Goal: Book appointment/travel/reservation

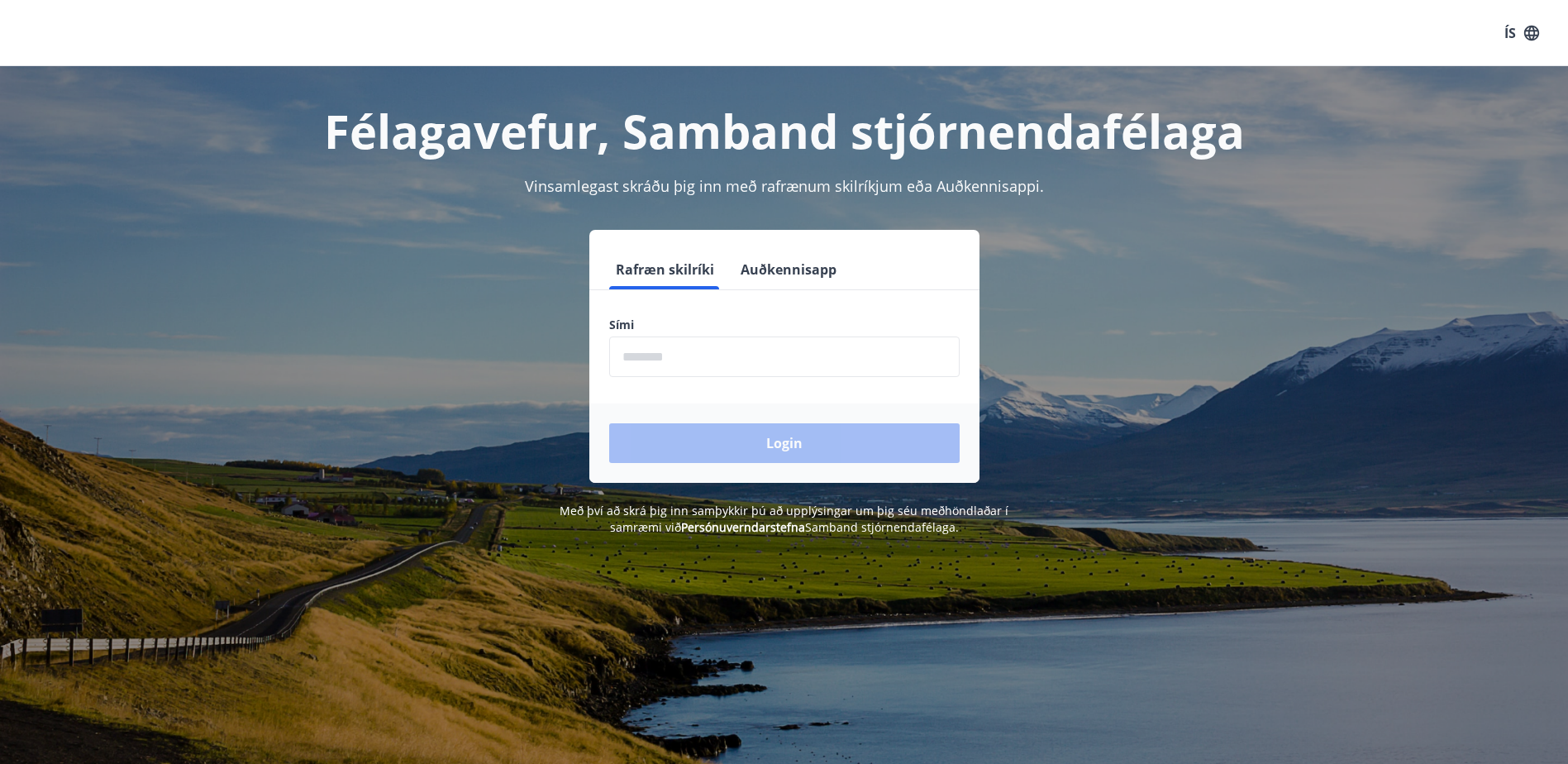
click at [662, 359] on input "phone" at bounding box center [784, 356] width 350 height 40
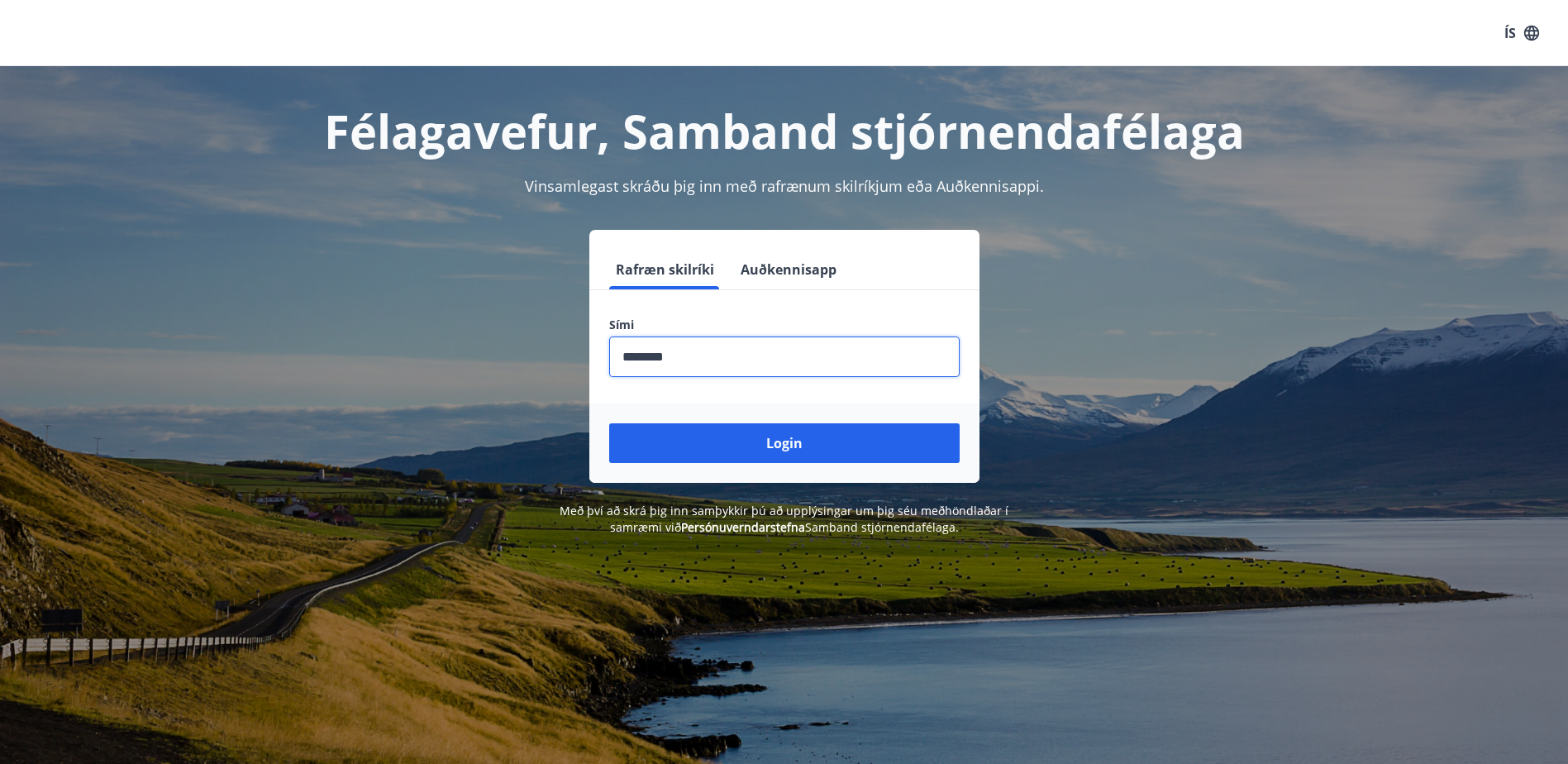
type input "********"
click at [798, 443] on button "Login" at bounding box center [784, 443] width 350 height 40
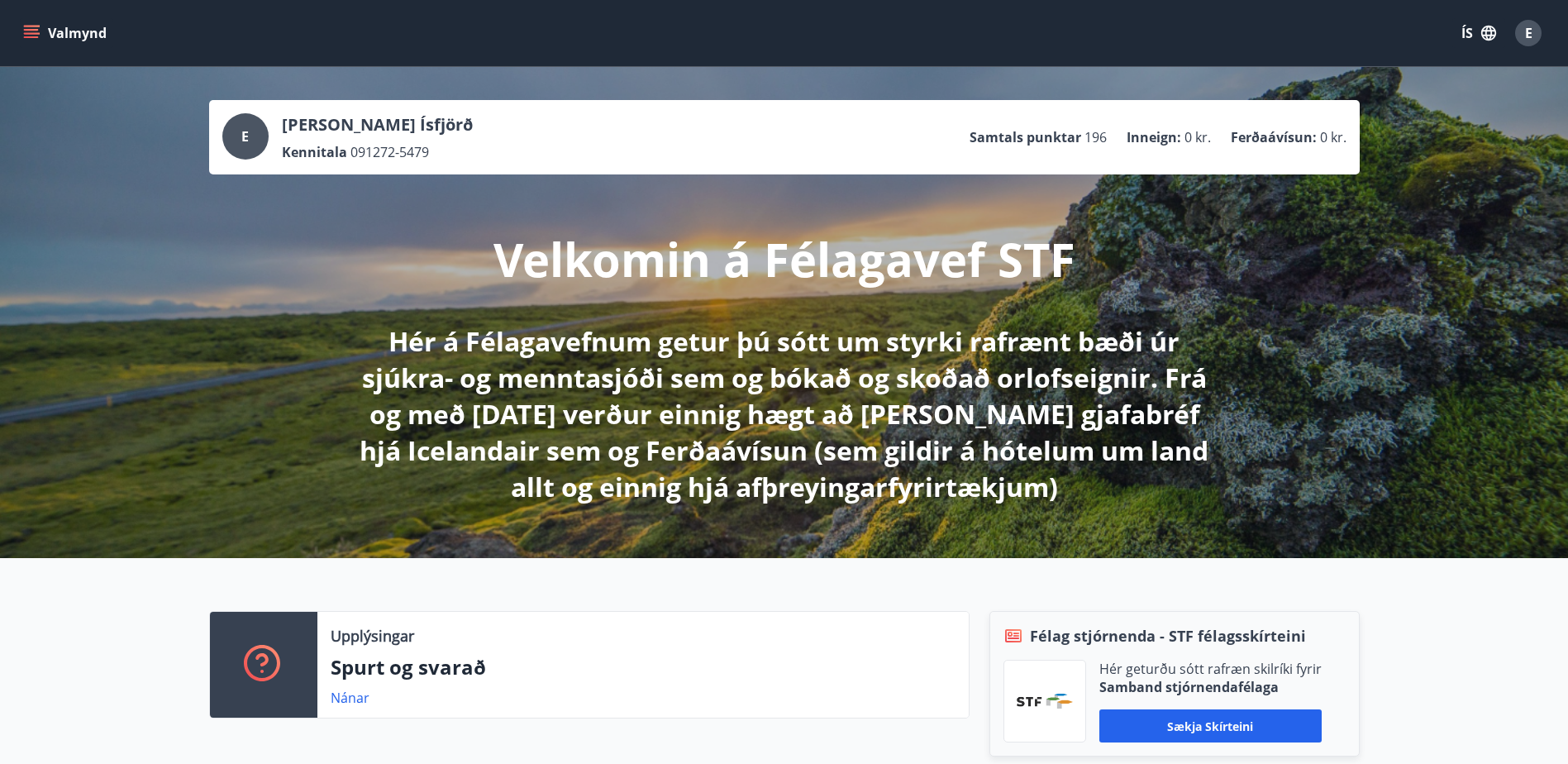
click at [39, 32] on icon "menu" at bounding box center [32, 33] width 16 height 16
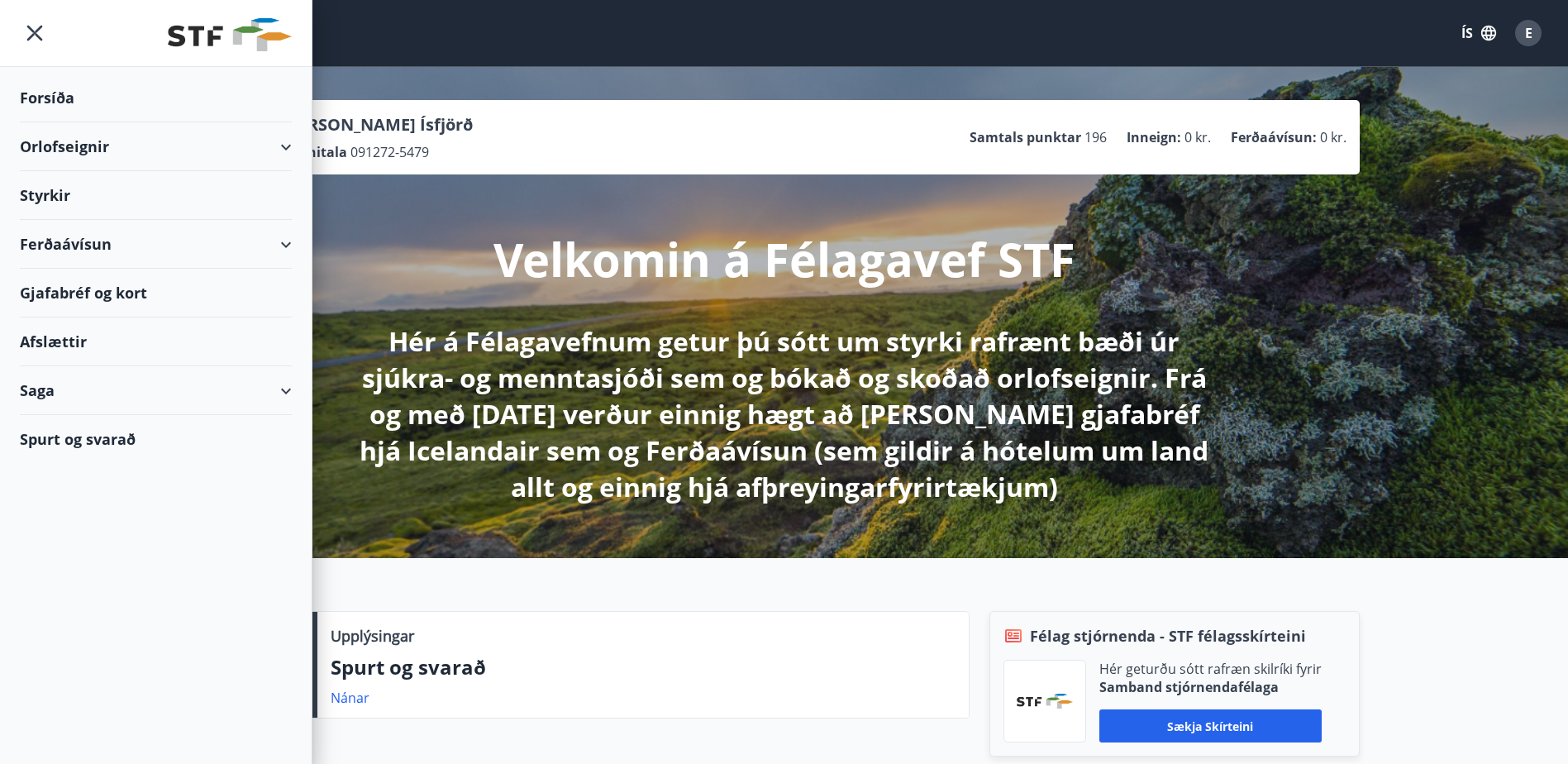
click at [60, 289] on div "Gjafabréf og kort" at bounding box center [156, 292] width 272 height 49
click at [41, 343] on div "Afslættir" at bounding box center [156, 342] width 272 height 49
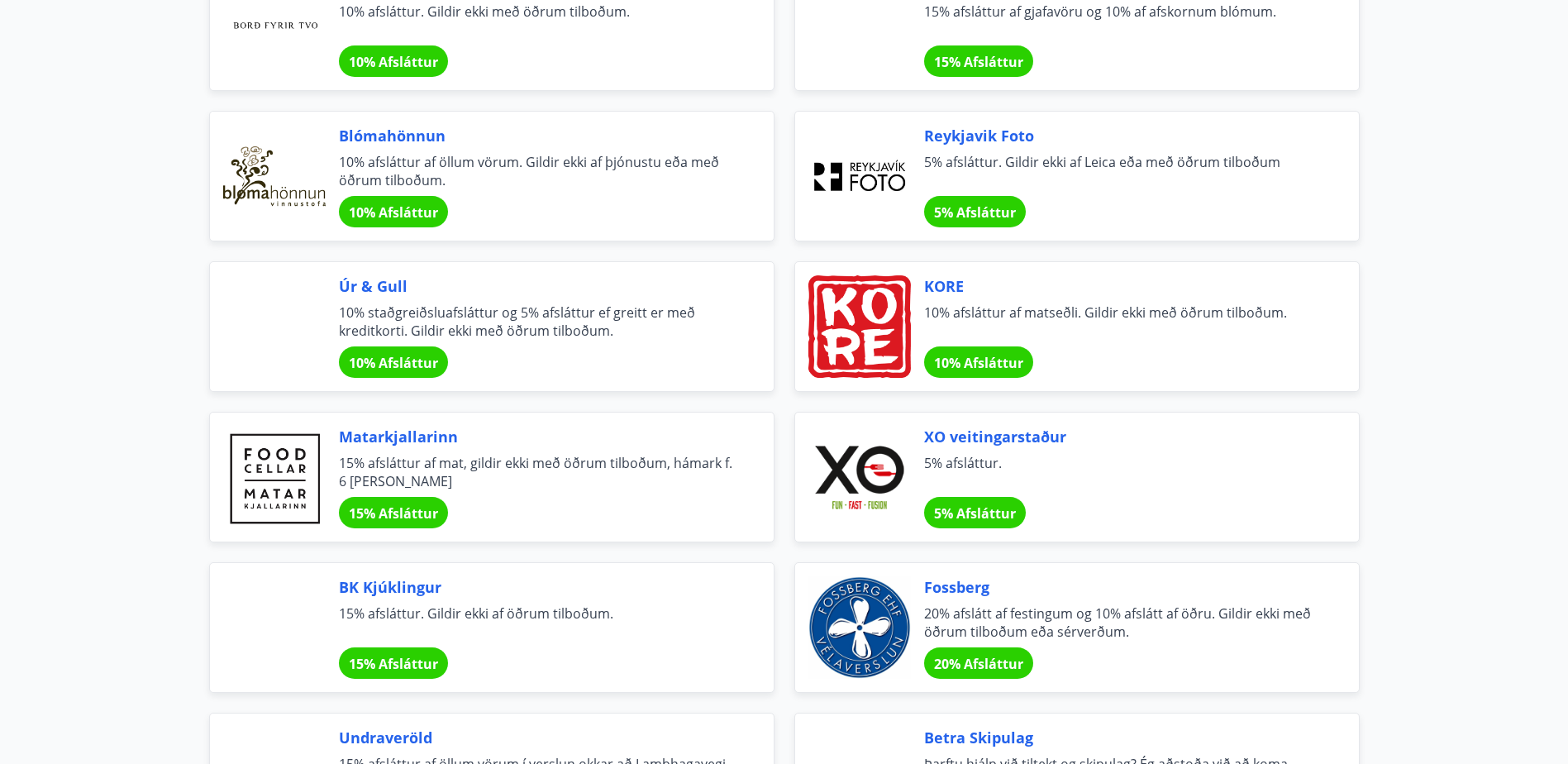
scroll to position [1405, 0]
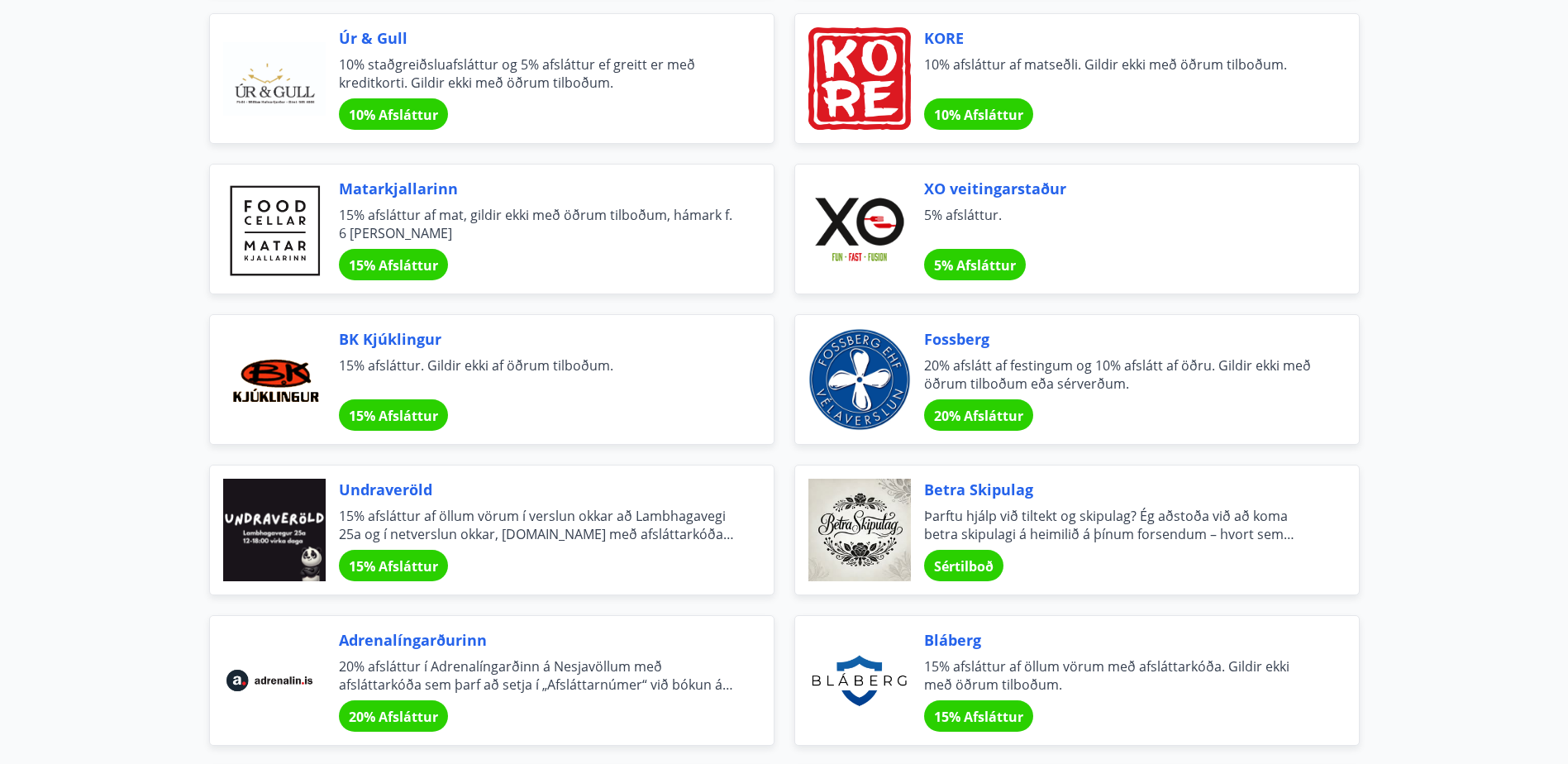
drag, startPoint x: 374, startPoint y: 487, endPoint x: 404, endPoint y: 491, distance: 30.3
click at [404, 491] on span "Undraveröld" at bounding box center [536, 490] width 395 height 22
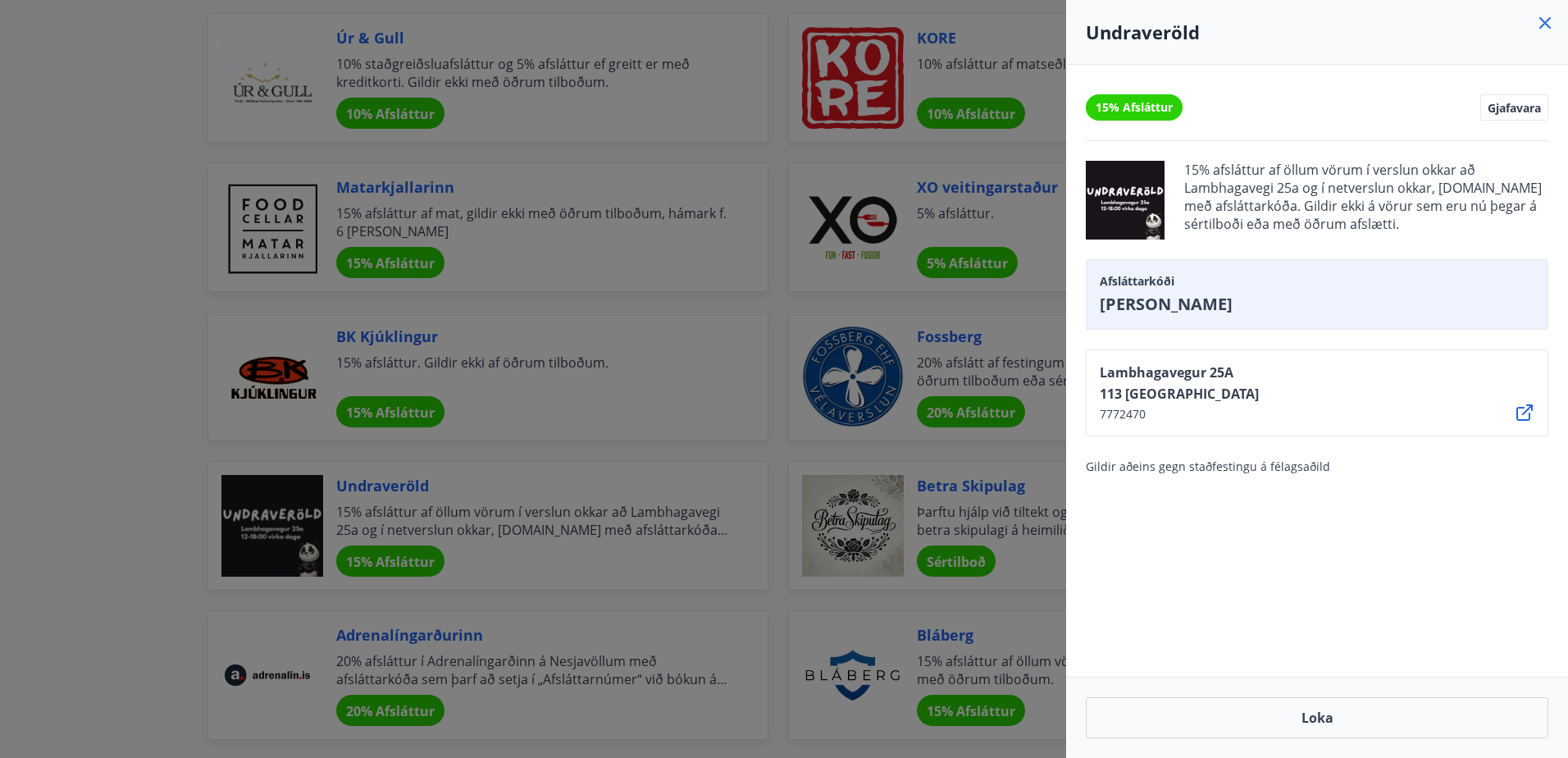
click at [1551, 22] on icon at bounding box center [1545, 23] width 20 height 20
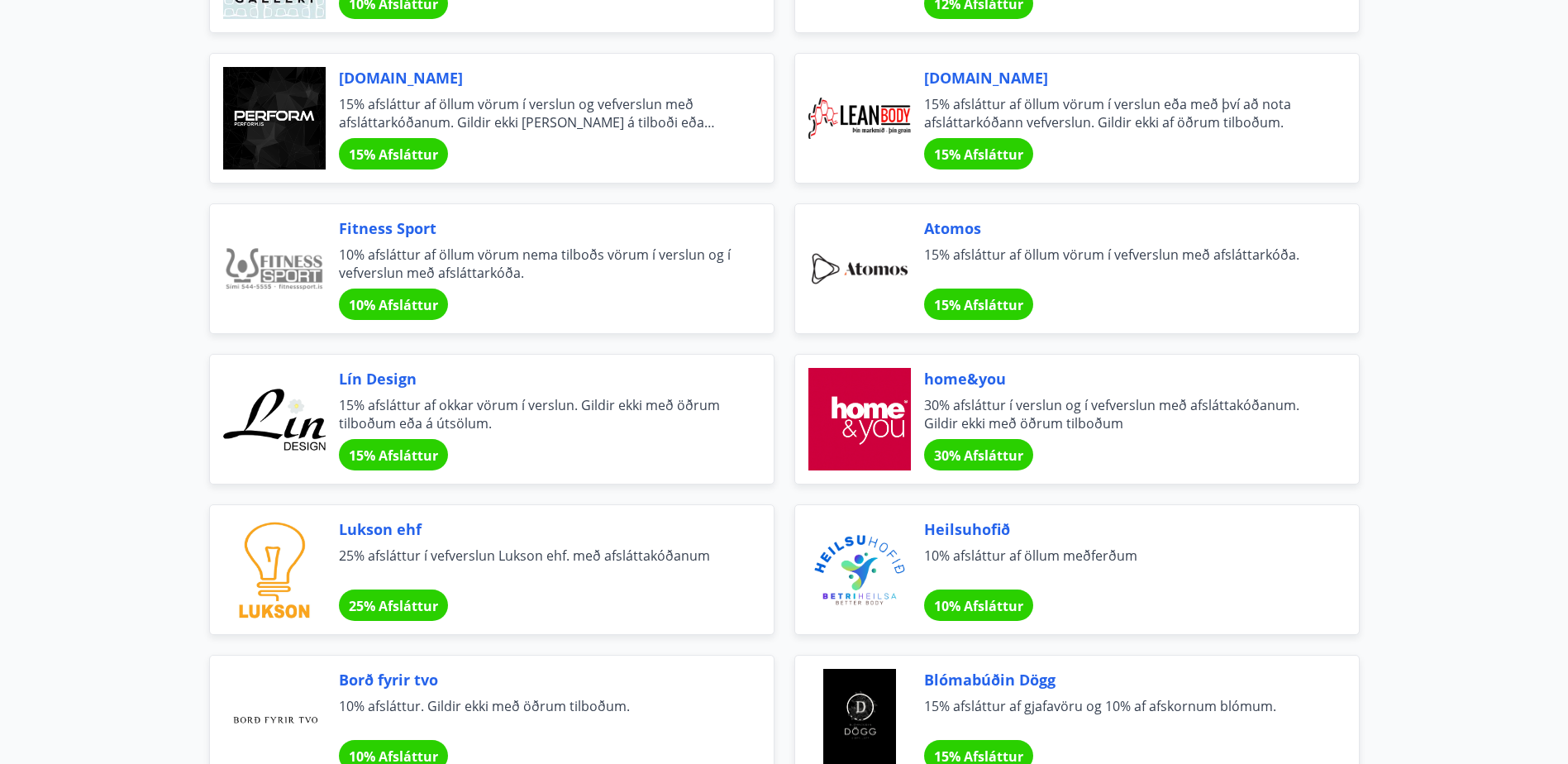
scroll to position [0, 0]
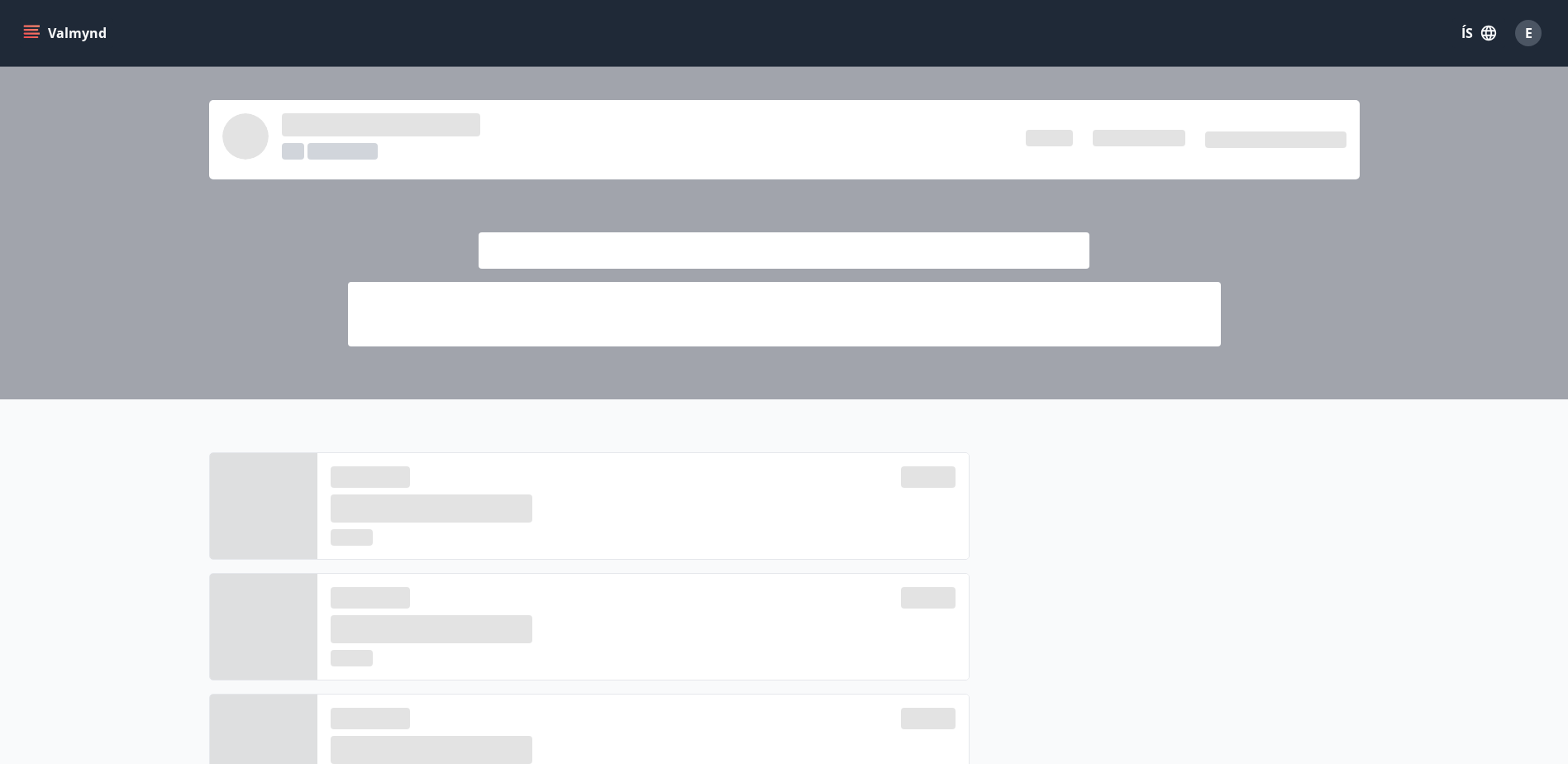
click at [27, 24] on button "Valmynd" at bounding box center [67, 32] width 94 height 30
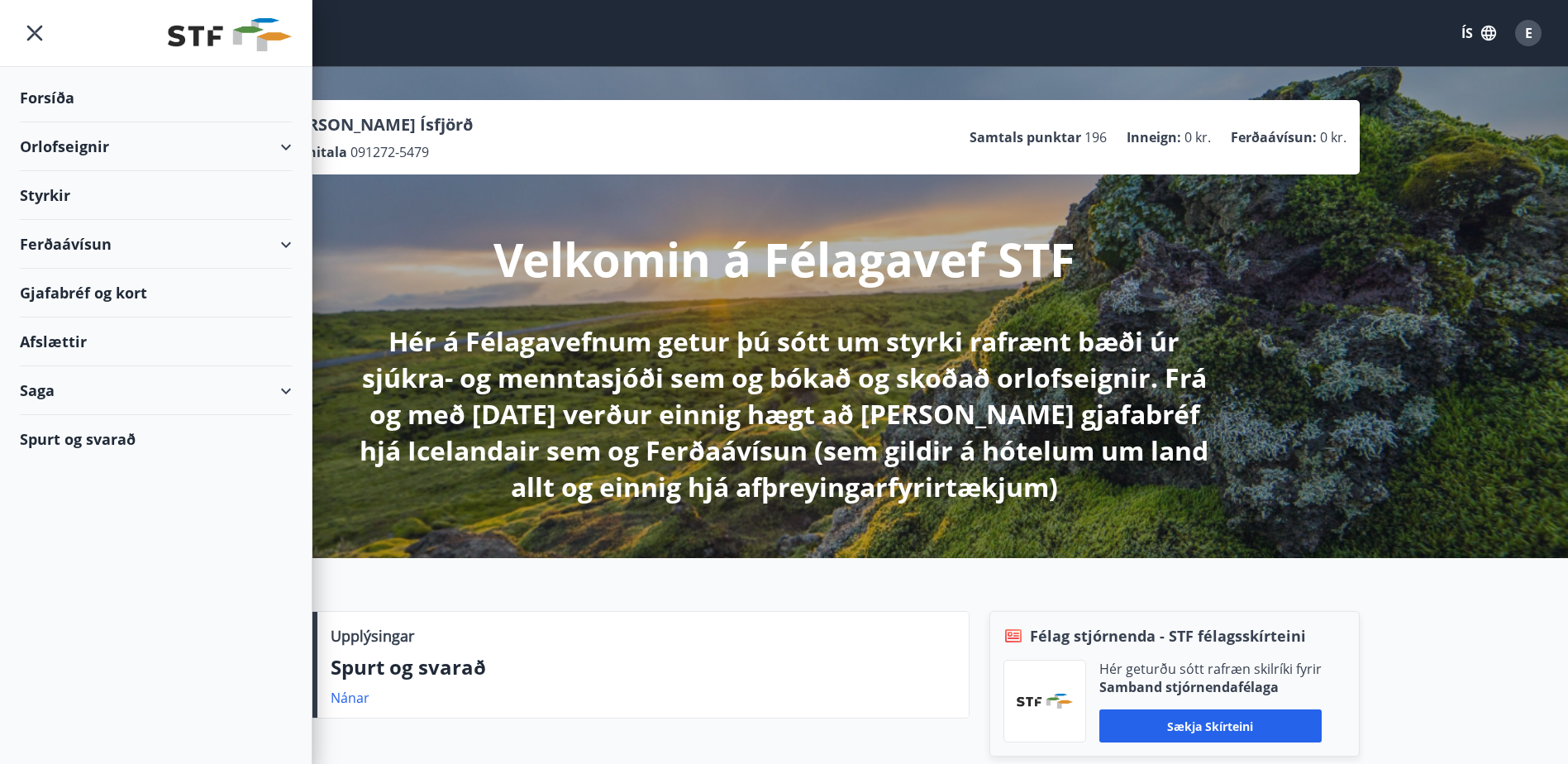
click at [281, 141] on div "Orlofseignir" at bounding box center [156, 147] width 272 height 49
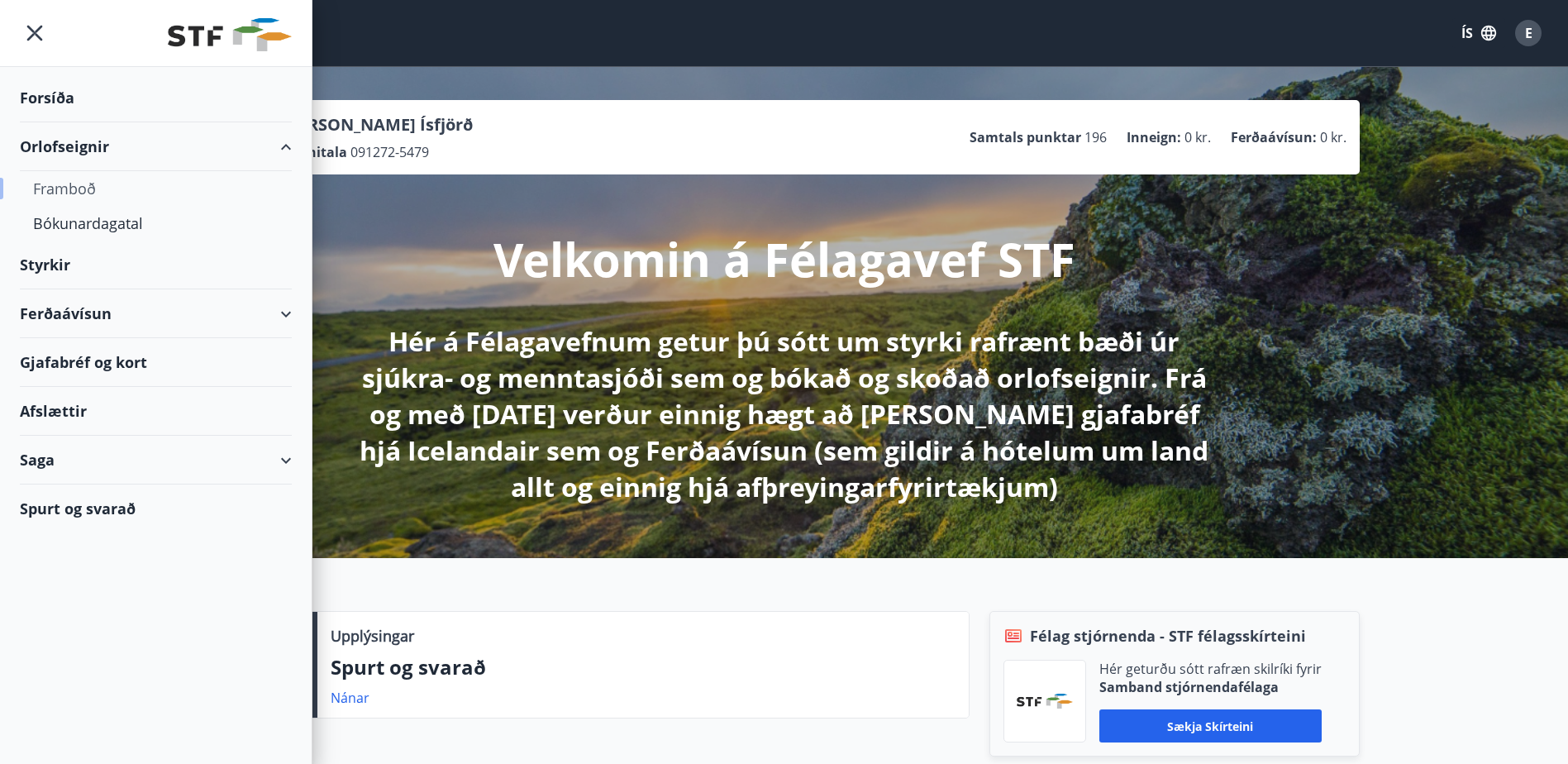
click at [59, 187] on div "Framboð" at bounding box center [156, 188] width 246 height 35
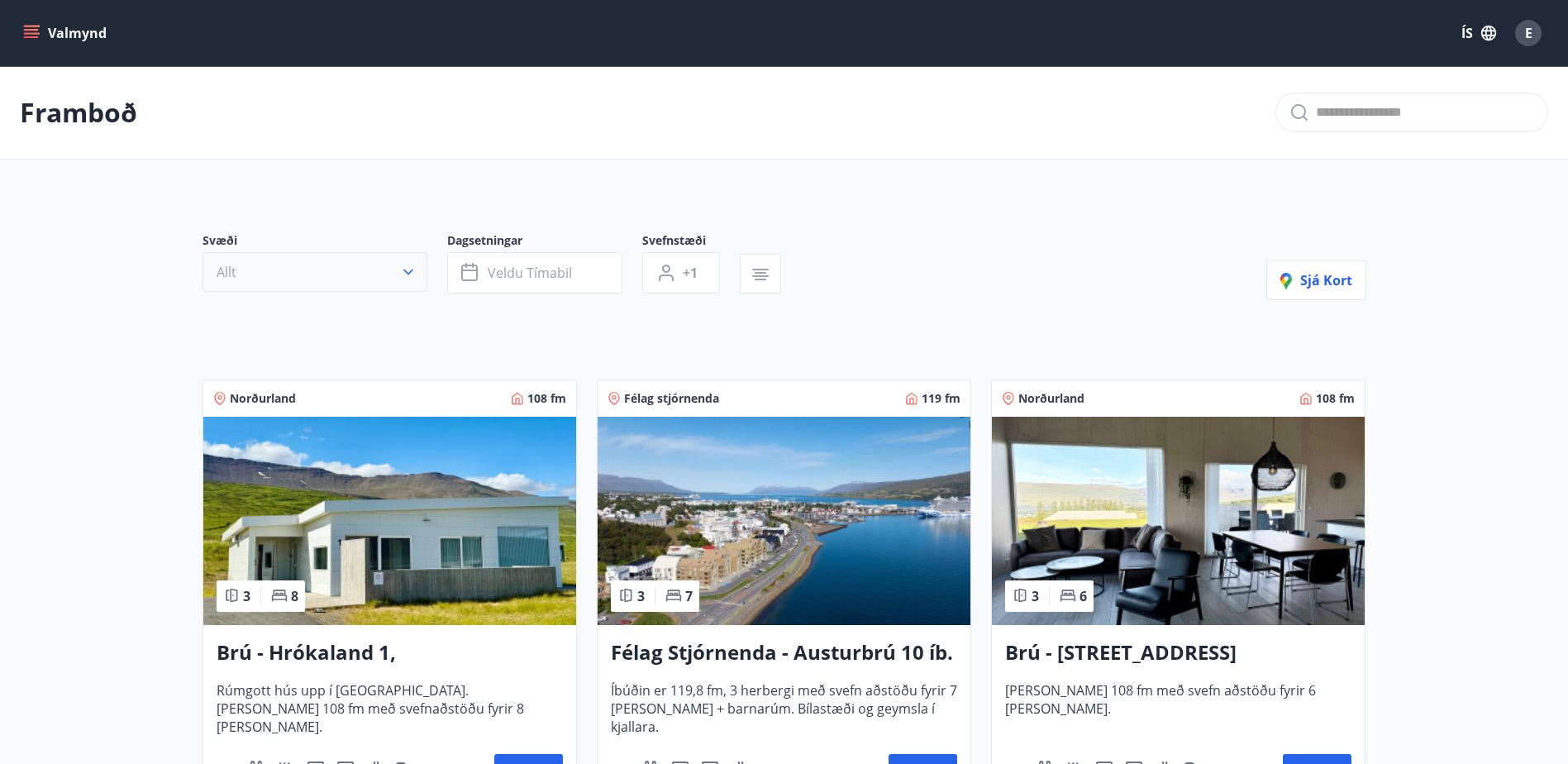
click at [387, 270] on button "Allt" at bounding box center [315, 272] width 225 height 40
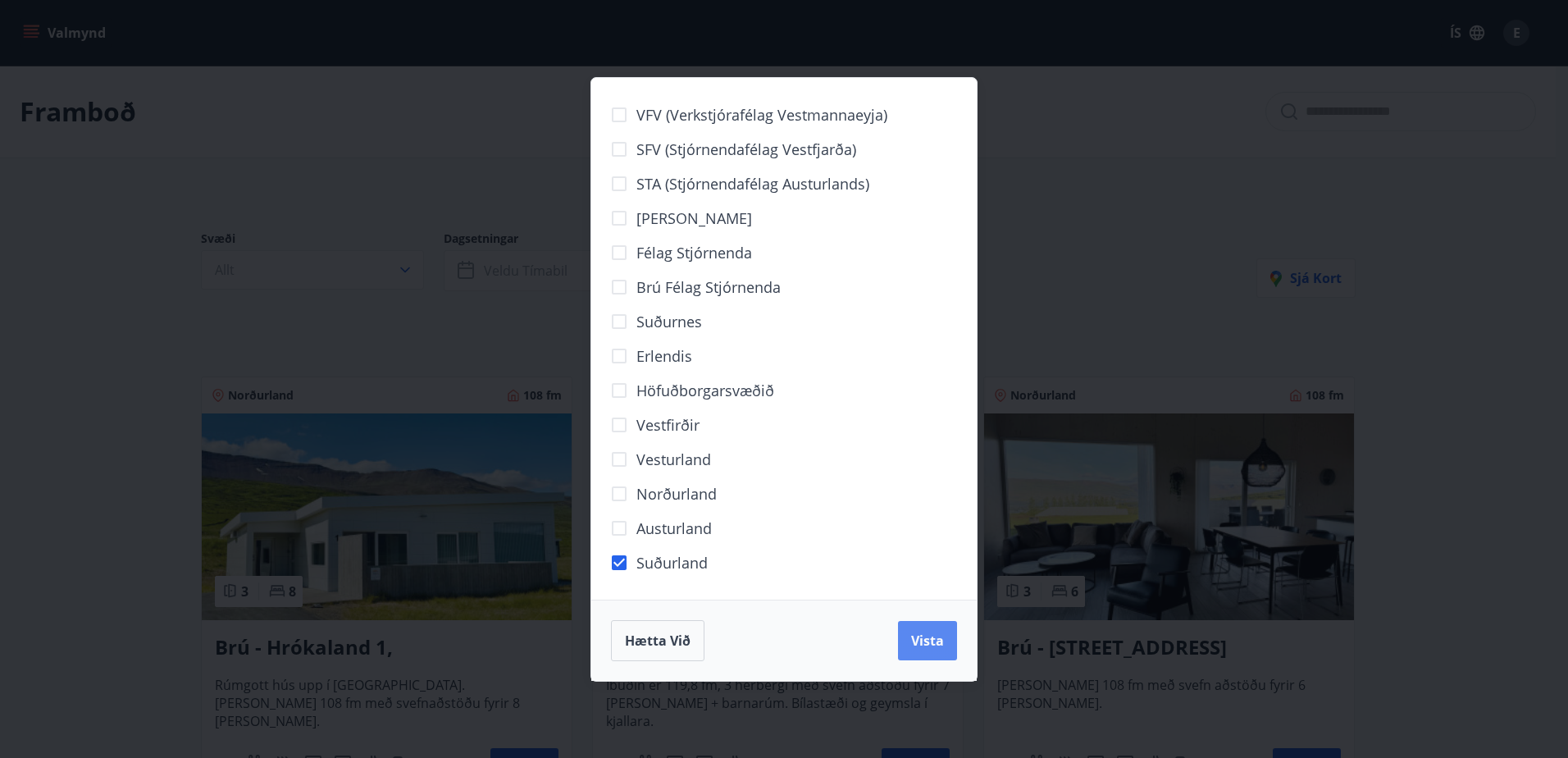
click at [916, 640] on span "Vista" at bounding box center [927, 640] width 33 height 18
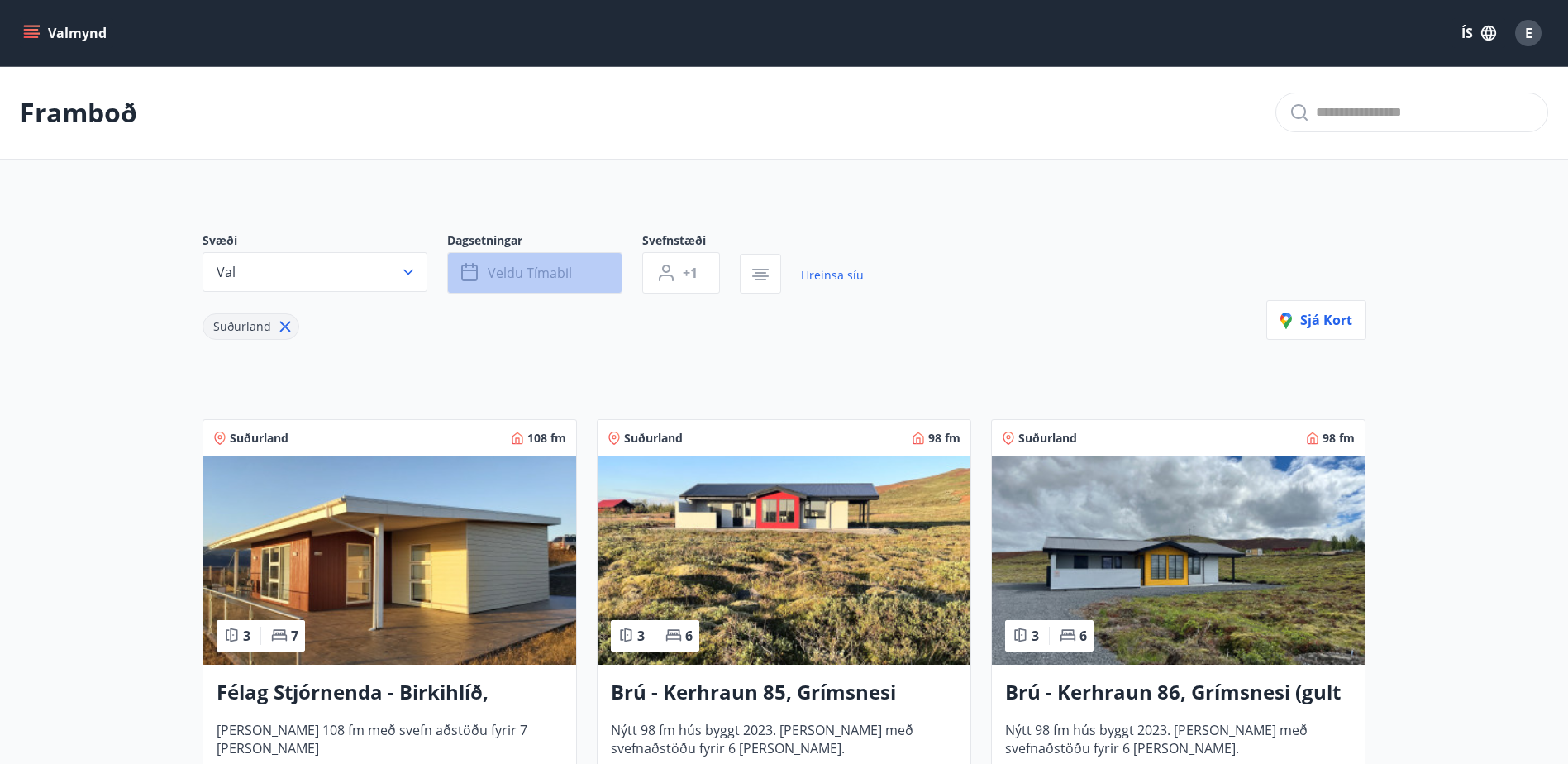
click at [600, 270] on button "Veldu tímabil" at bounding box center [535, 273] width 176 height 41
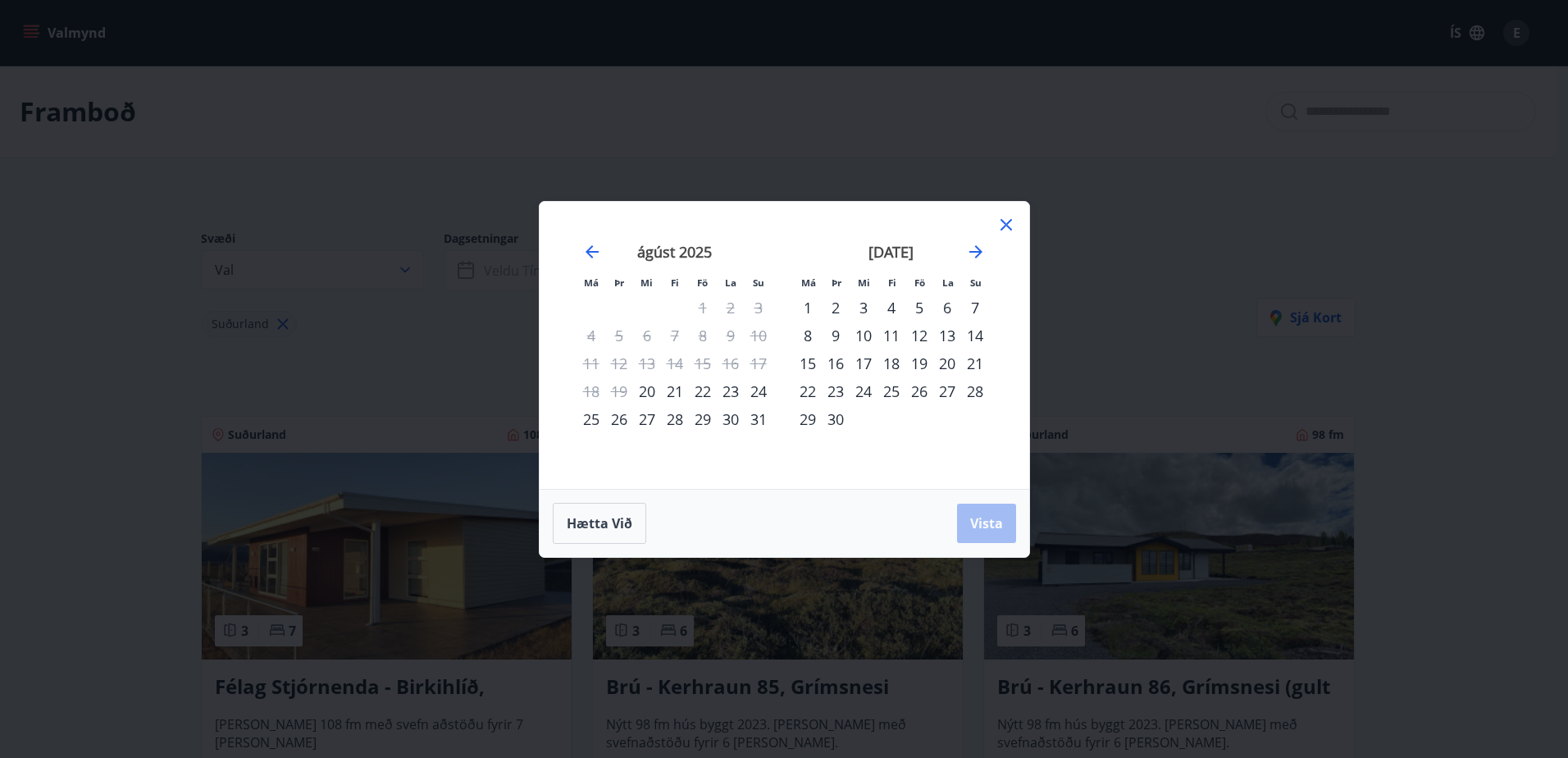
click at [920, 358] on div "19" at bounding box center [919, 362] width 28 height 28
click at [977, 355] on div "21" at bounding box center [974, 362] width 28 height 28
click at [997, 514] on span "Vista" at bounding box center [986, 523] width 33 height 18
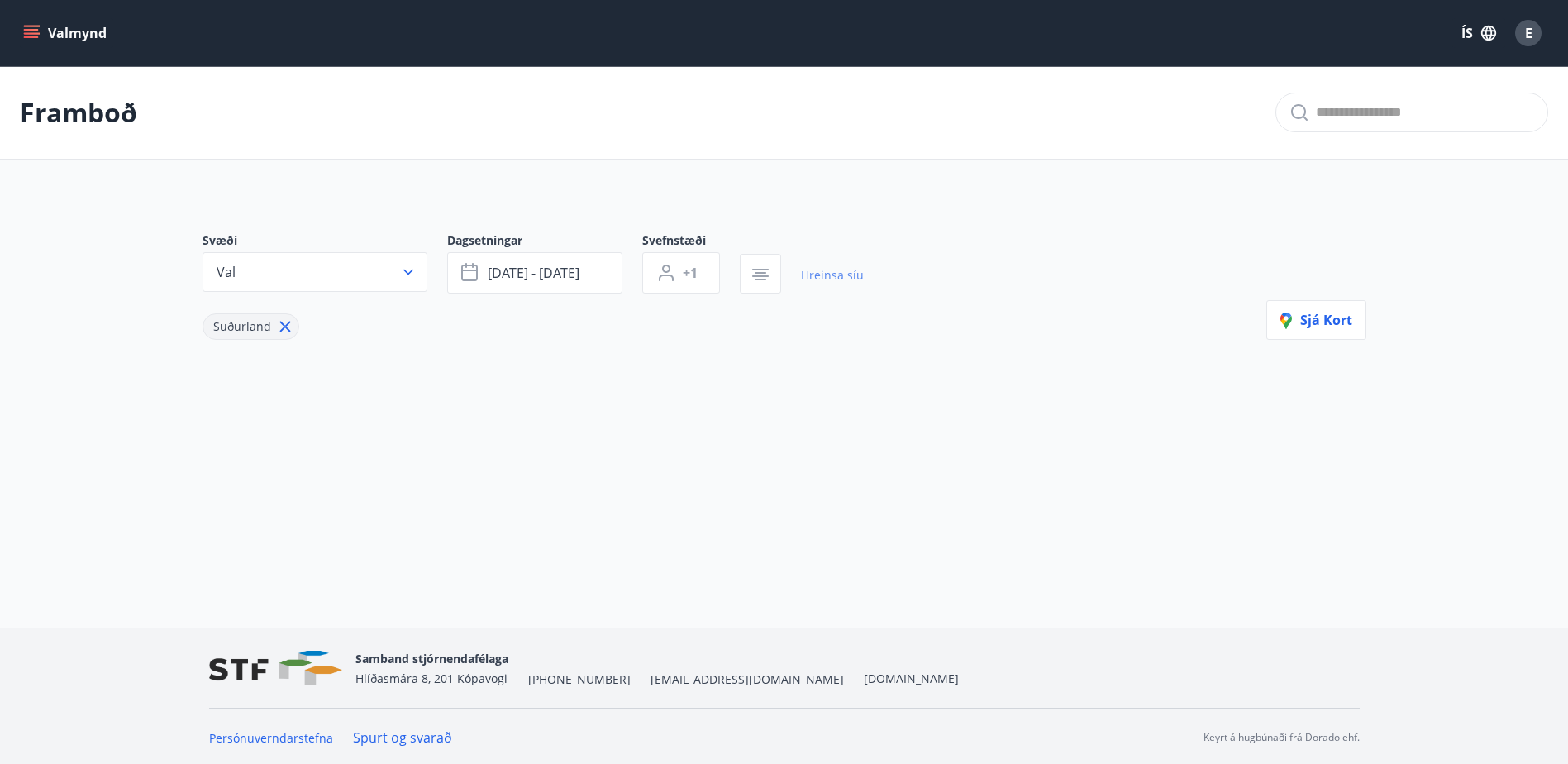
click at [836, 276] on link "Hreinsa síu" at bounding box center [833, 275] width 63 height 36
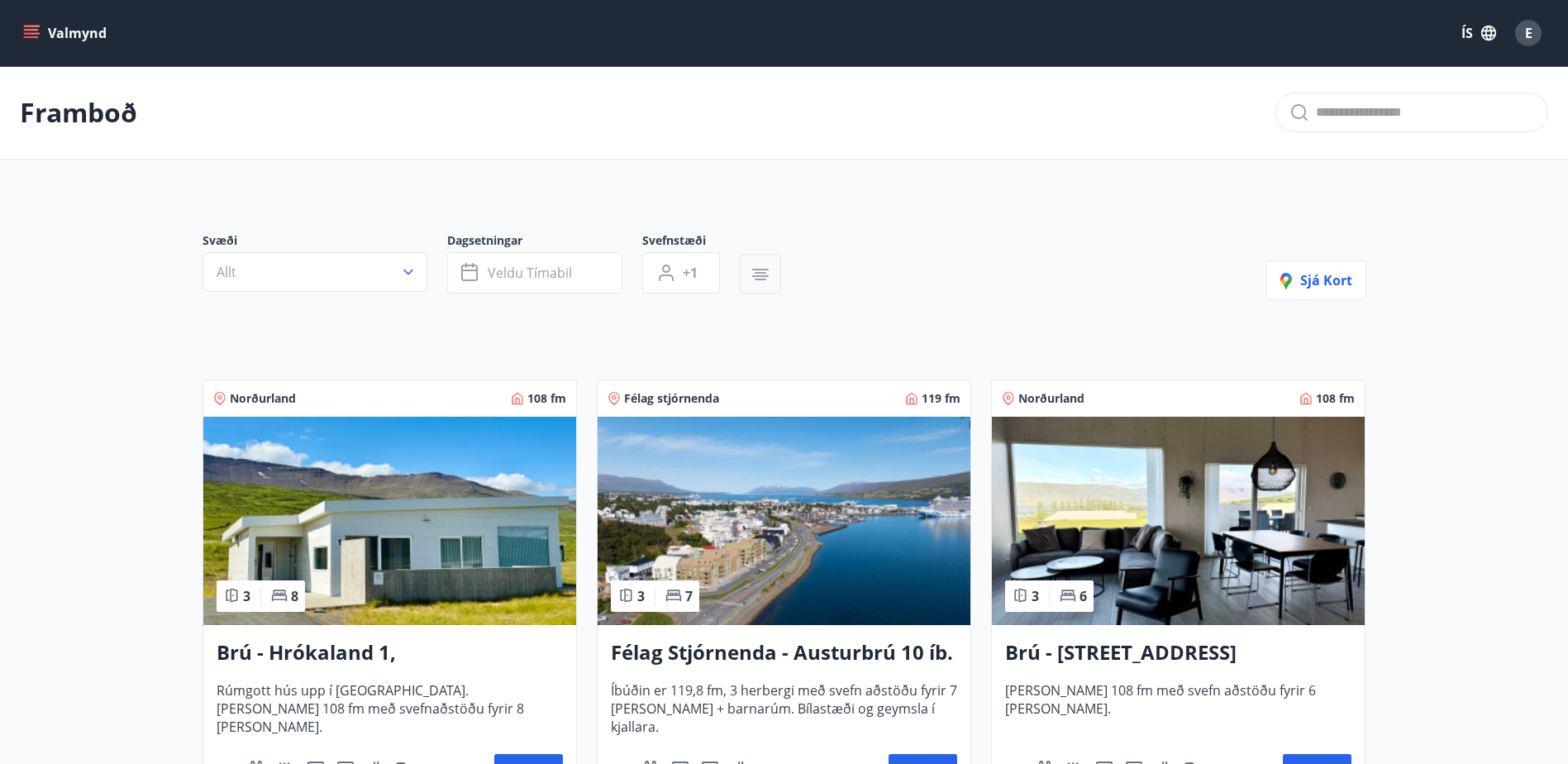
click at [755, 269] on icon "button" at bounding box center [761, 269] width 16 height 2
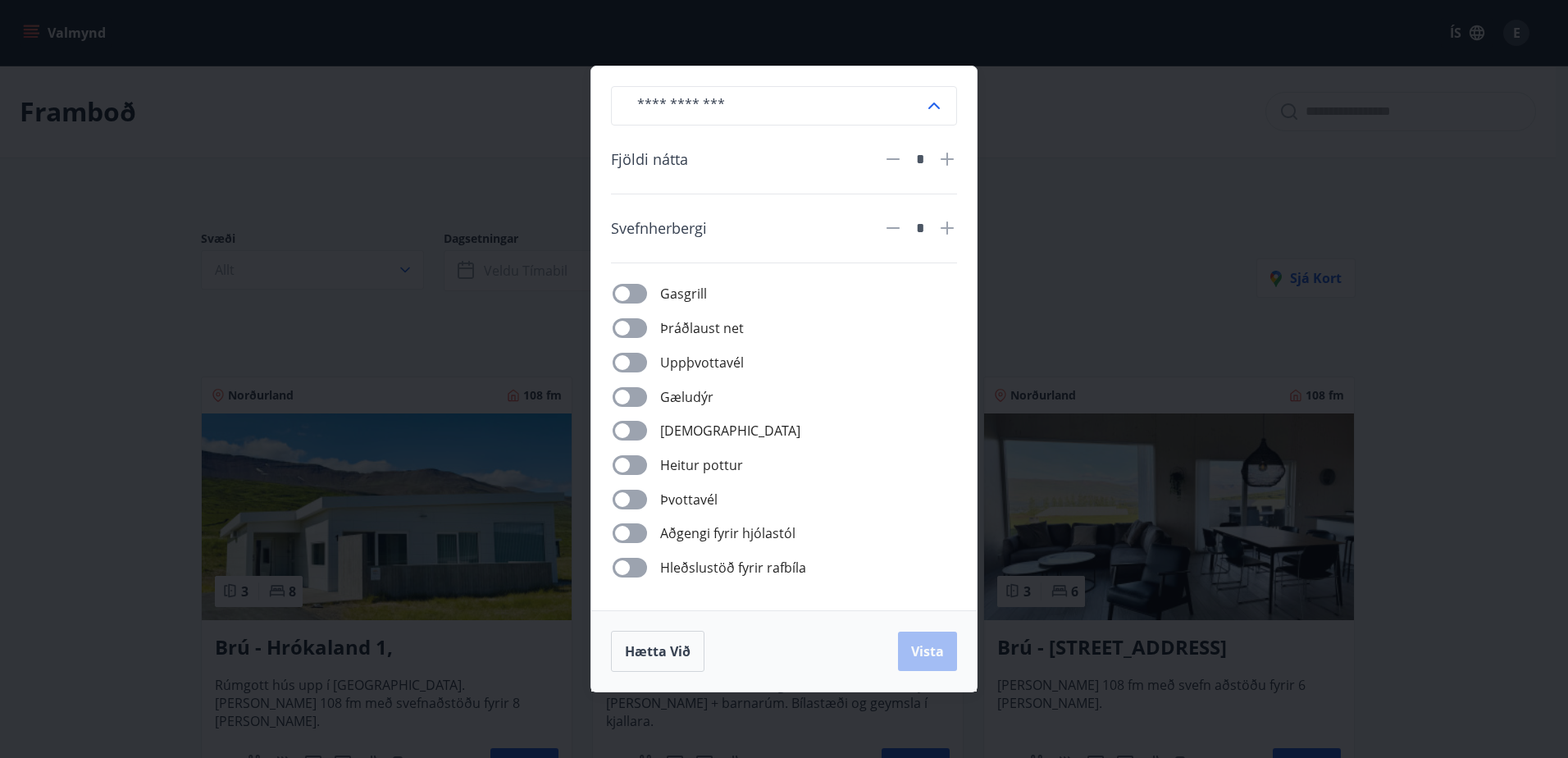
click at [1108, 209] on div "​ Fjöldi nátta * Svefnherbergi * Gasgrill Þráðlaust net Uppþvottavél Gæludýr Þu…" at bounding box center [784, 379] width 1568 height 758
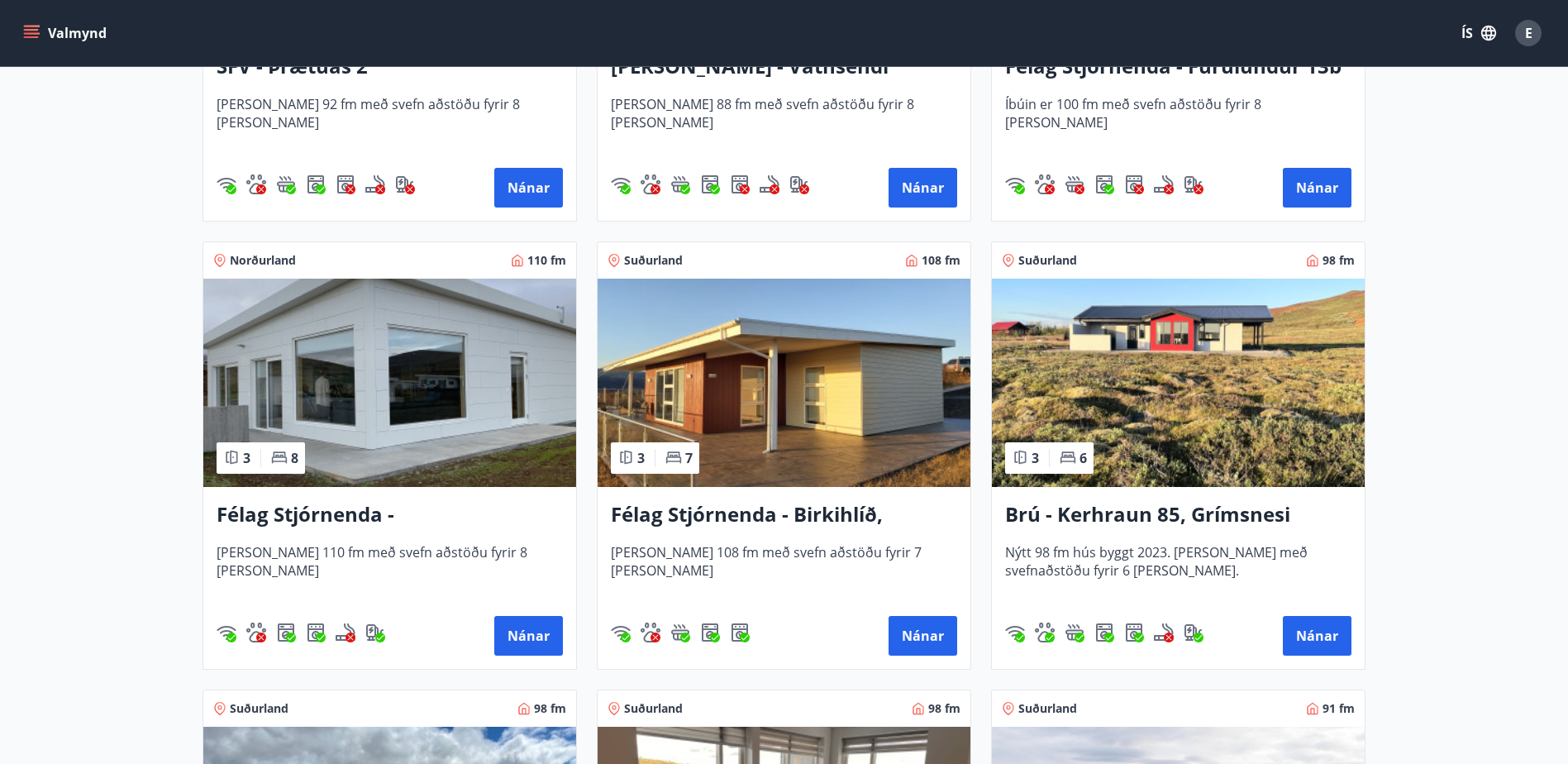
scroll to position [3305, 0]
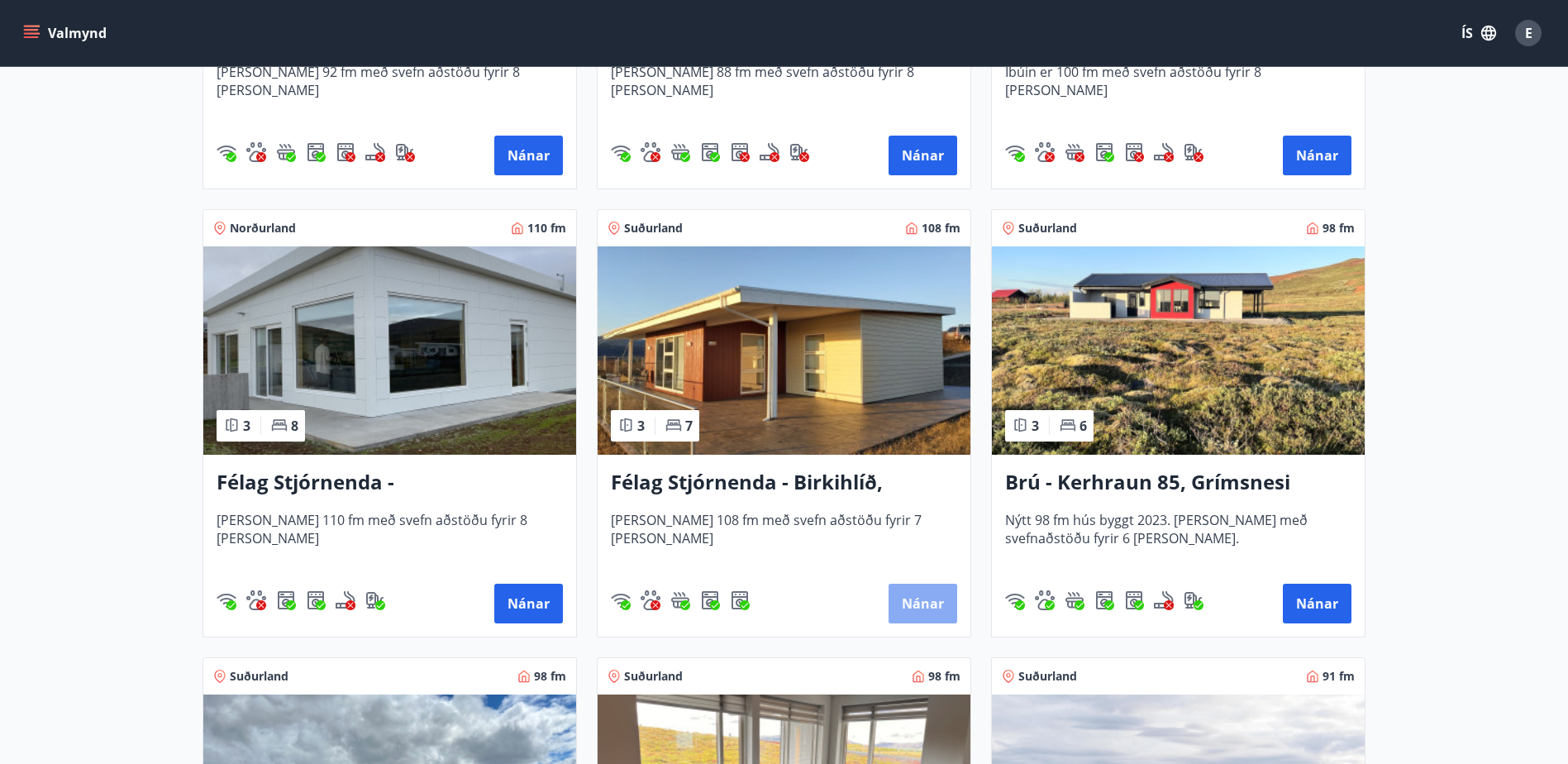
click at [902, 591] on button "Nánar" at bounding box center [923, 603] width 68 height 40
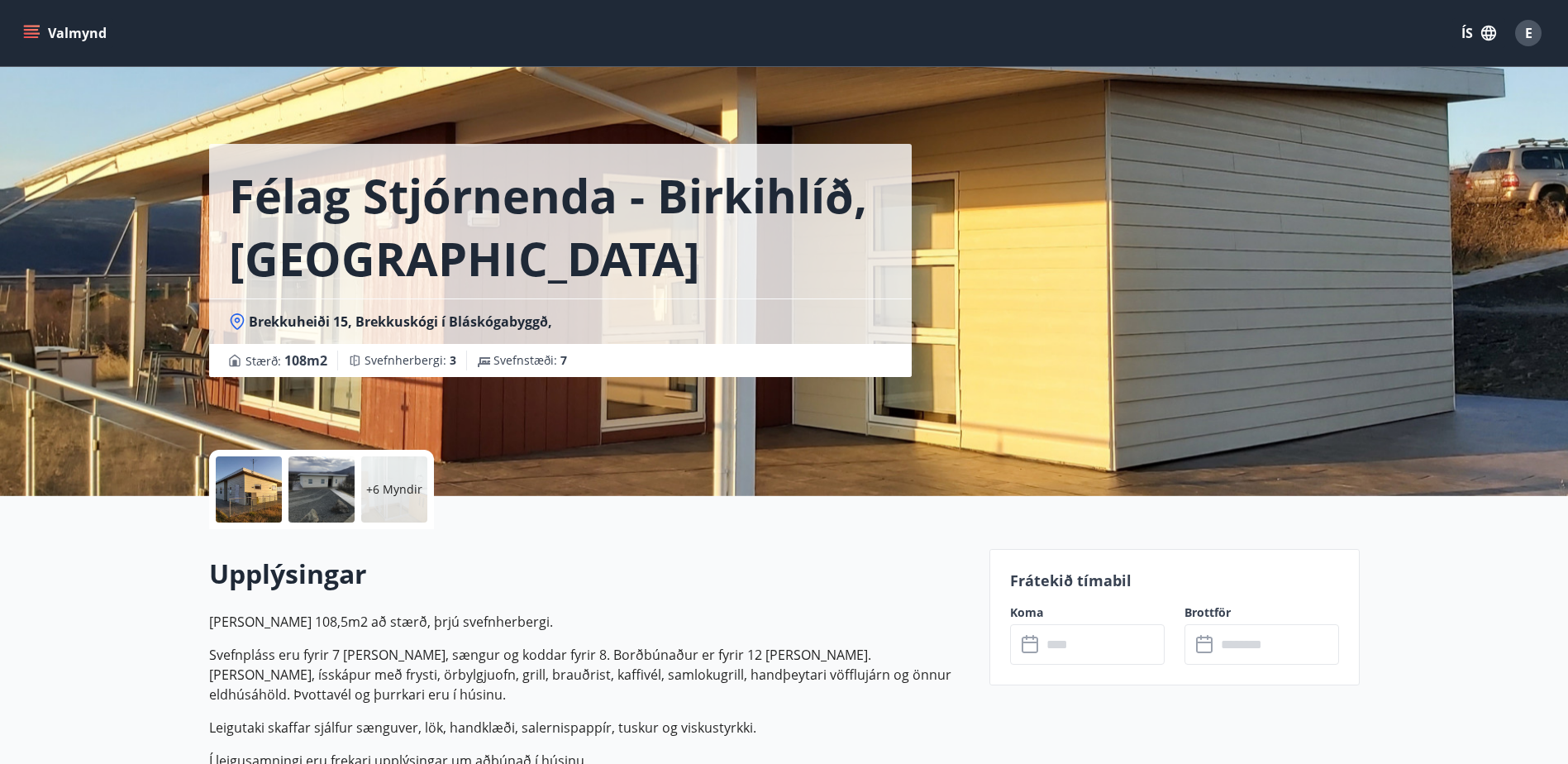
click at [36, 35] on icon "menu" at bounding box center [32, 33] width 16 height 16
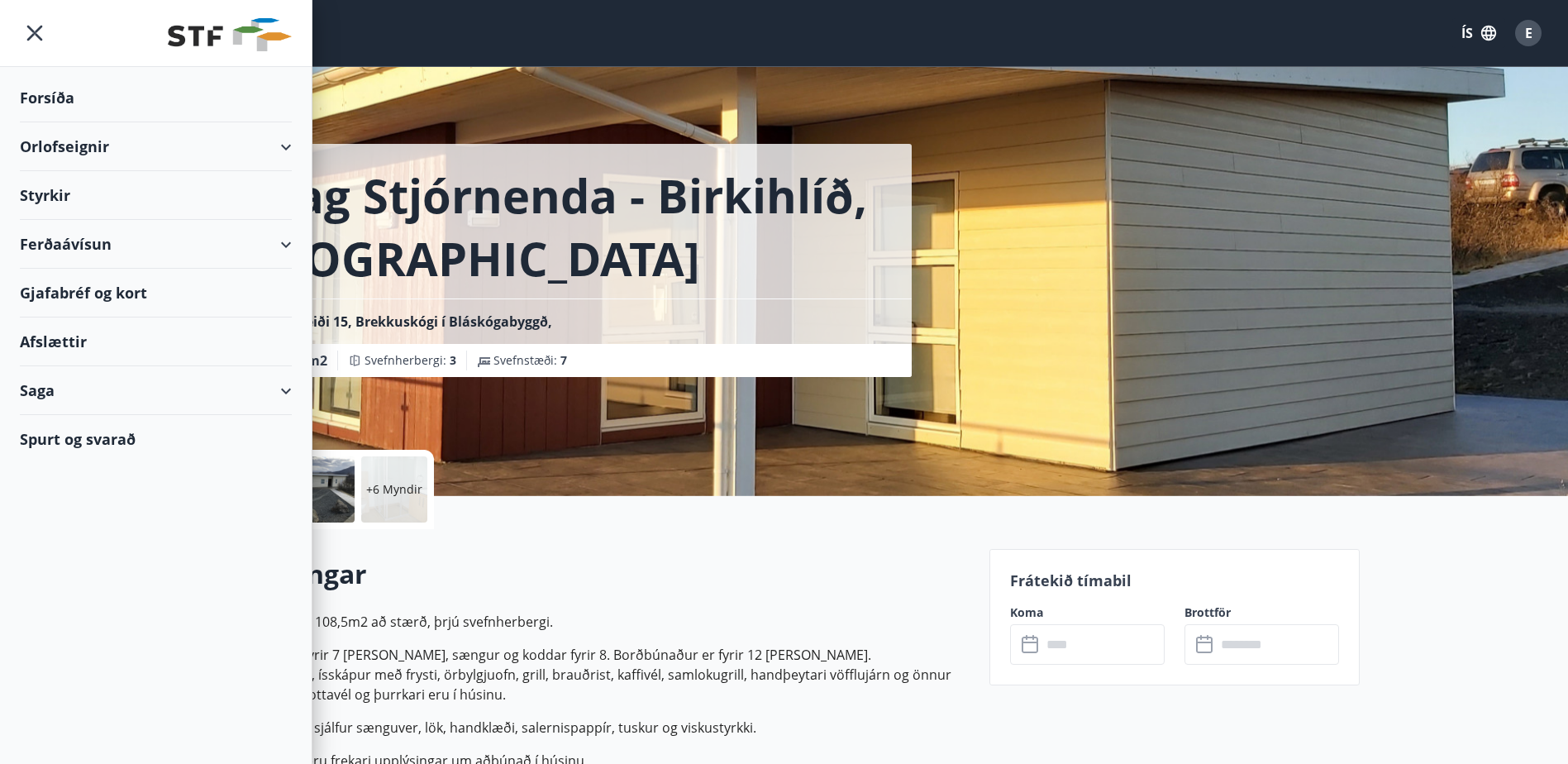
click at [287, 143] on div "Orlofseignir" at bounding box center [156, 147] width 272 height 49
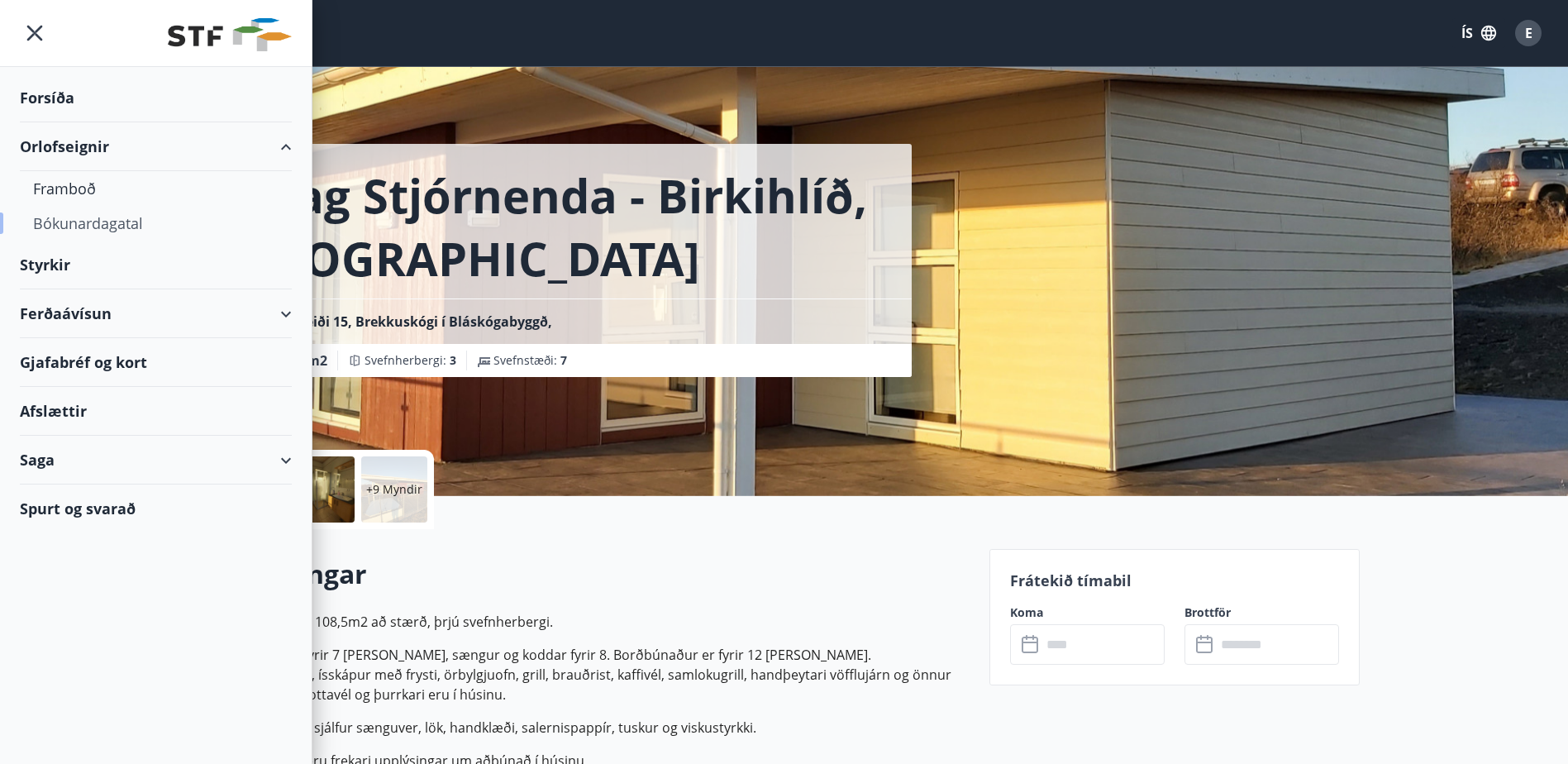
click at [106, 224] on div "Bókunardagatal" at bounding box center [156, 223] width 246 height 35
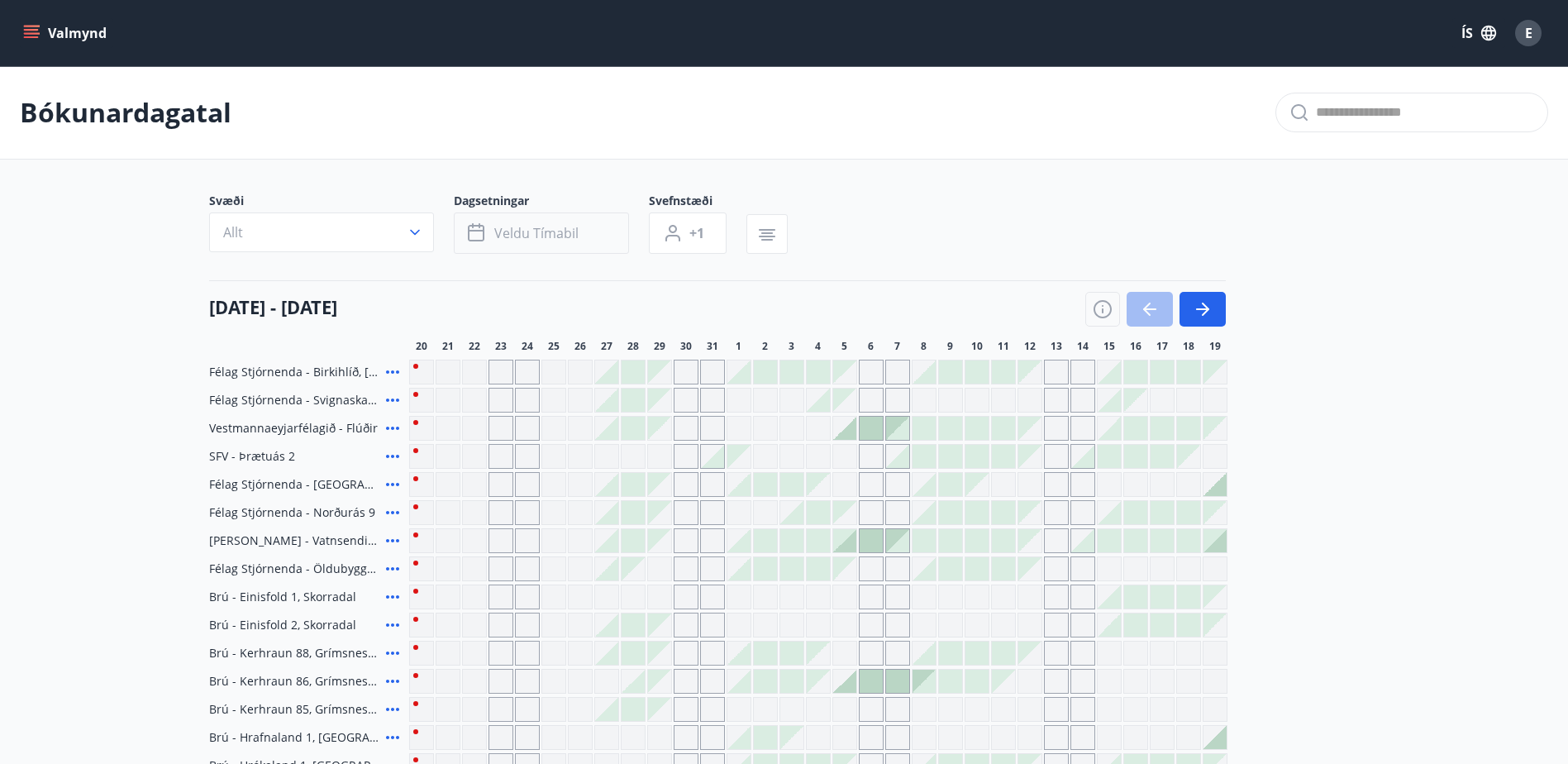
click at [607, 227] on button "Veldu tímabil" at bounding box center [541, 233] width 176 height 41
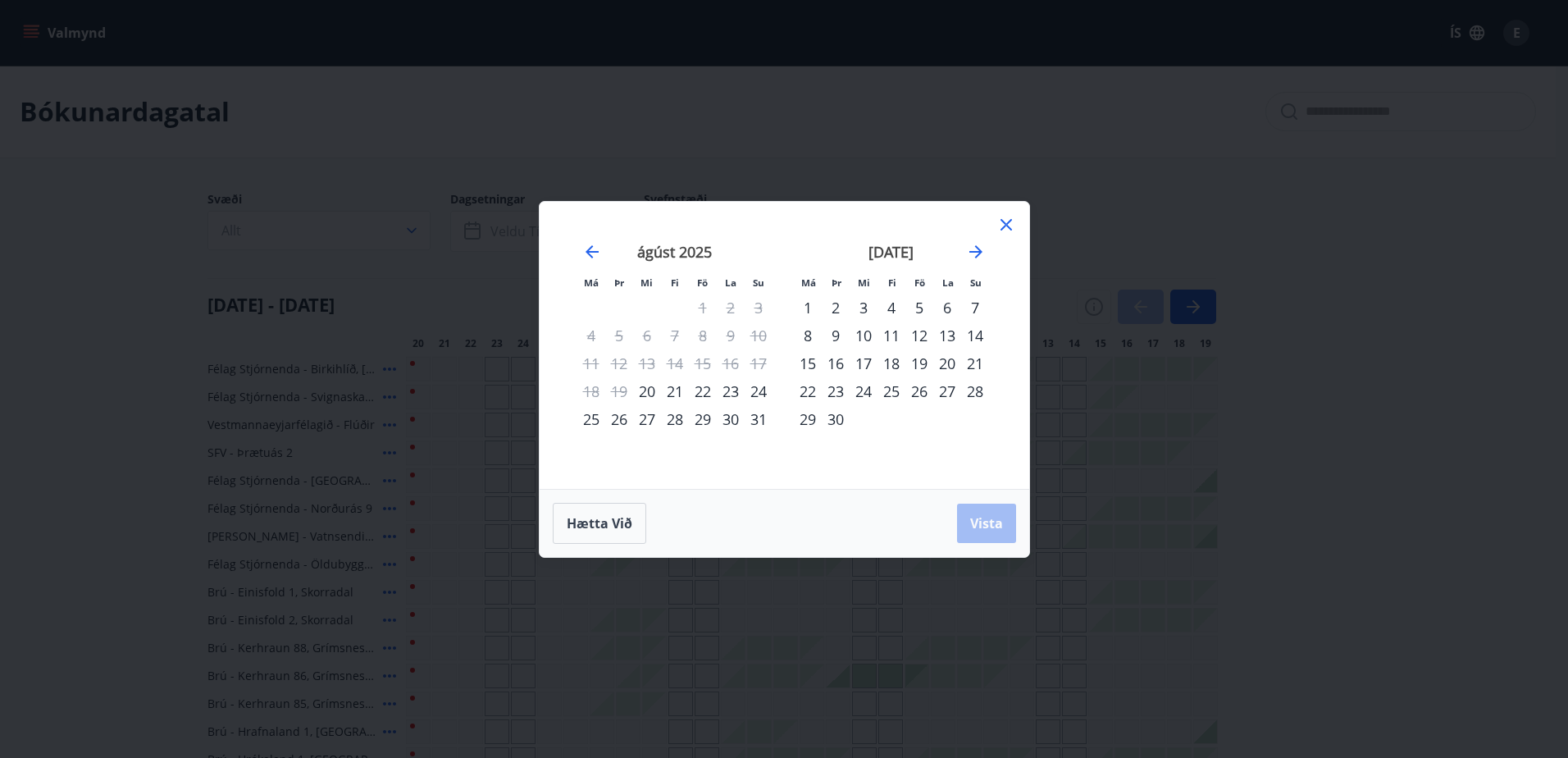
click at [921, 363] on div "19" at bounding box center [919, 362] width 28 height 28
click at [974, 363] on div "21" at bounding box center [974, 362] width 28 height 28
click at [979, 515] on span "Vista" at bounding box center [986, 523] width 33 height 18
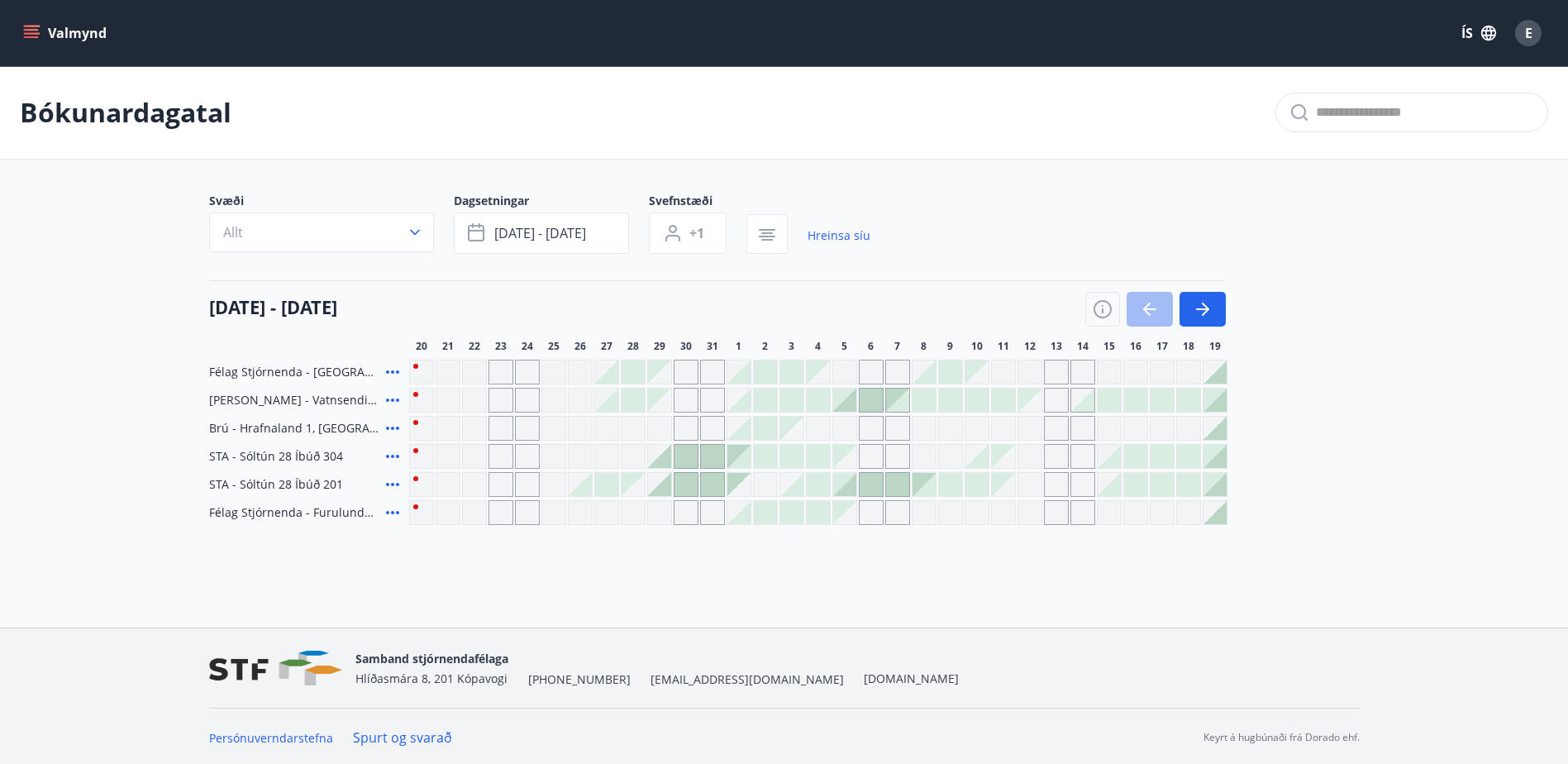
click at [386, 512] on icon at bounding box center [392, 513] width 14 height 4
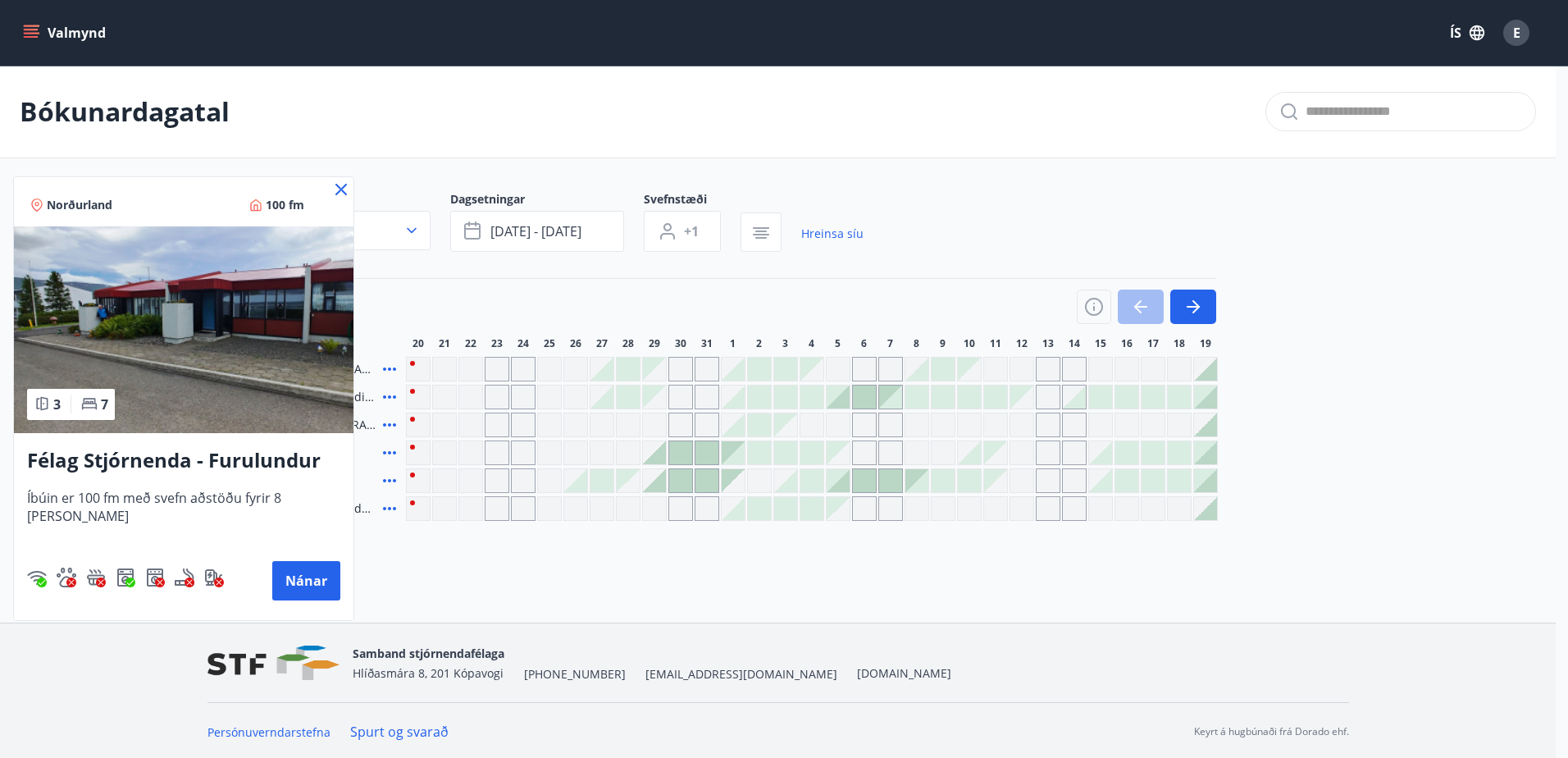
click at [342, 187] on icon at bounding box center [341, 189] width 12 height 12
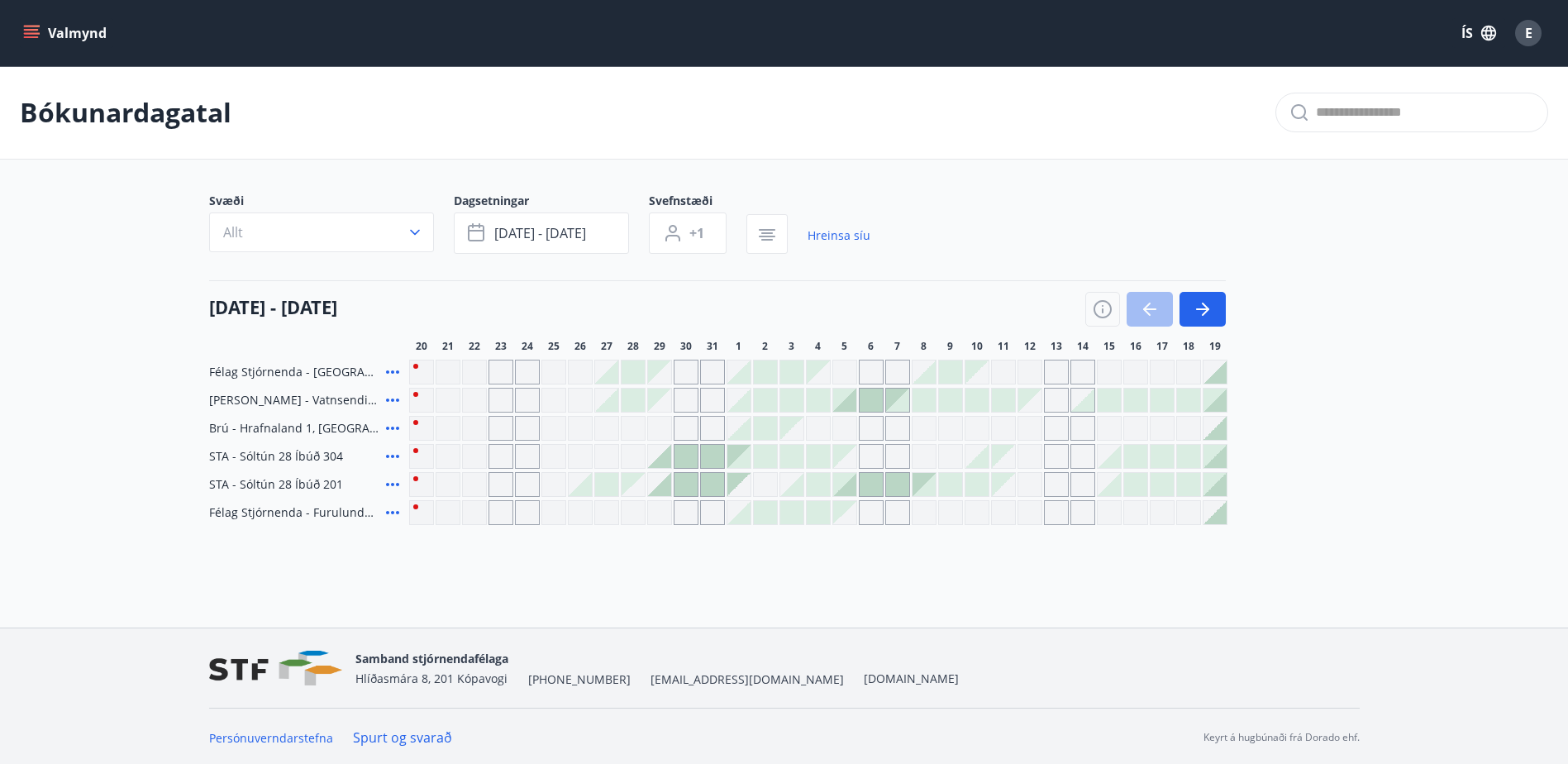
click at [383, 369] on icon at bounding box center [392, 372] width 20 height 20
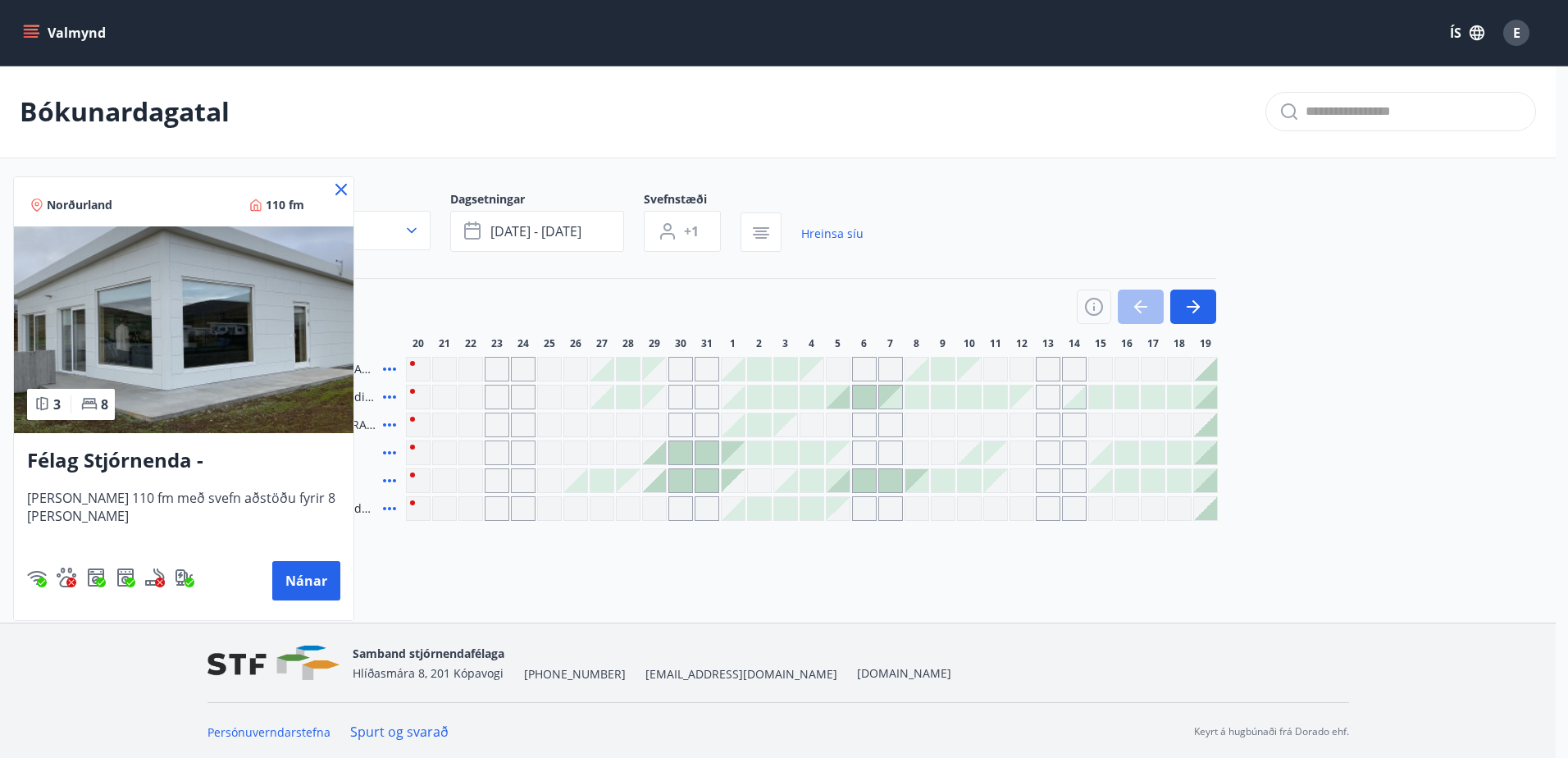
click at [336, 180] on icon at bounding box center [341, 189] width 20 height 20
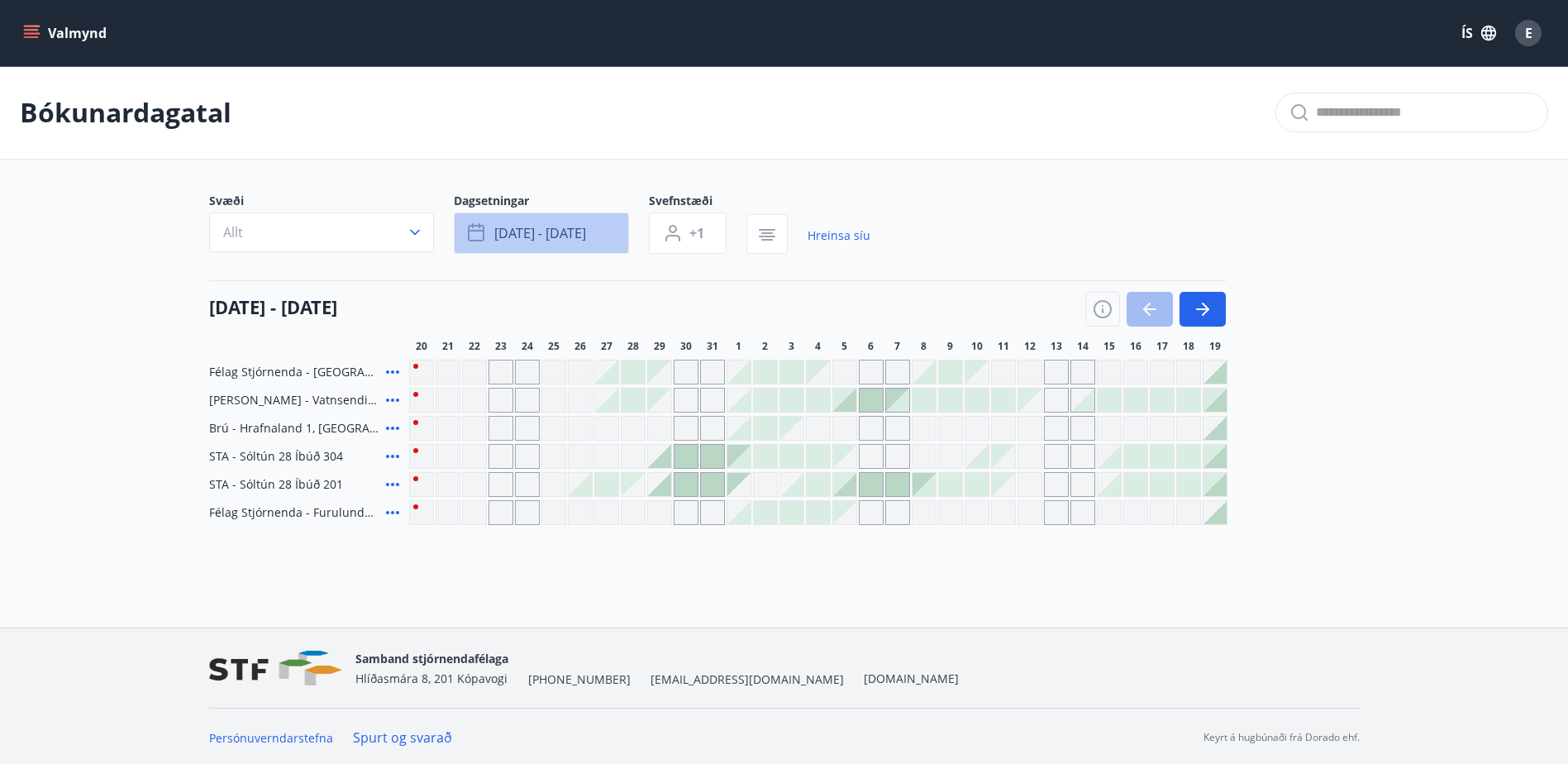
click at [473, 229] on icon "button" at bounding box center [478, 233] width 20 height 20
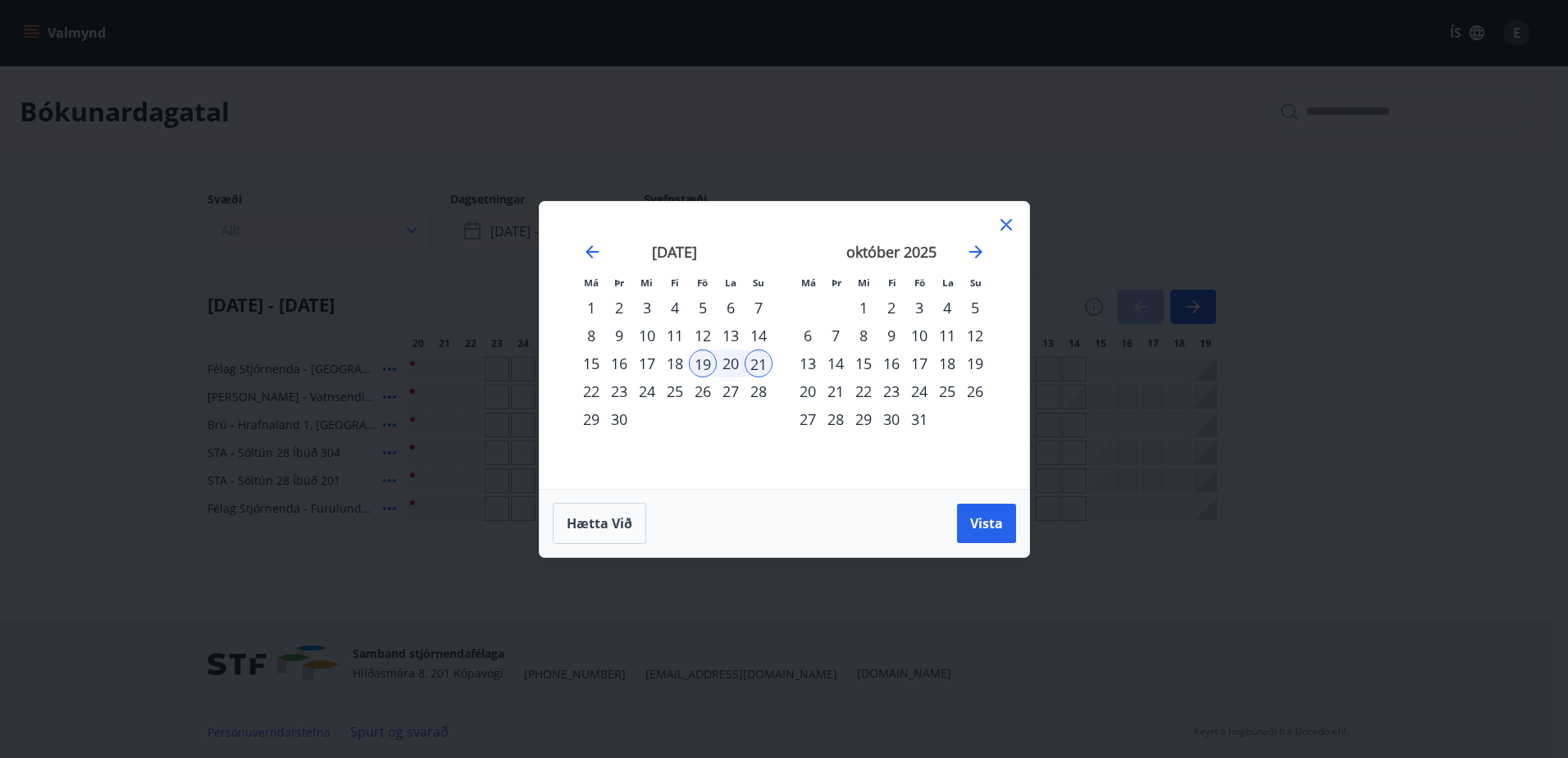
click at [919, 304] on div "3" at bounding box center [919, 307] width 28 height 28
click at [976, 311] on div "5" at bounding box center [974, 307] width 28 height 28
drag, startPoint x: 992, startPoint y: 513, endPoint x: 1178, endPoint y: 183, distance: 378.8
click at [992, 514] on button "Vista" at bounding box center [987, 523] width 59 height 39
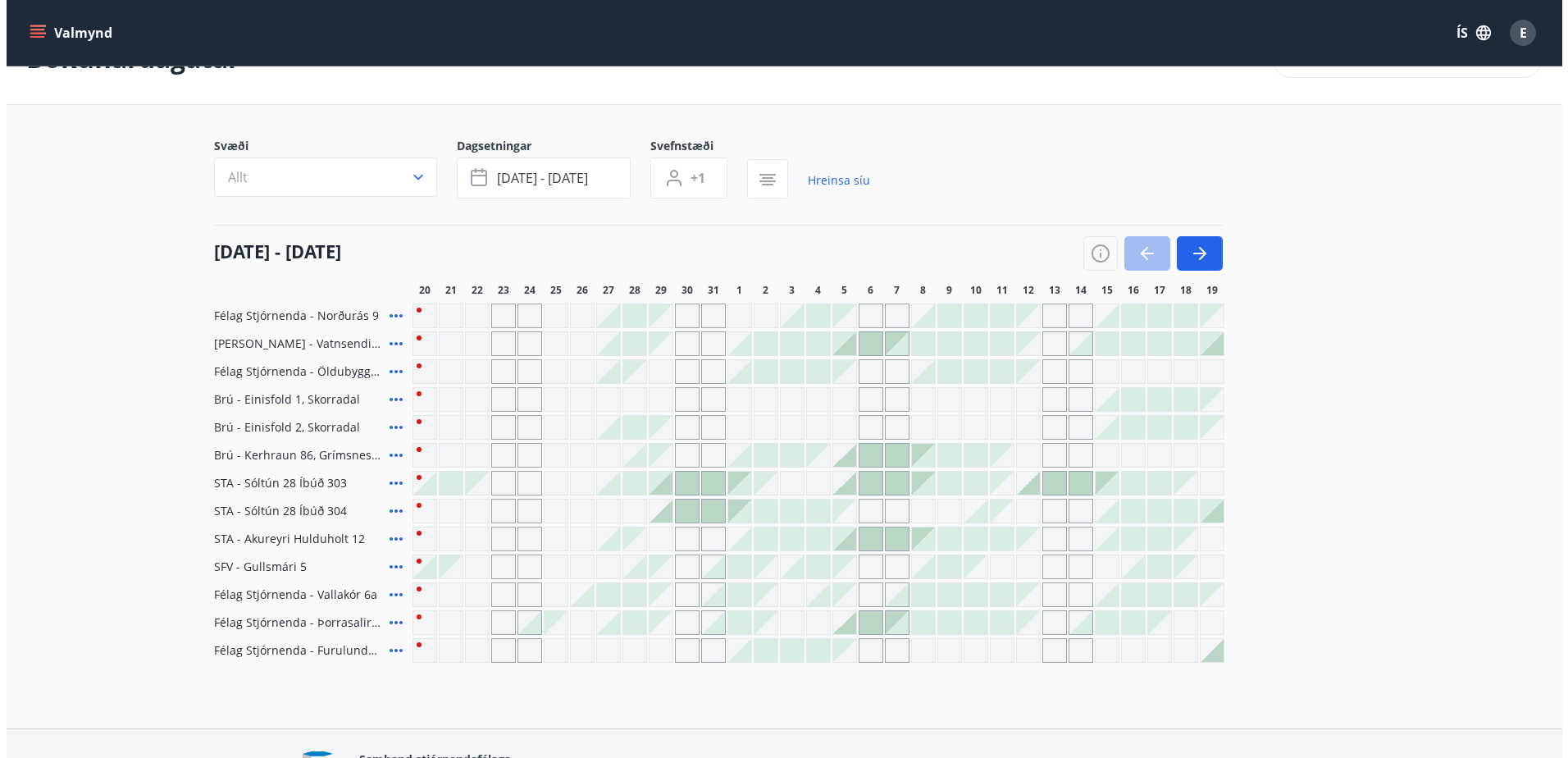
scroll to position [82, 0]
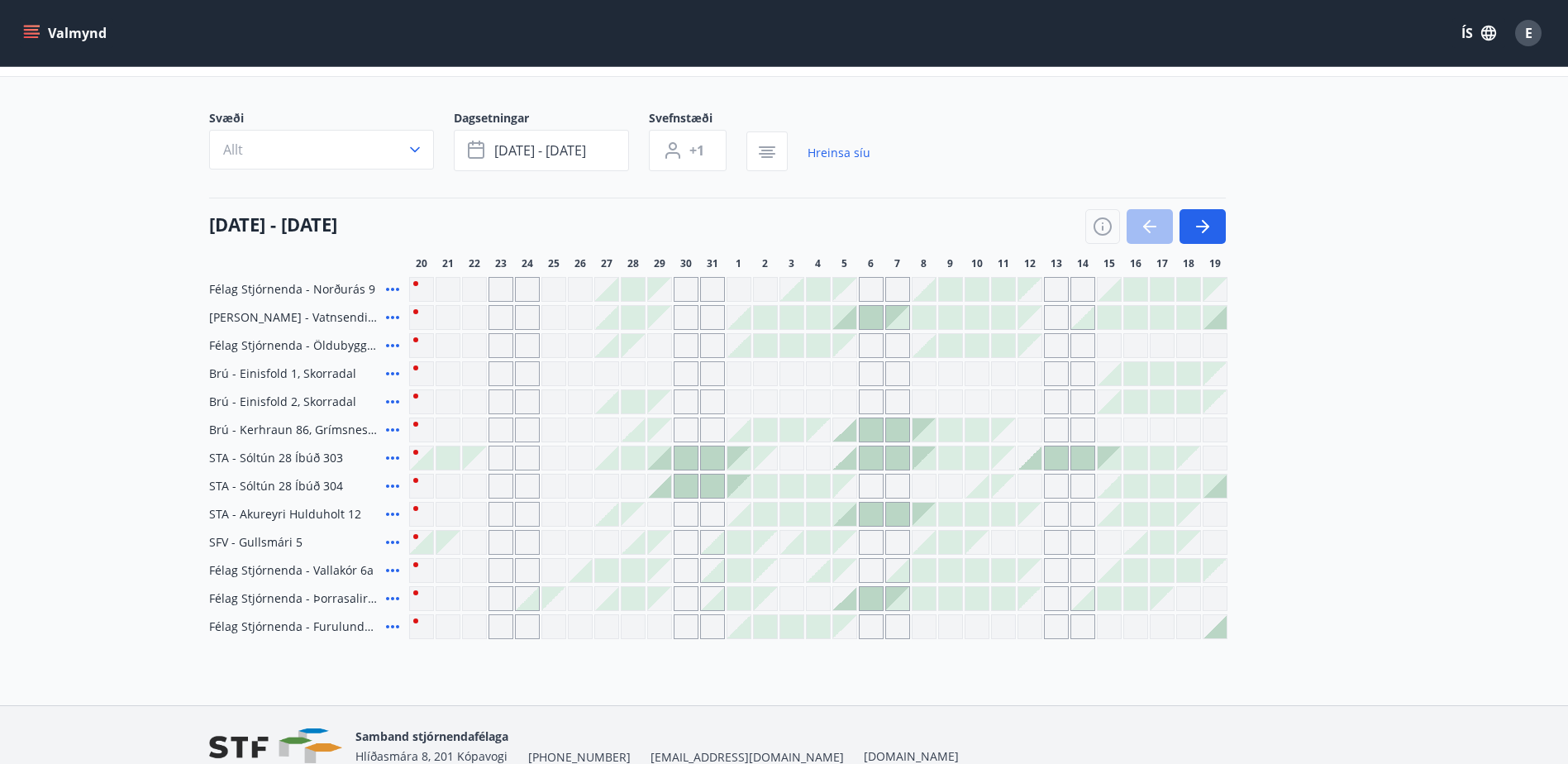
click at [391, 340] on icon at bounding box center [392, 346] width 20 height 20
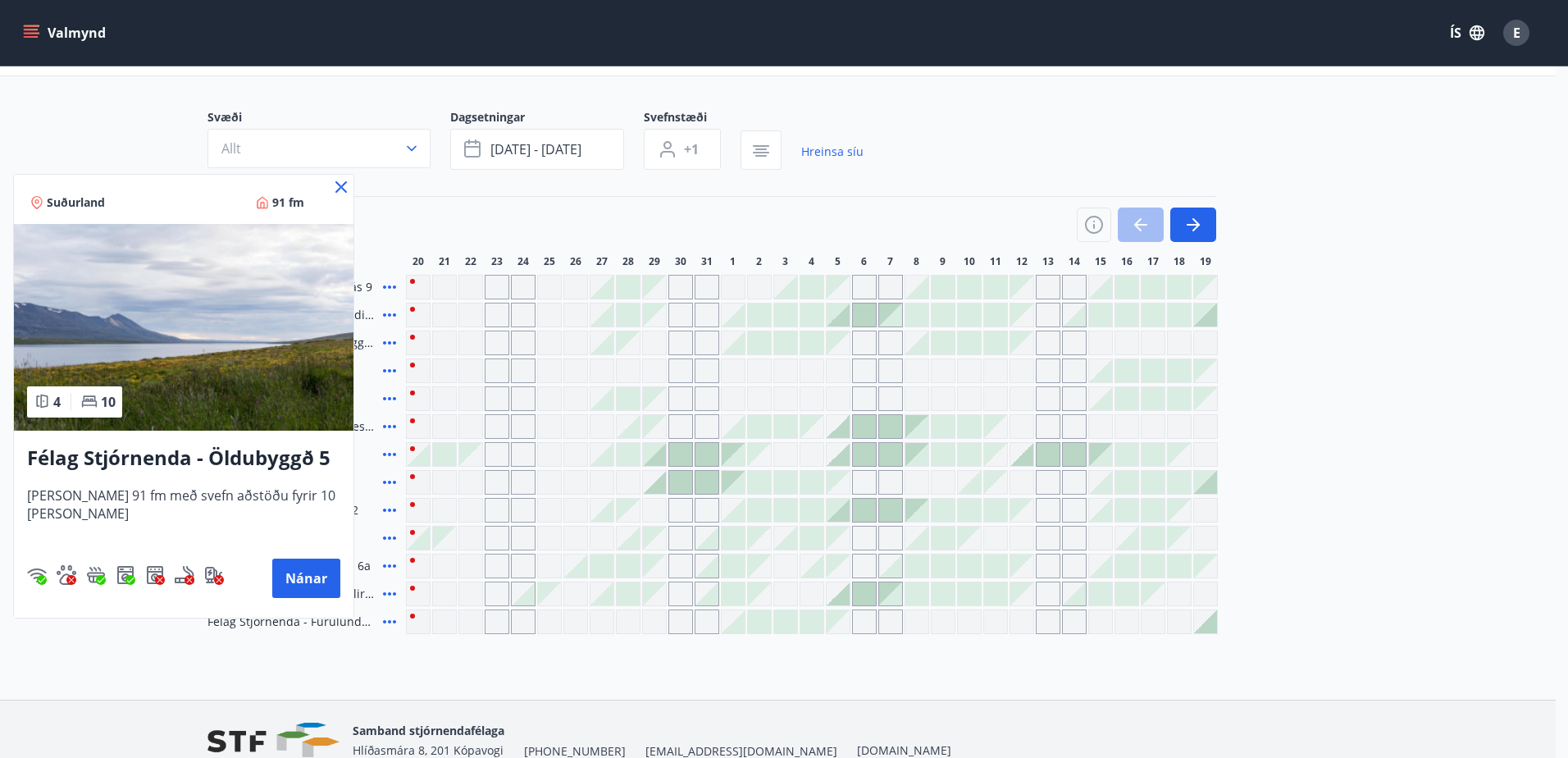
click at [339, 190] on icon at bounding box center [341, 187] width 20 height 20
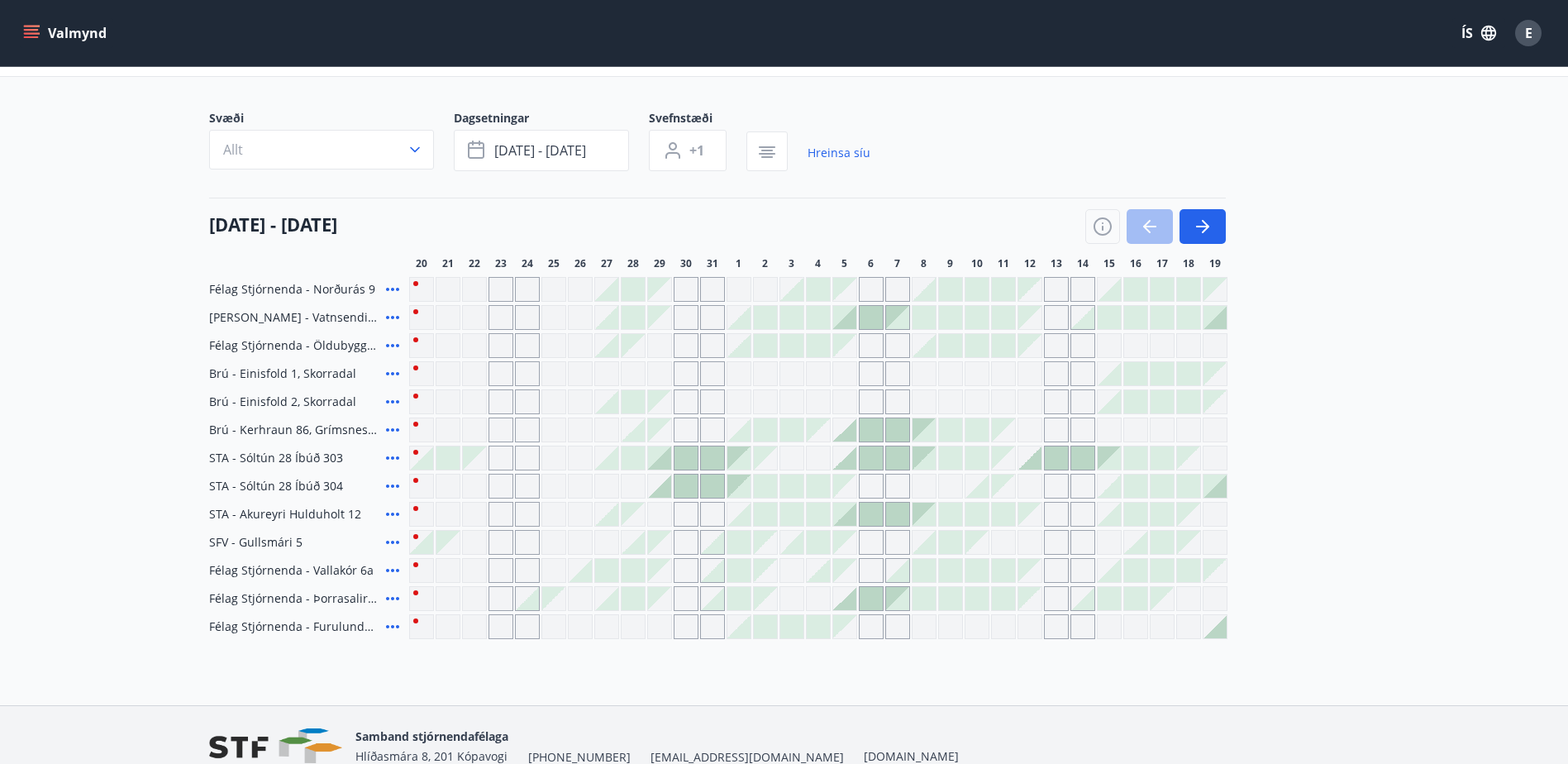
click at [392, 429] on icon at bounding box center [392, 430] width 14 height 4
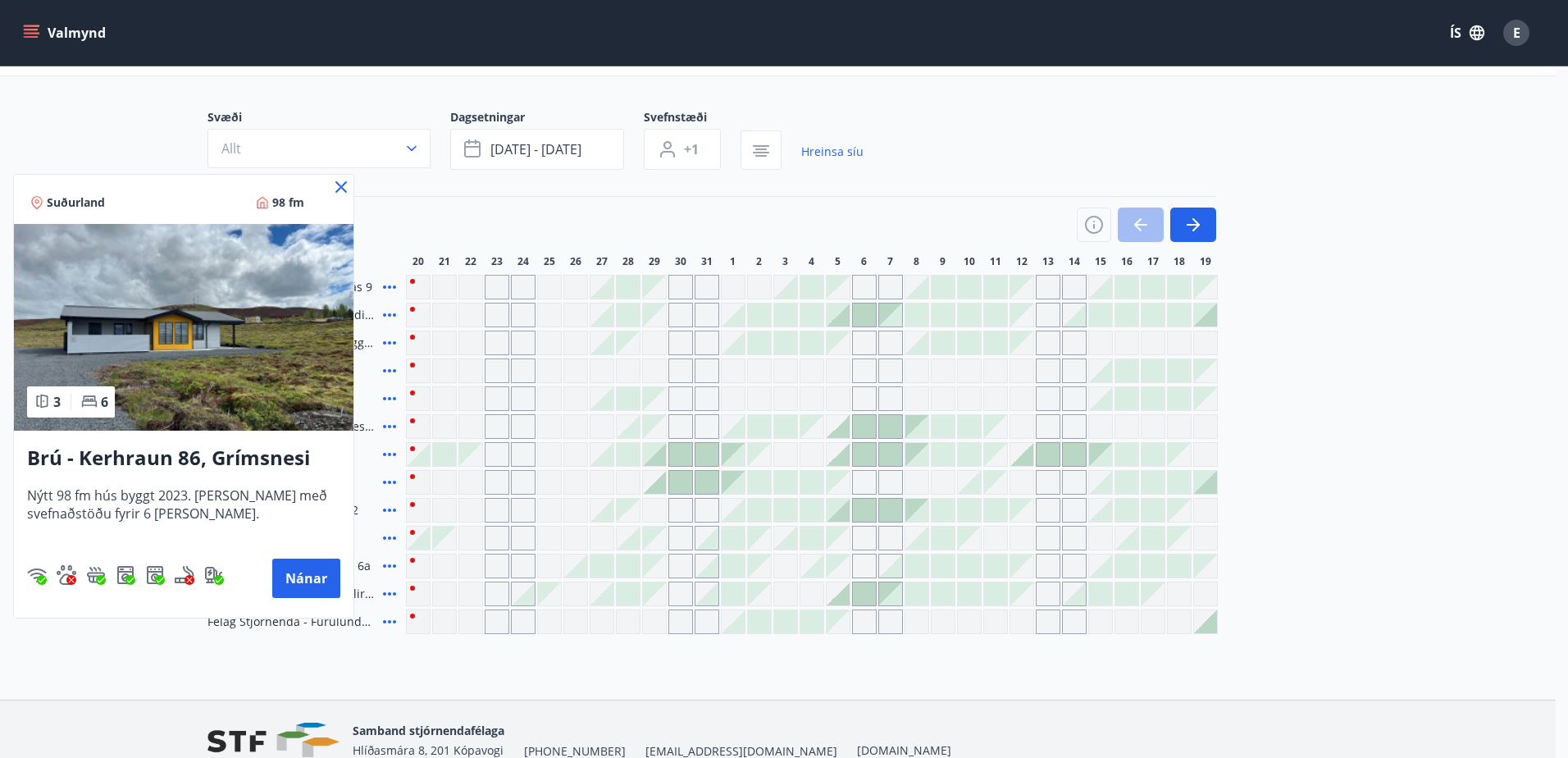
click at [336, 191] on icon at bounding box center [341, 187] width 20 height 20
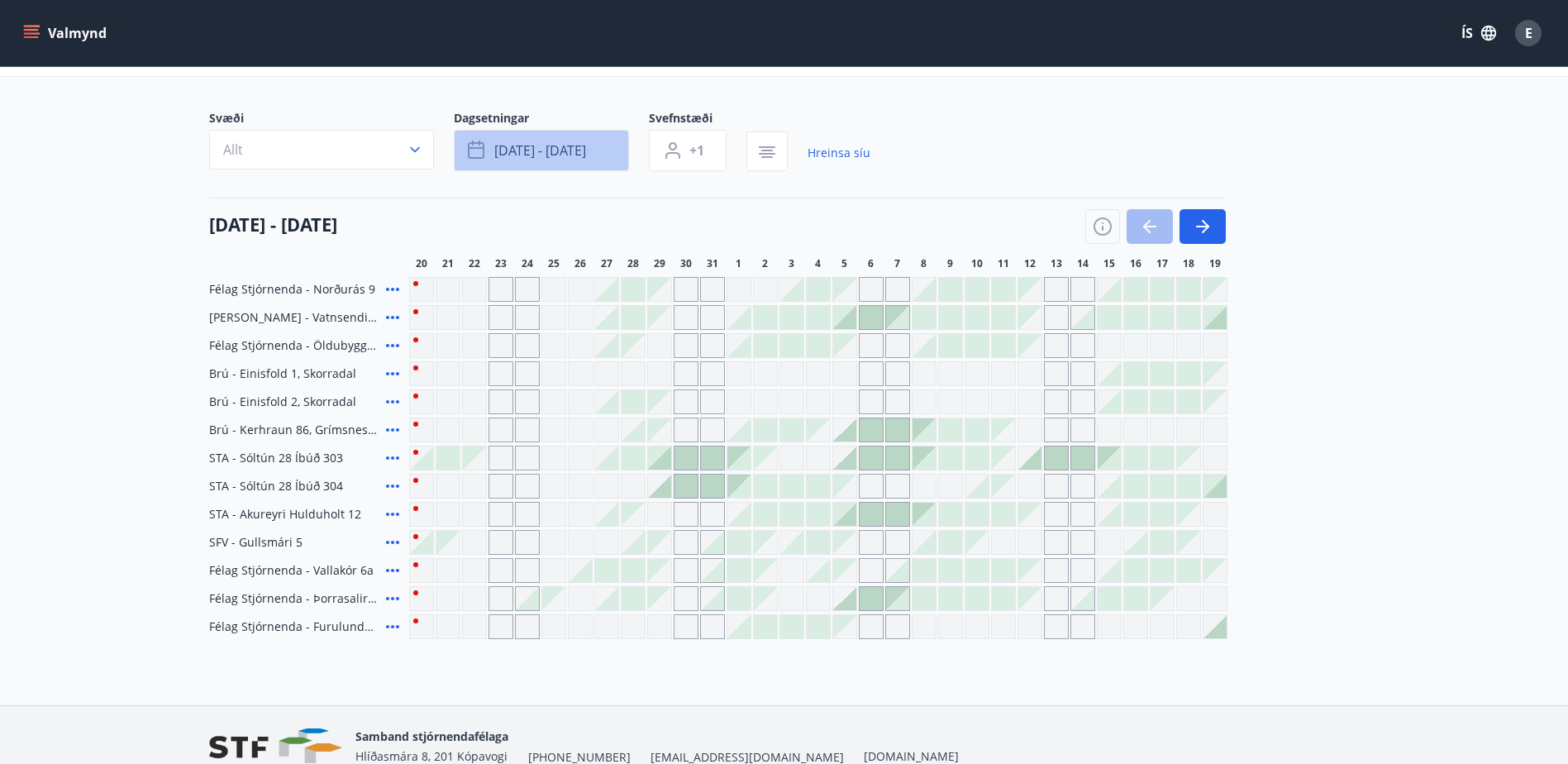
click at [481, 144] on icon "button" at bounding box center [476, 150] width 16 height 16
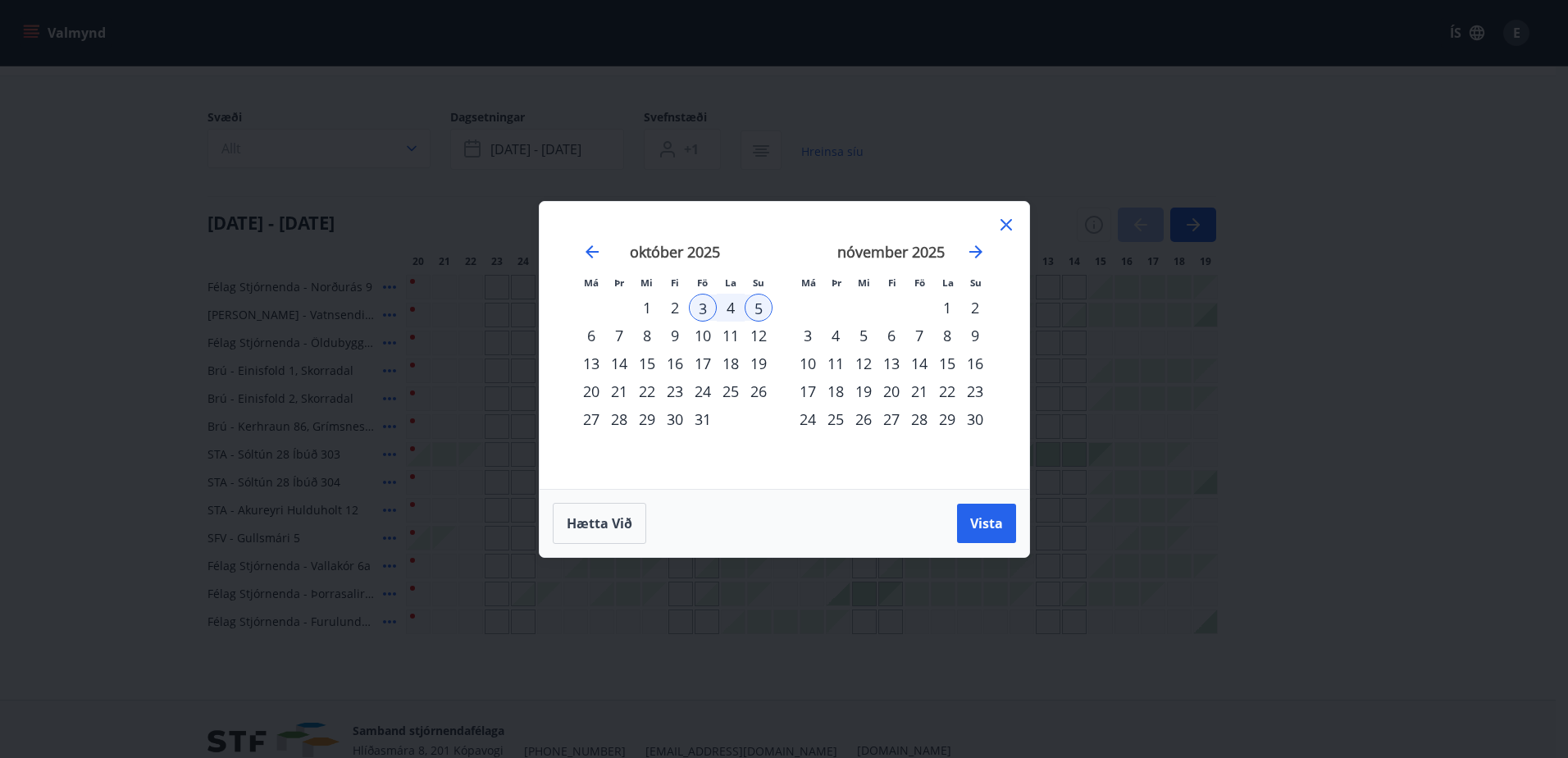
click at [594, 337] on div "6" at bounding box center [591, 335] width 28 height 28
click at [701, 306] on div "3" at bounding box center [702, 307] width 28 height 28
click at [599, 334] on div "6" at bounding box center [591, 335] width 28 height 28
click at [985, 519] on span "Vista" at bounding box center [986, 523] width 33 height 18
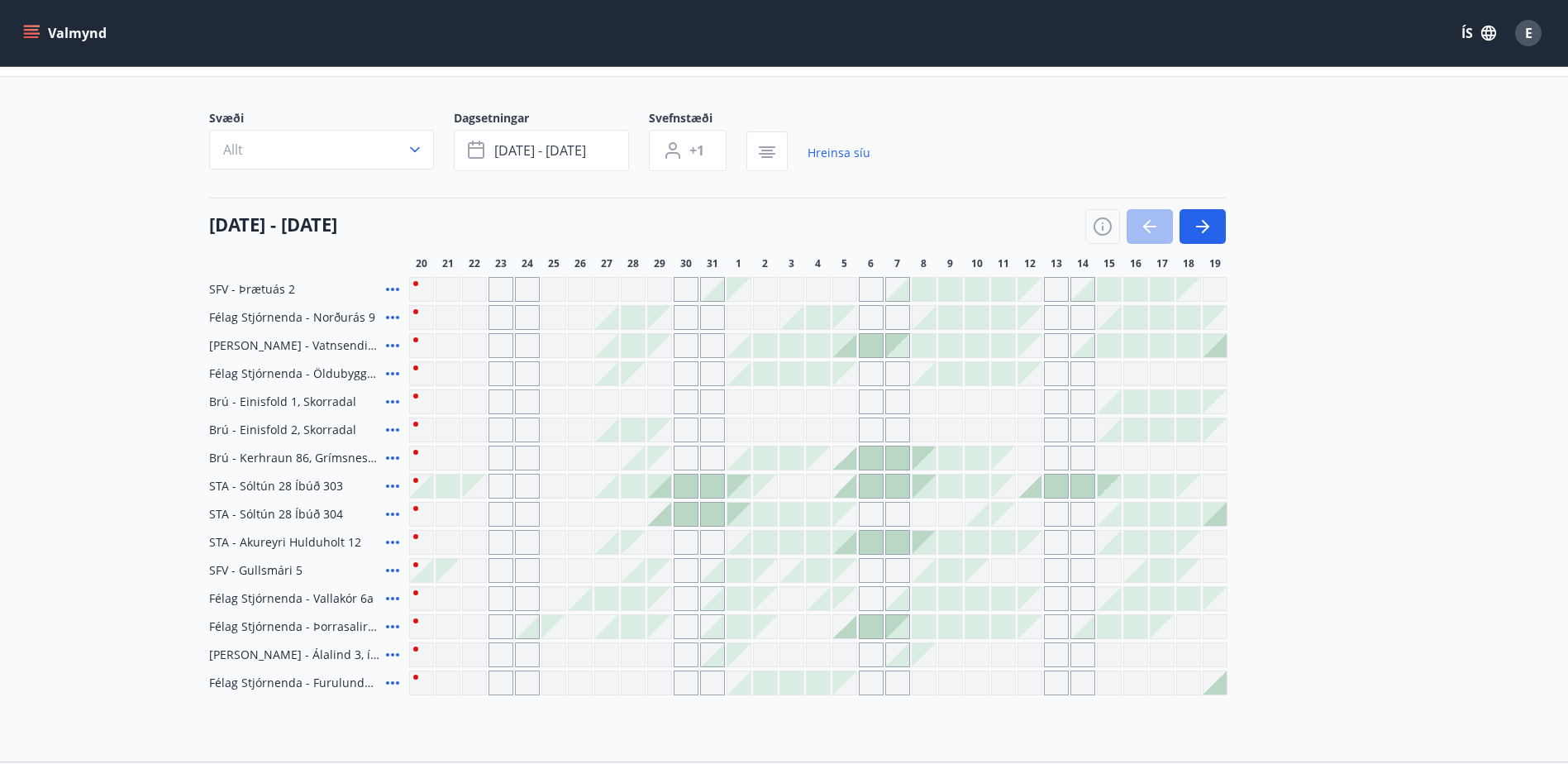
click at [390, 290] on icon at bounding box center [392, 289] width 20 height 20
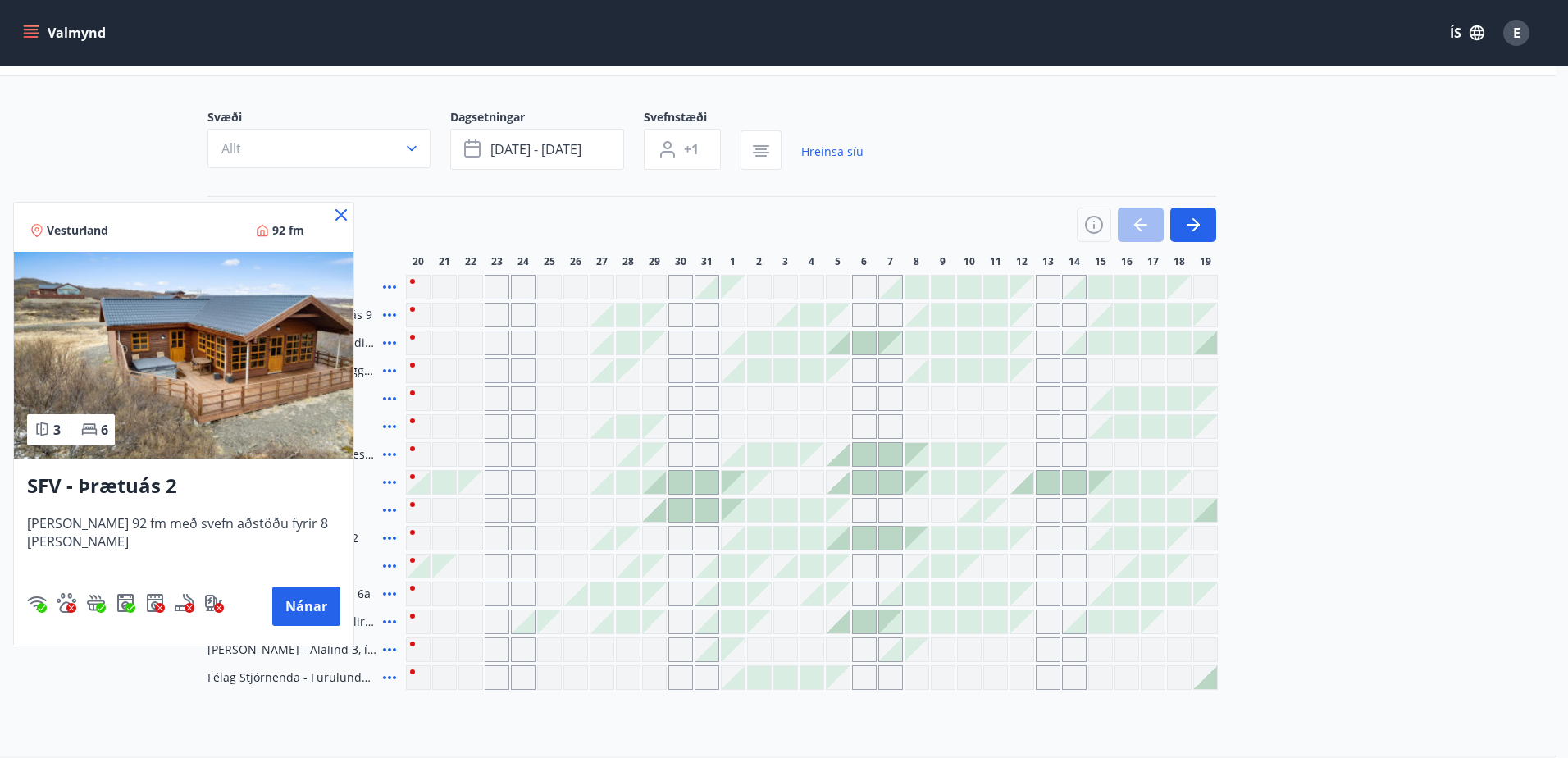
click at [336, 218] on icon at bounding box center [341, 214] width 12 height 12
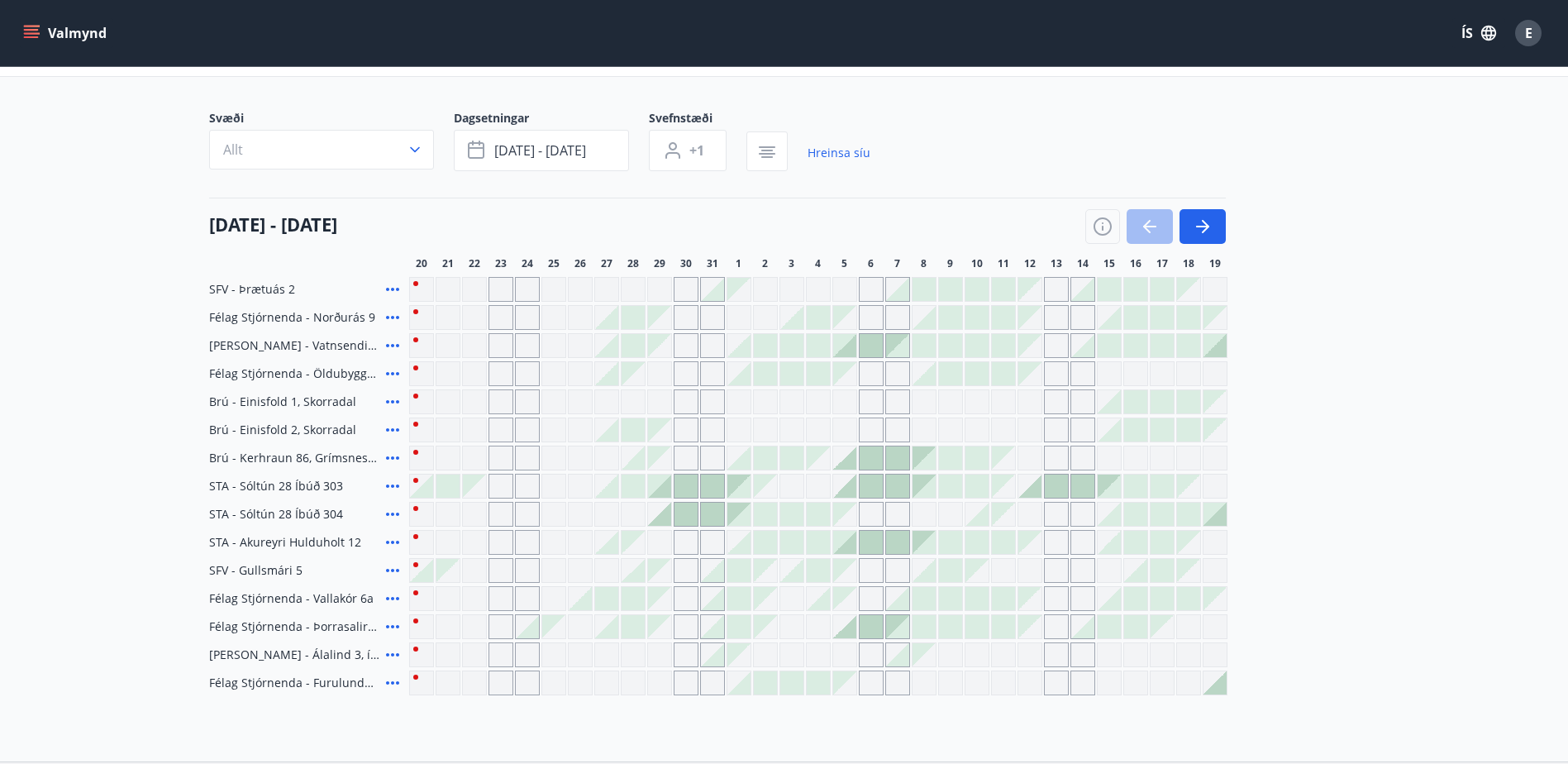
click at [390, 371] on icon at bounding box center [392, 373] width 20 height 20
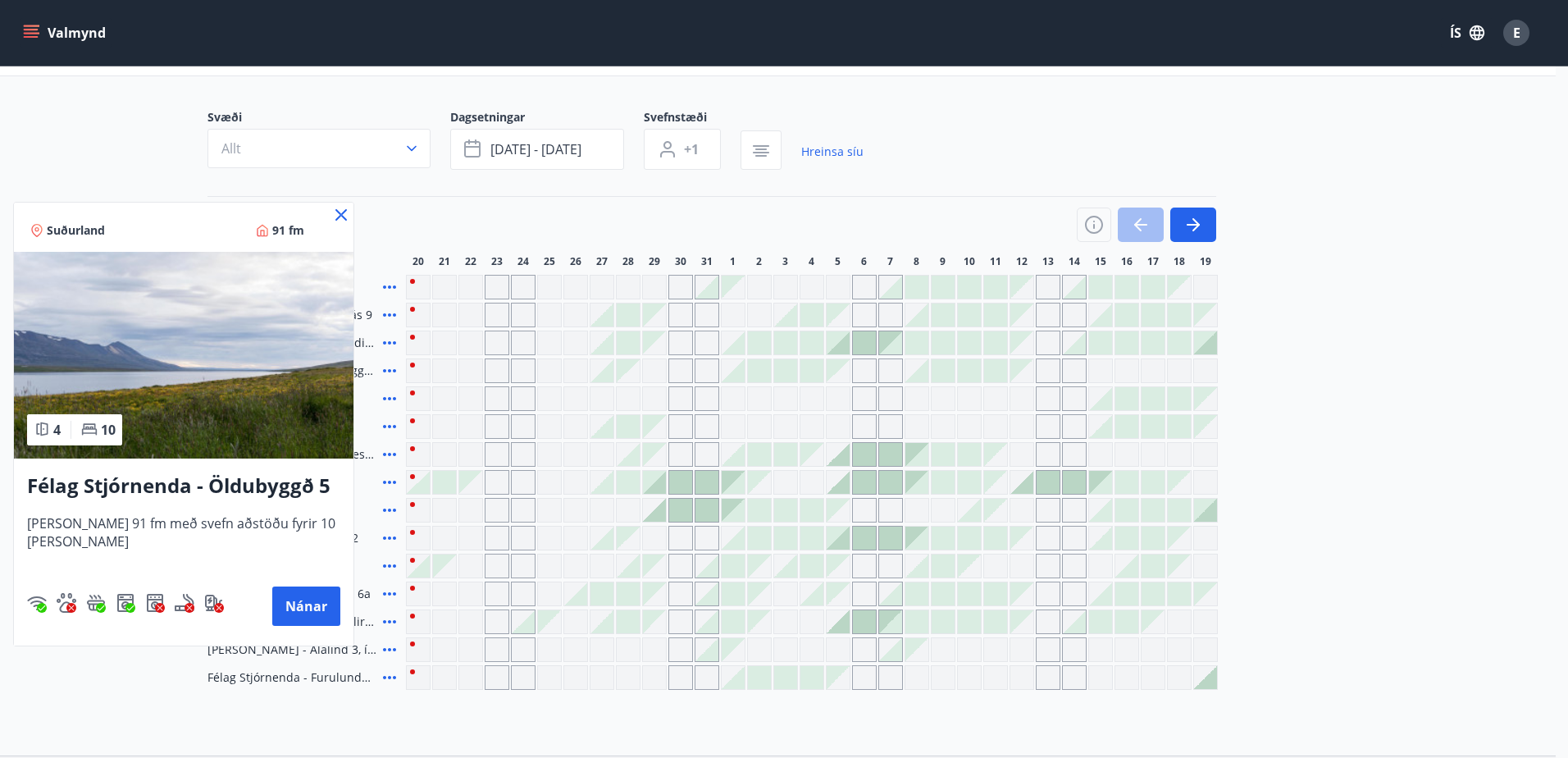
click at [342, 214] on icon at bounding box center [341, 214] width 12 height 12
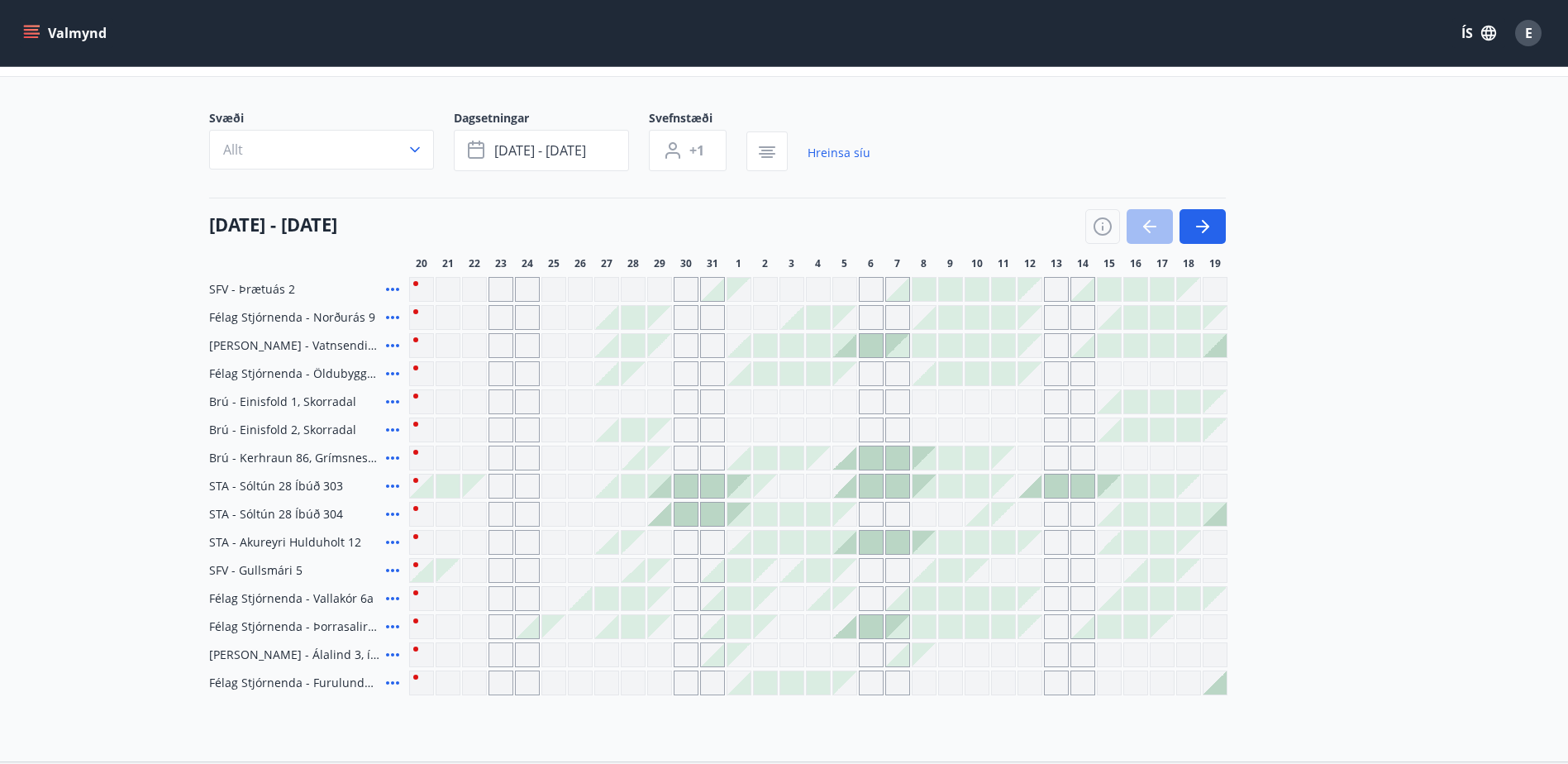
click at [391, 374] on icon at bounding box center [392, 373] width 14 height 4
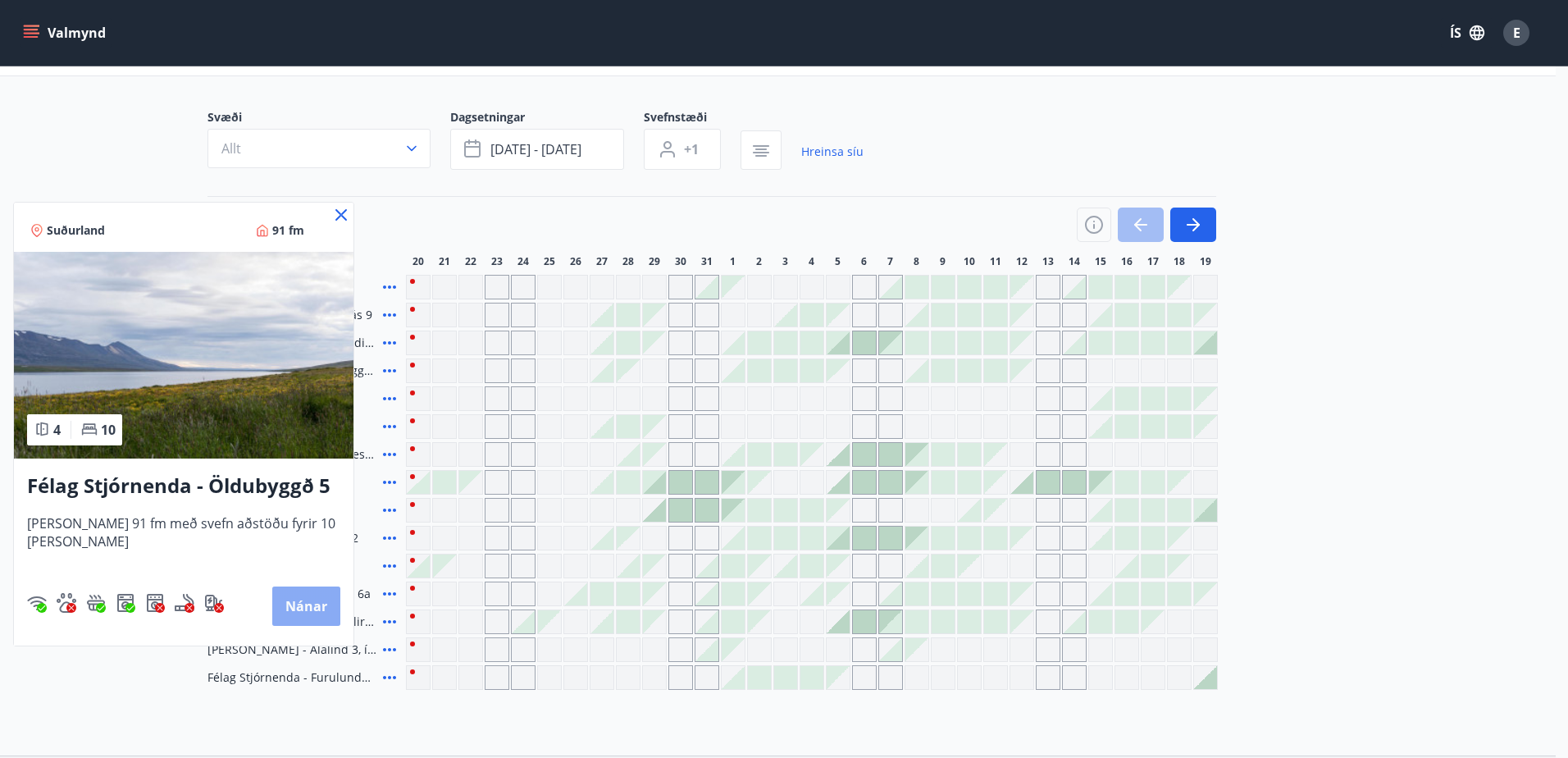
drag, startPoint x: 315, startPoint y: 599, endPoint x: 303, endPoint y: 610, distance: 16.3
click at [303, 610] on button "Nánar" at bounding box center [306, 606] width 68 height 39
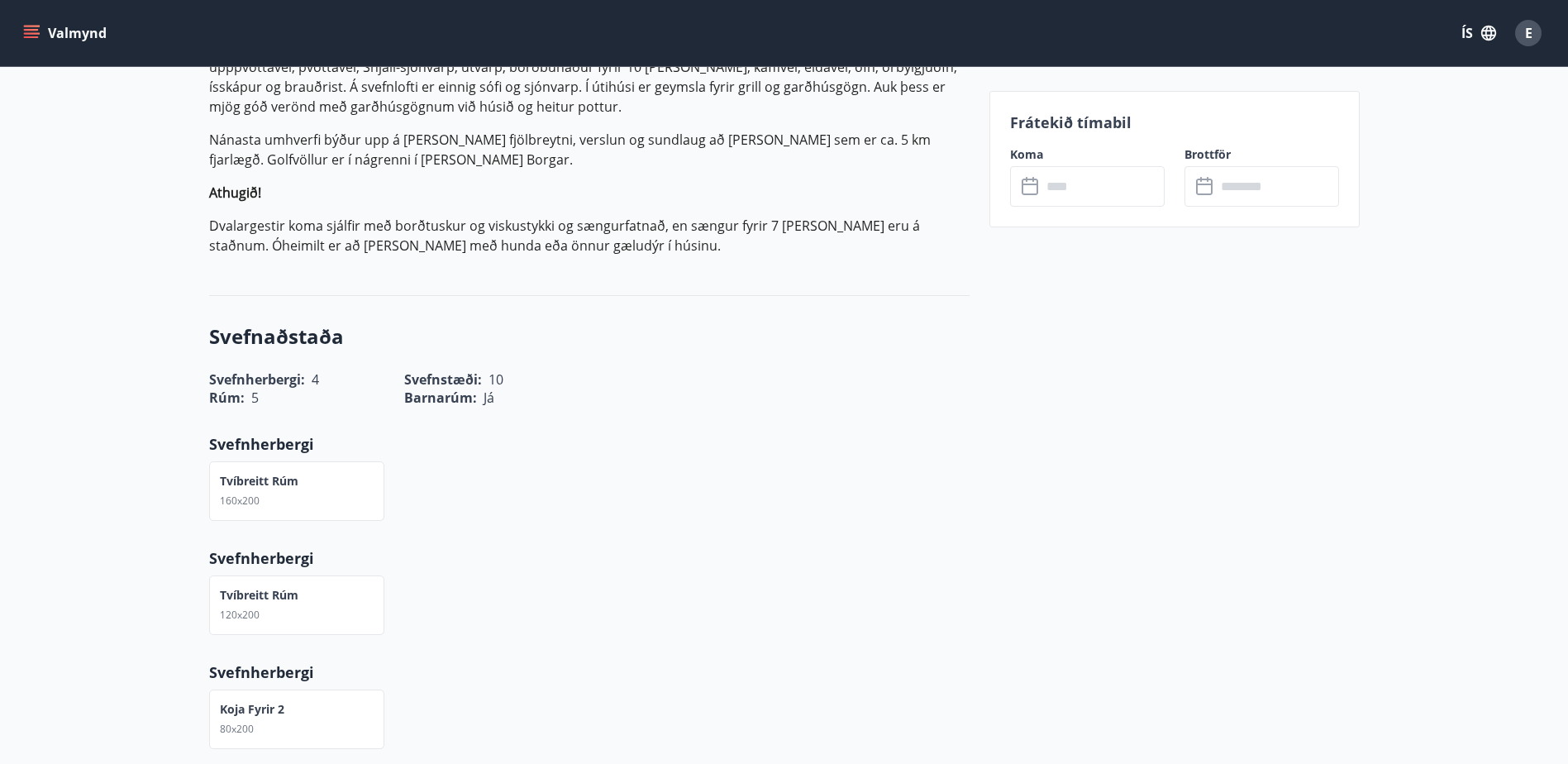
scroll to position [661, 0]
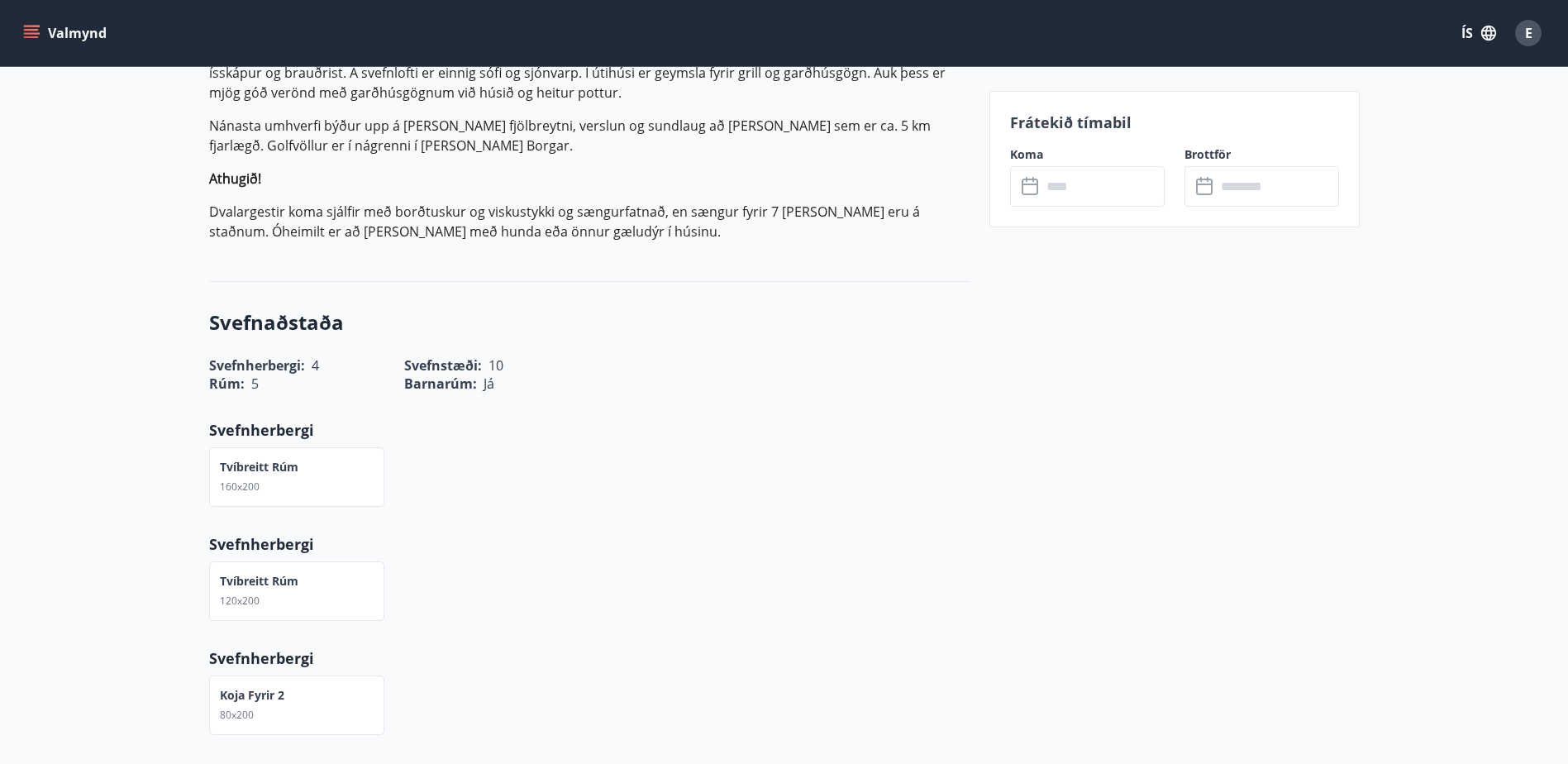
drag, startPoint x: 660, startPoint y: 499, endPoint x: 159, endPoint y: 452, distance: 503.2
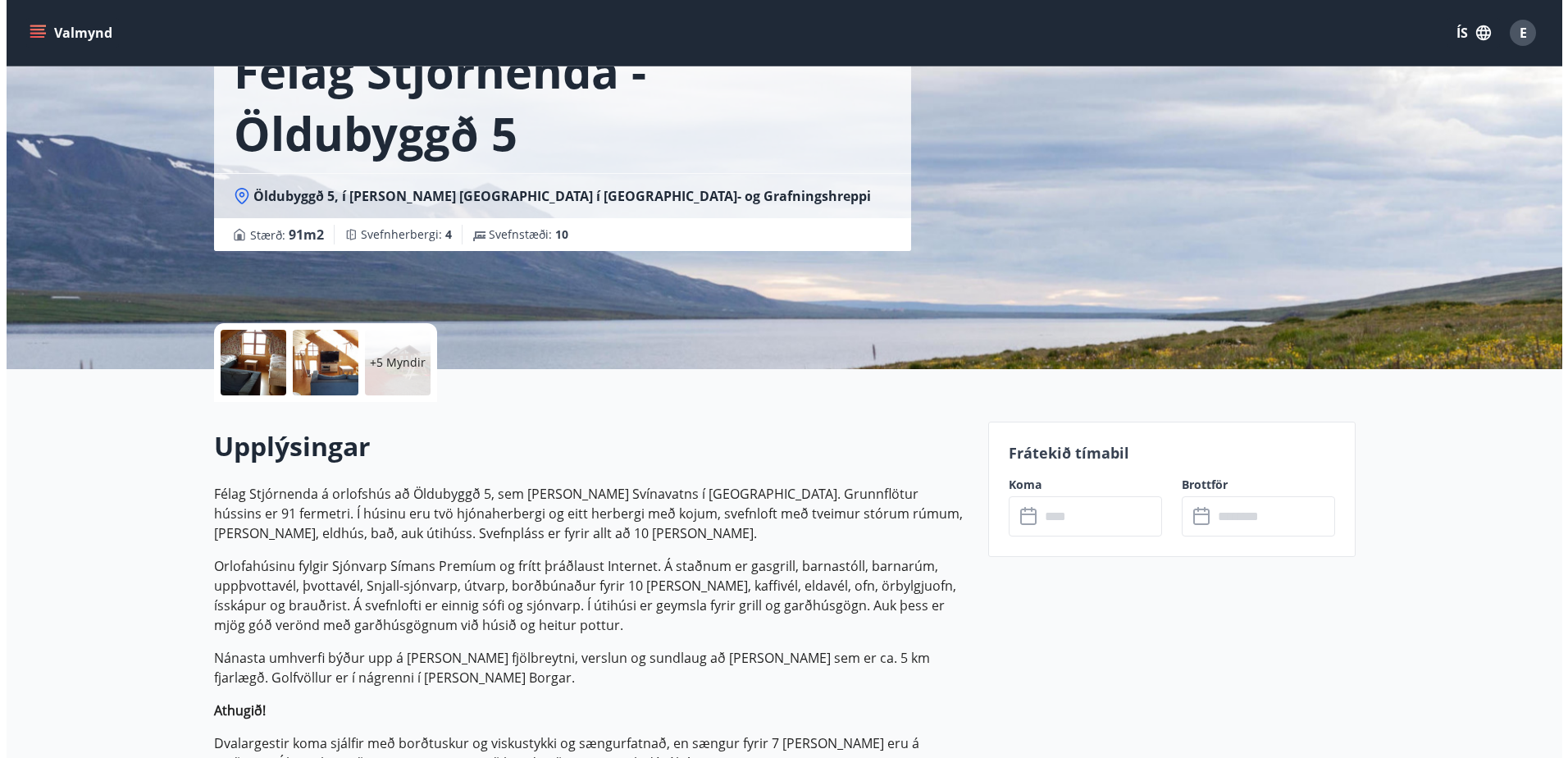
scroll to position [0, 0]
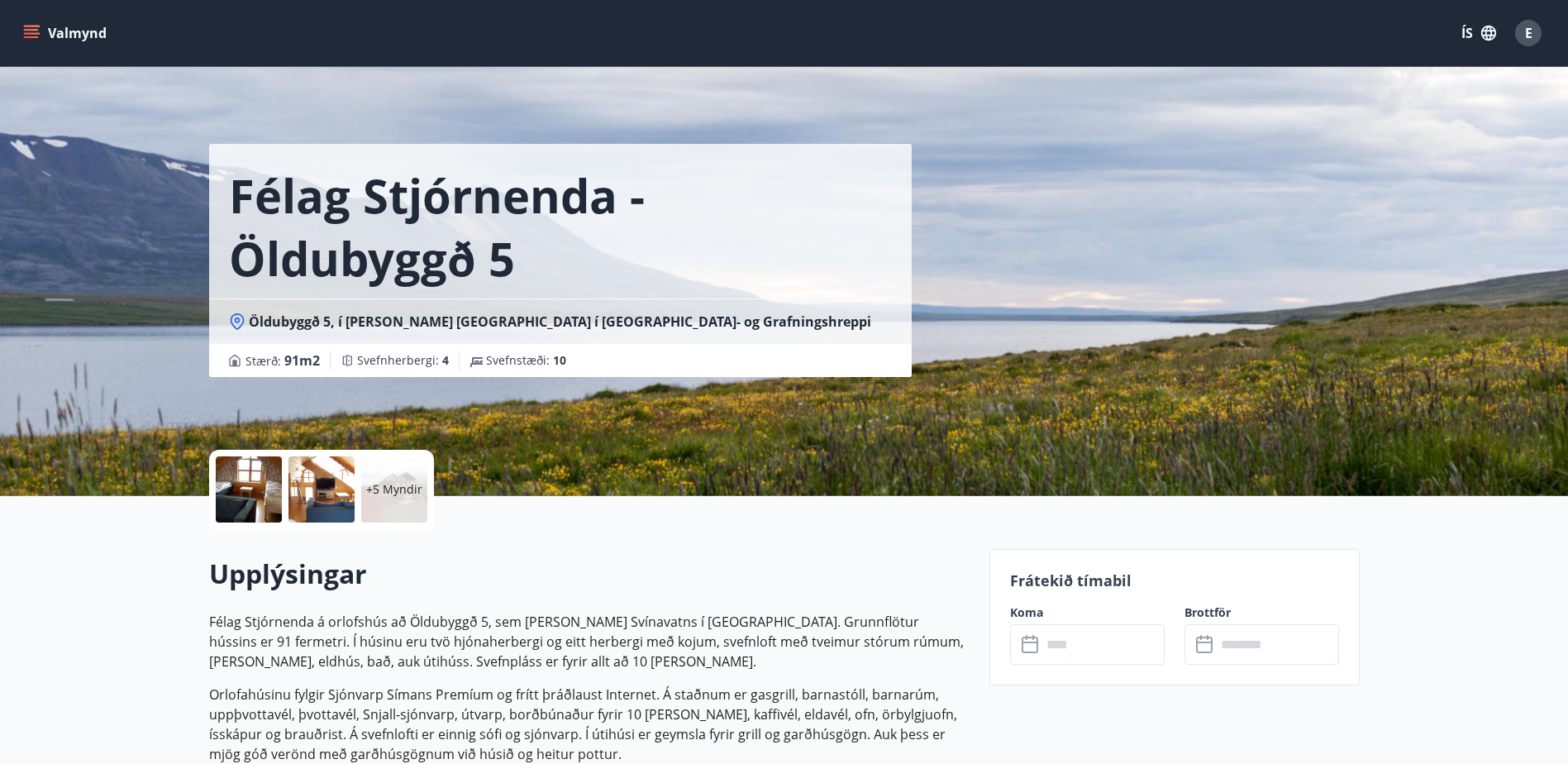
click at [253, 490] on div at bounding box center [248, 489] width 66 height 66
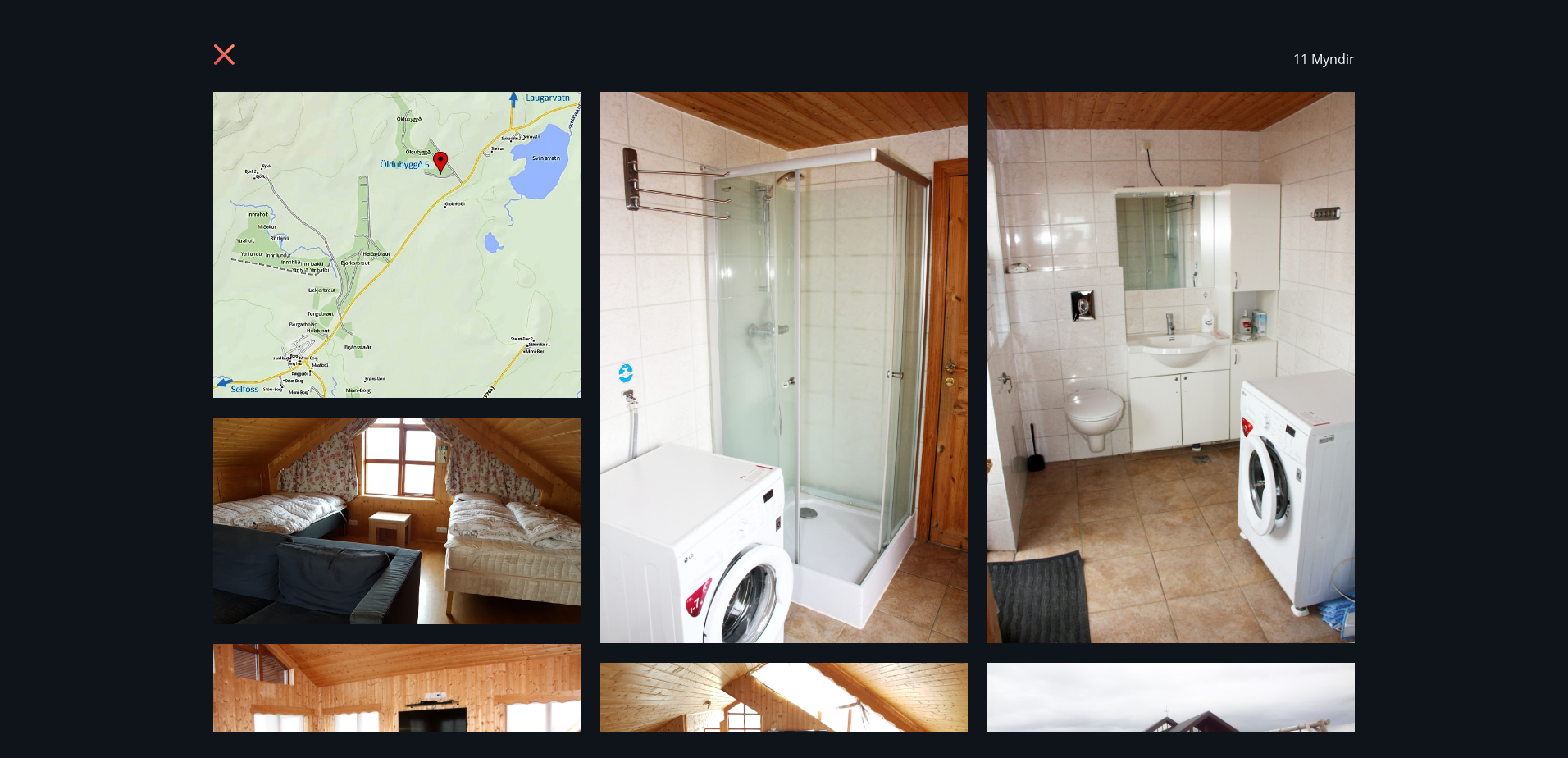
click at [230, 48] on icon at bounding box center [224, 54] width 21 height 21
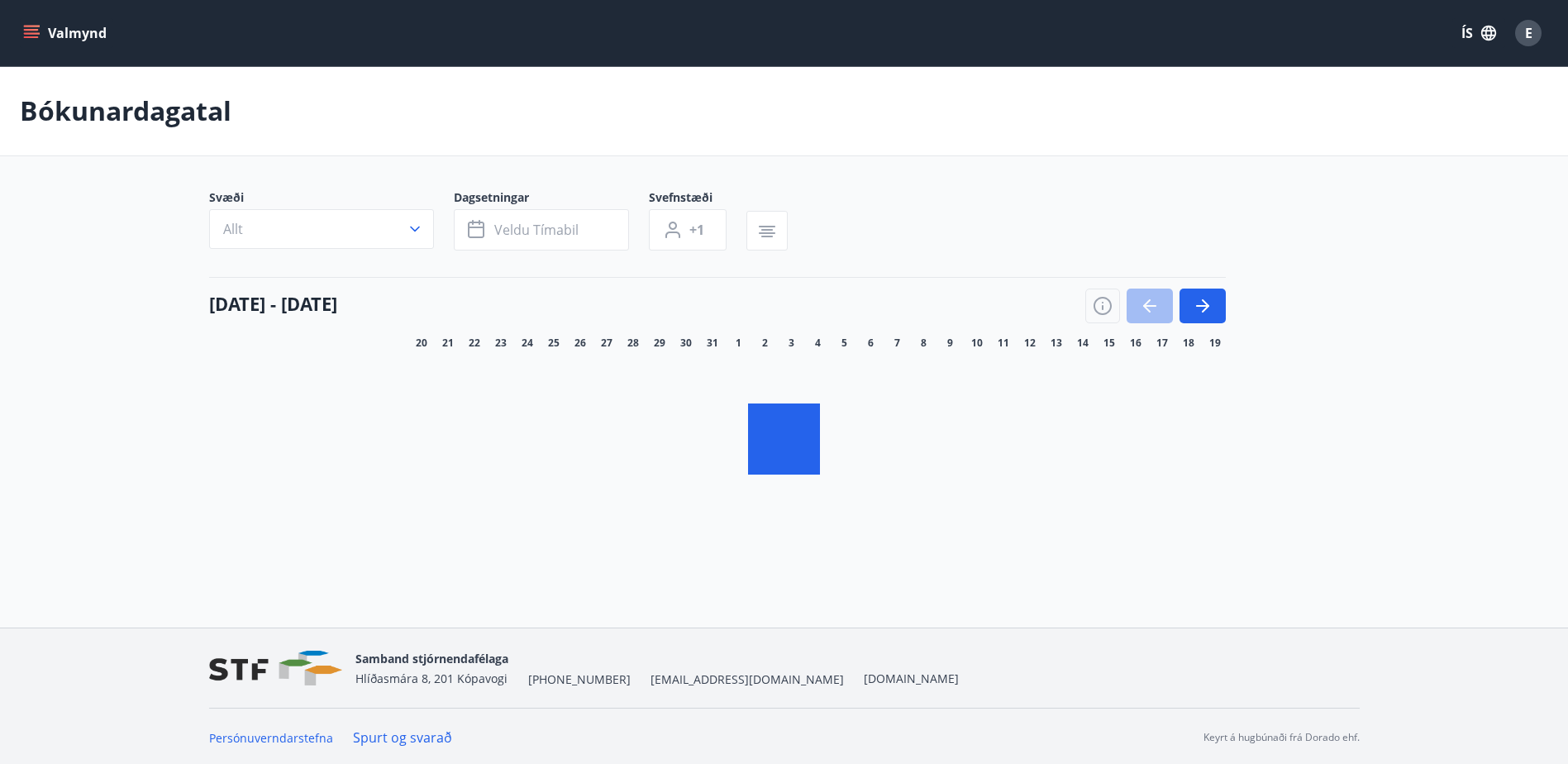
scroll to position [3, 0]
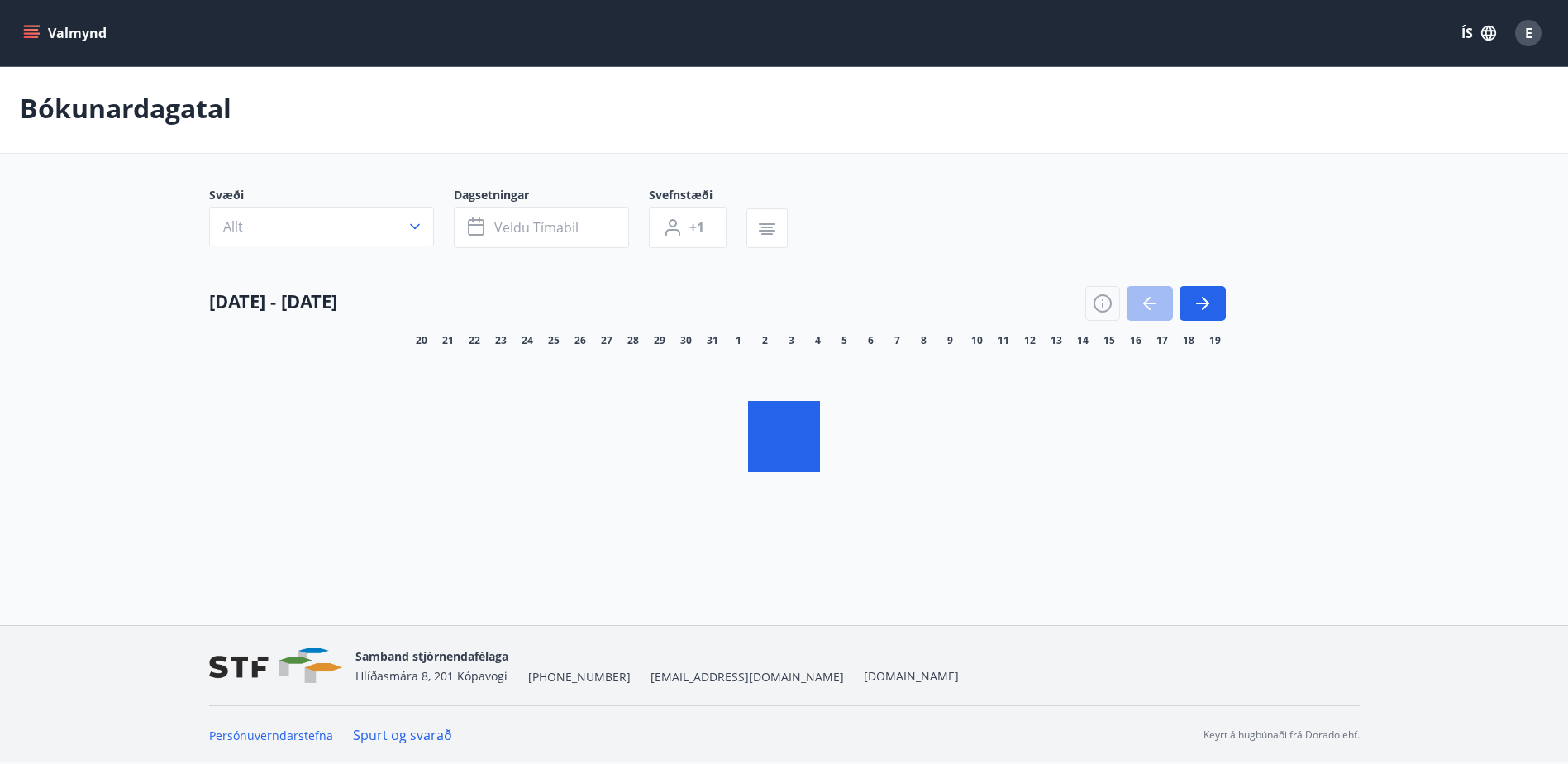
click at [421, 228] on icon "button" at bounding box center [415, 226] width 16 height 16
click at [415, 220] on div "VFV (Verkstjórafélag Vestmannaeyja) SFV (Stjórnendafélag Vestfjarða) STA (Stjór…" at bounding box center [784, 382] width 1568 height 764
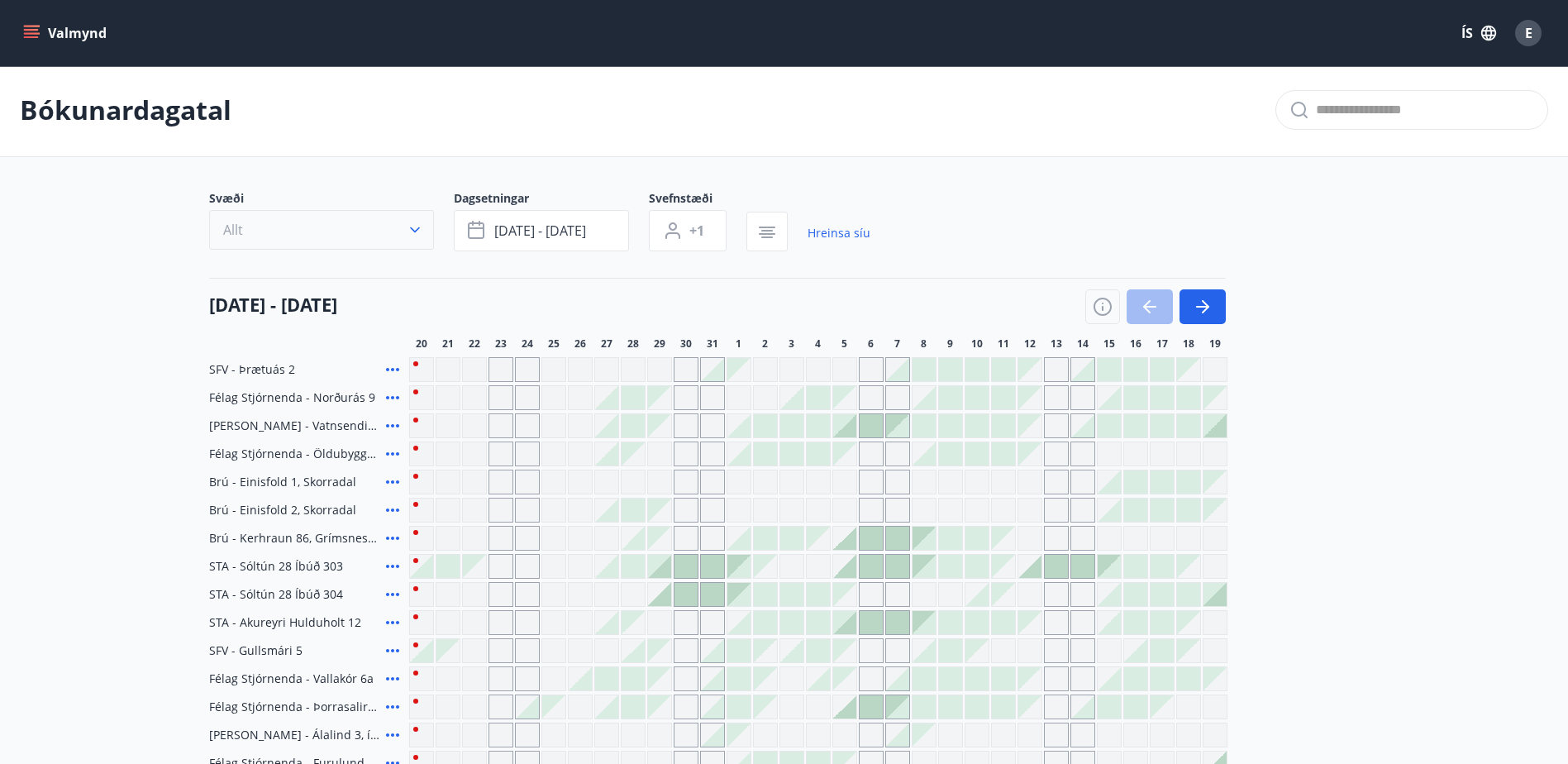
click at [415, 228] on icon "button" at bounding box center [415, 229] width 16 height 16
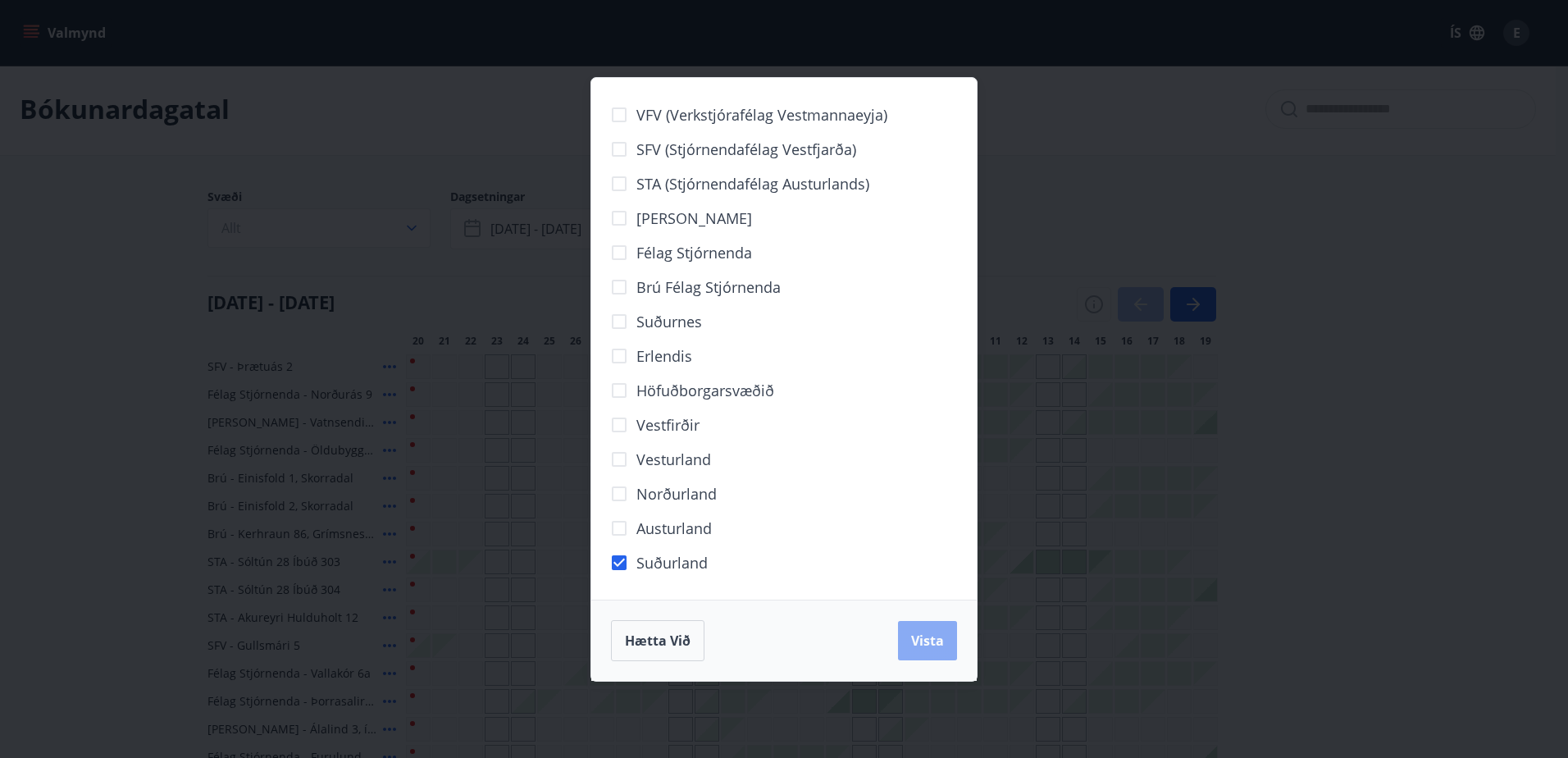
click at [930, 637] on span "Vista" at bounding box center [927, 640] width 33 height 18
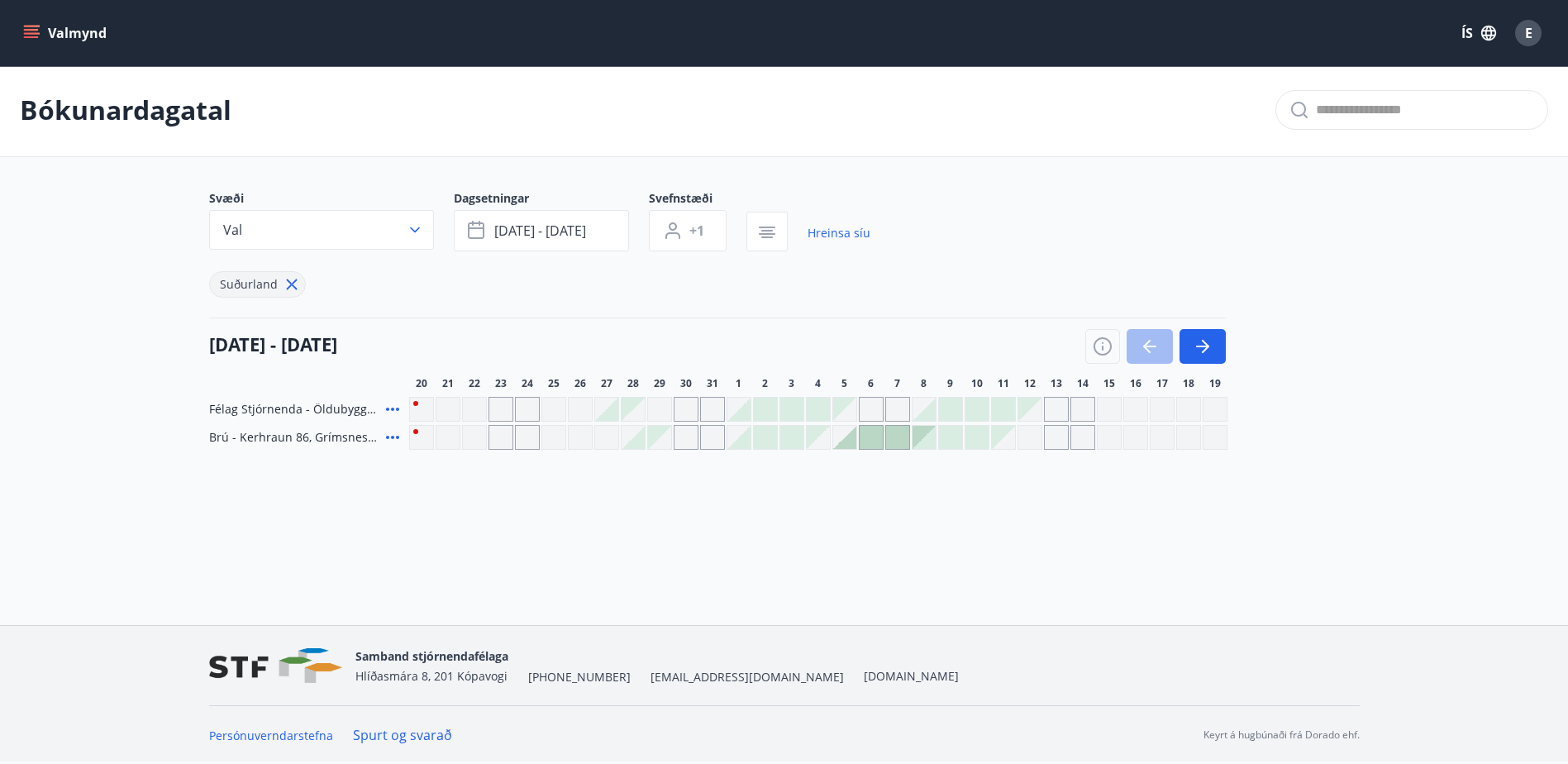
click at [391, 436] on icon at bounding box center [392, 437] width 14 height 4
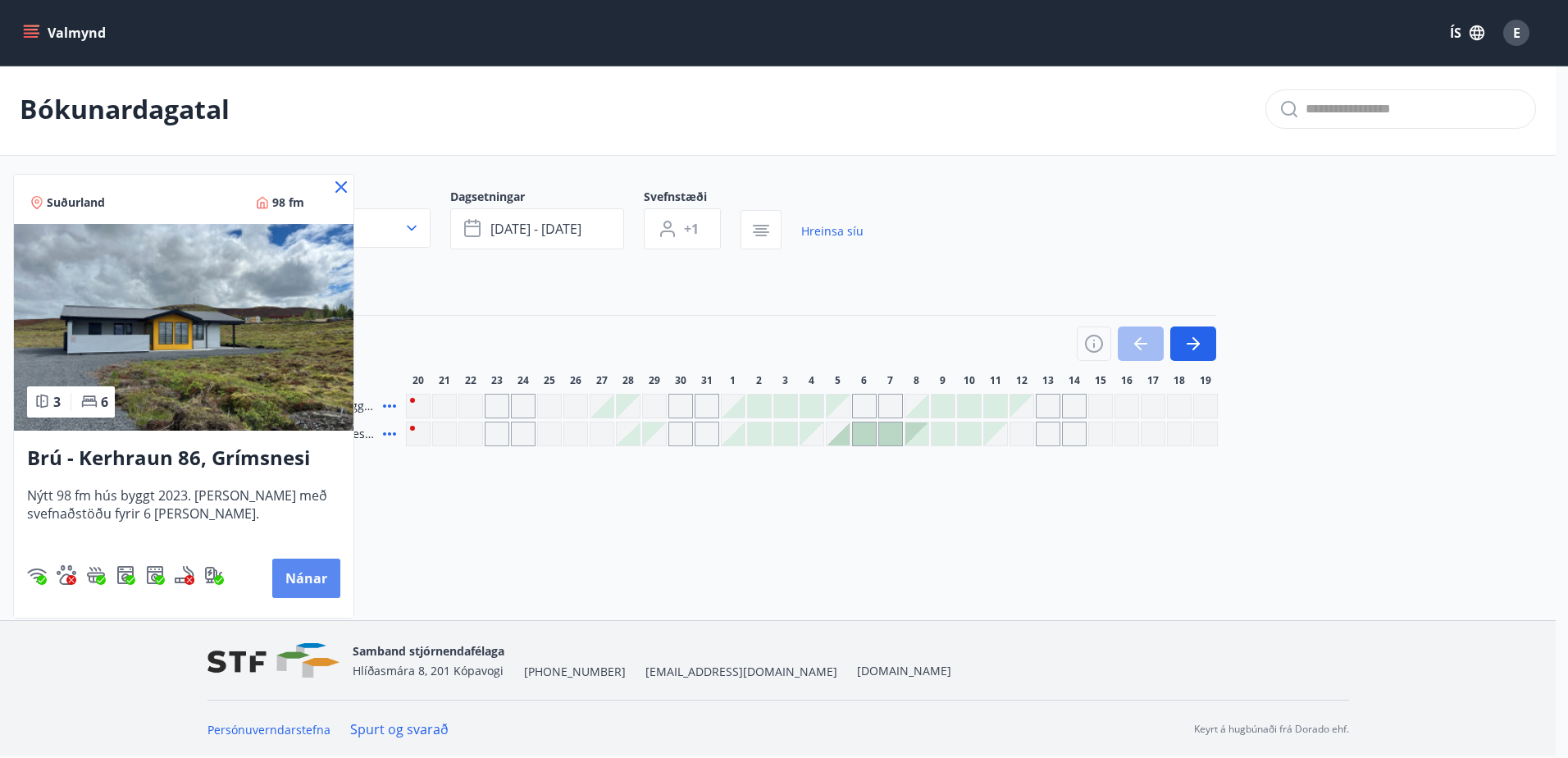
click at [308, 579] on button "Nánar" at bounding box center [306, 578] width 68 height 39
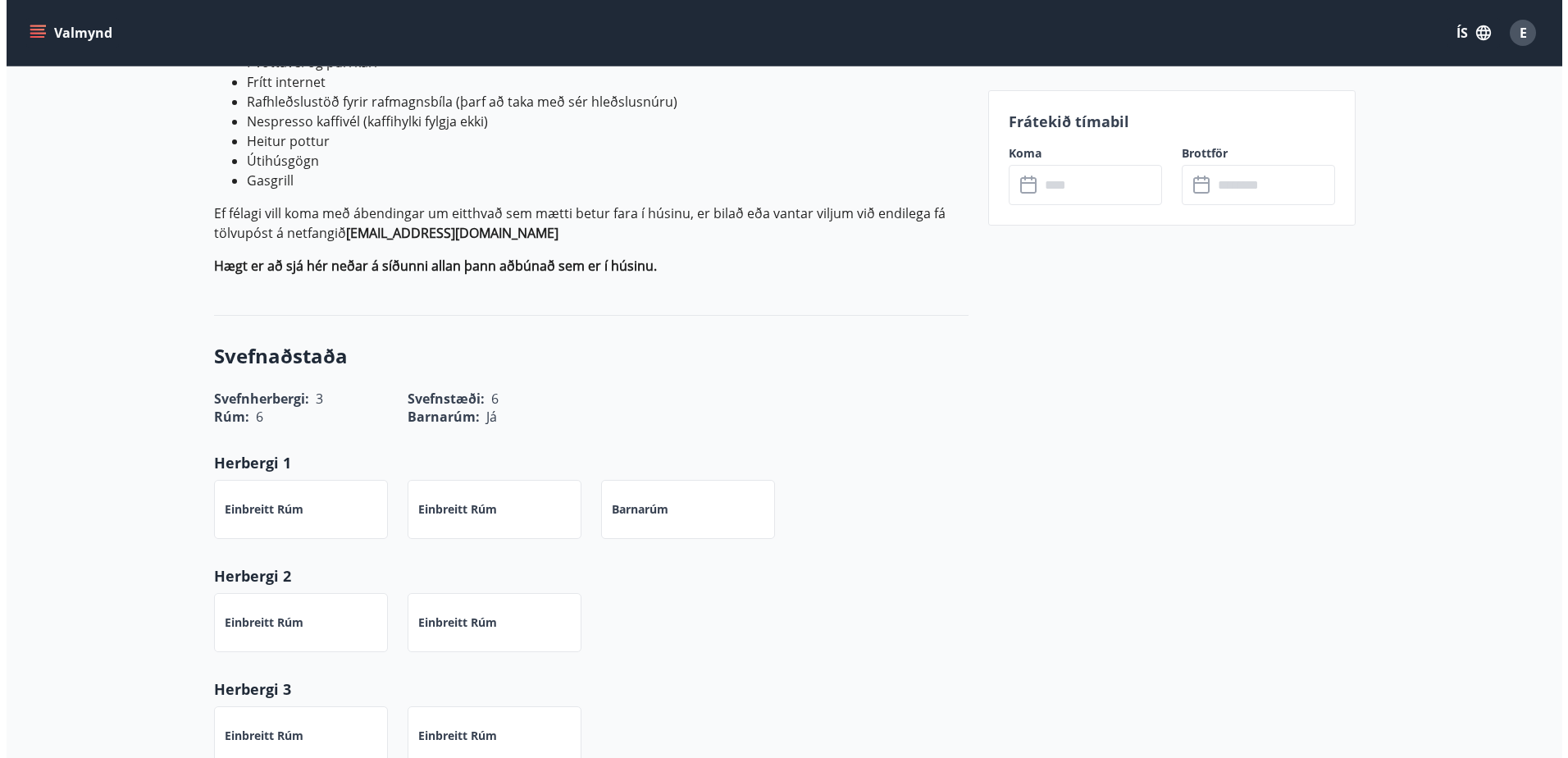
scroll to position [164, 0]
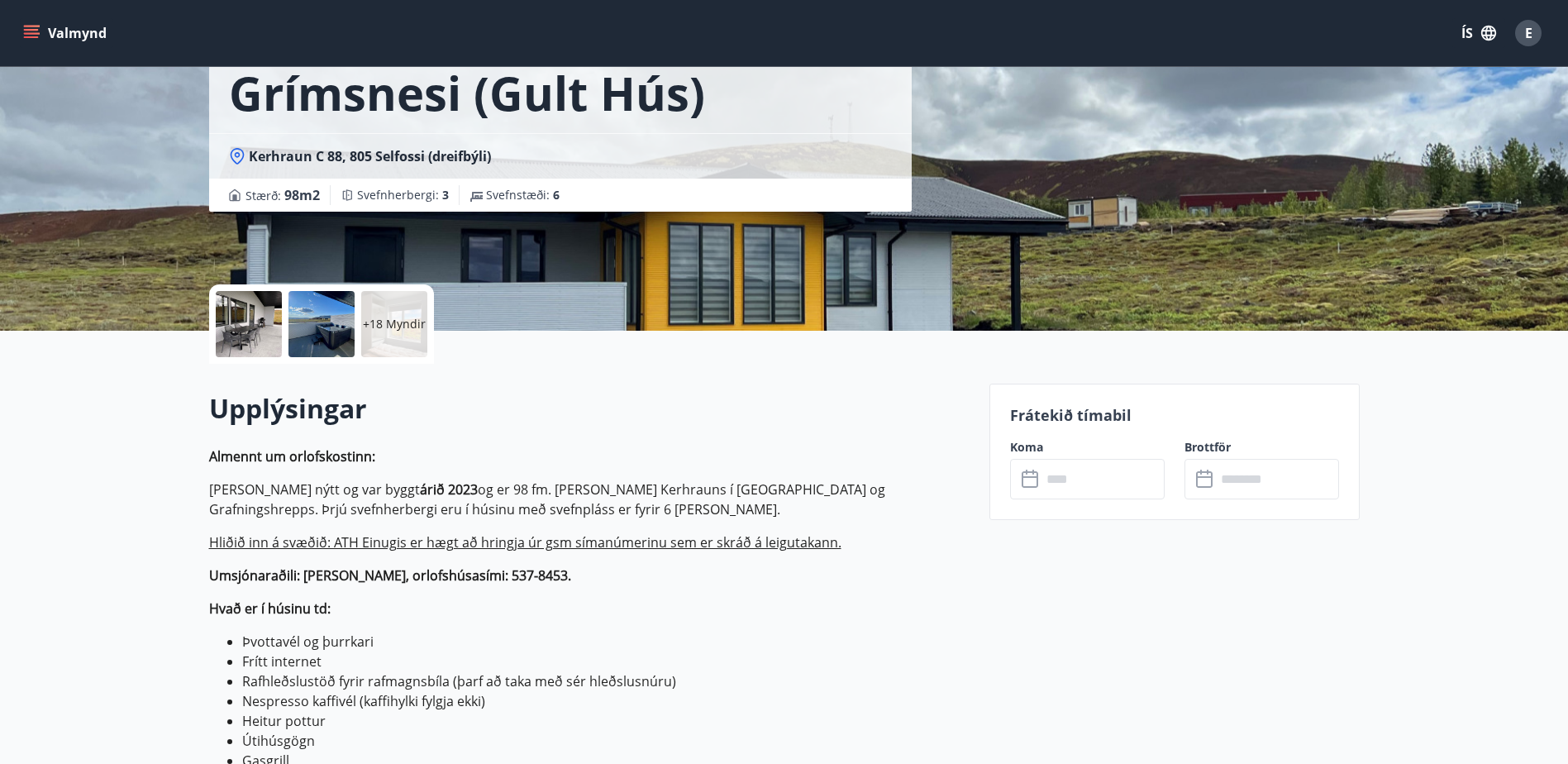
click at [269, 330] on div at bounding box center [248, 323] width 66 height 66
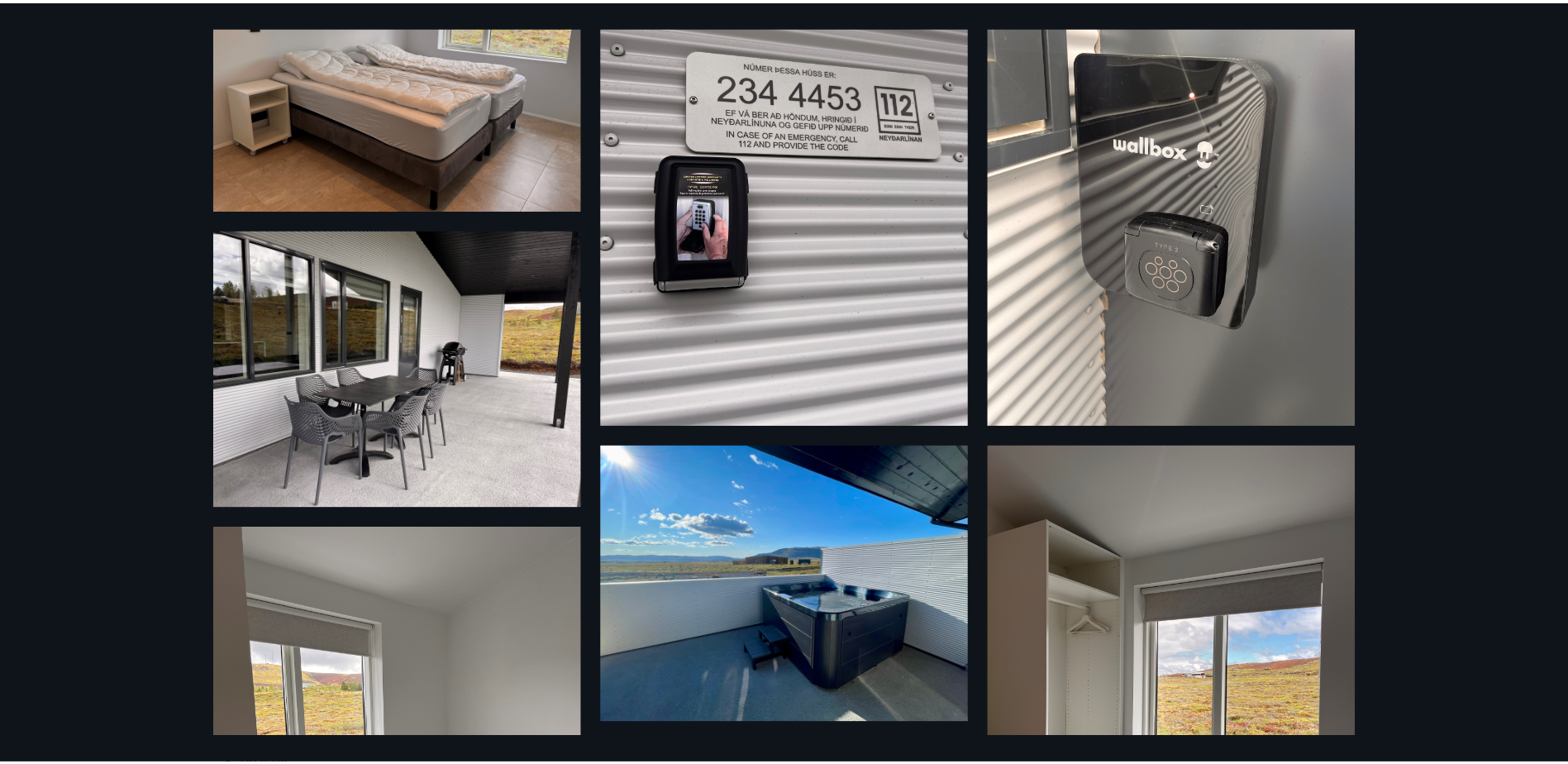
scroll to position [0, 0]
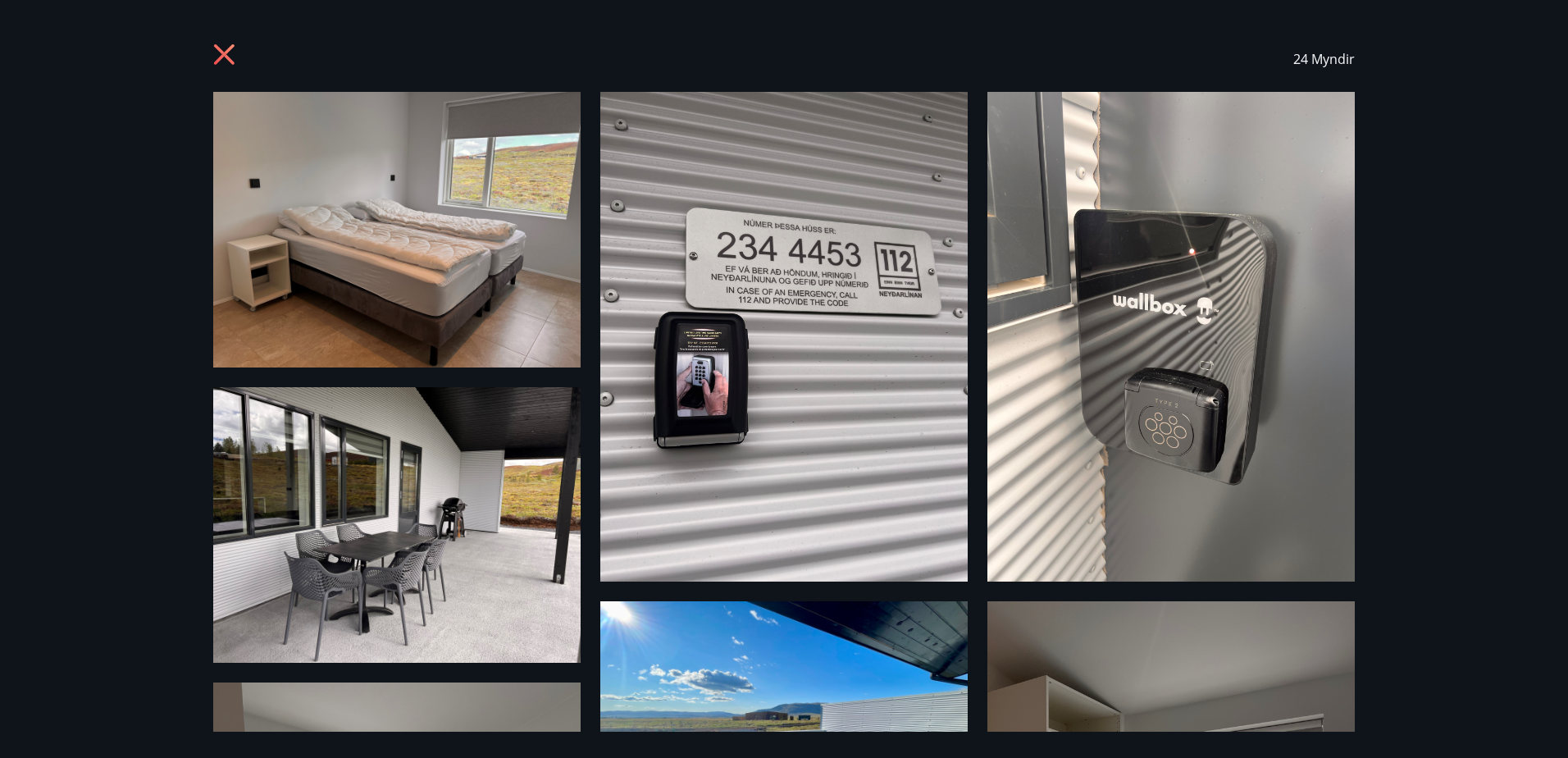
click at [230, 52] on icon at bounding box center [226, 56] width 26 height 26
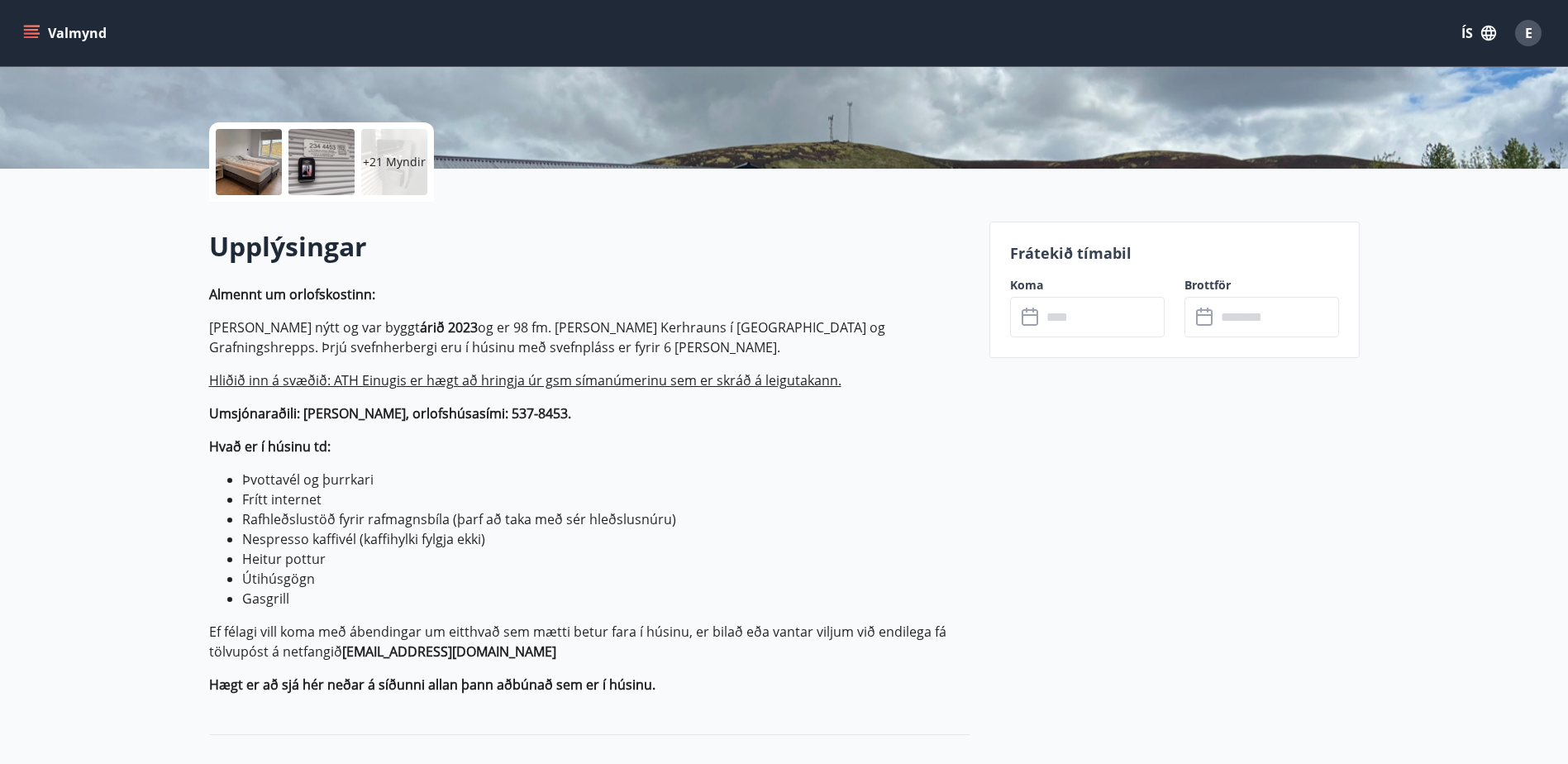
scroll to position [330, 0]
